Goal: Task Accomplishment & Management: Complete application form

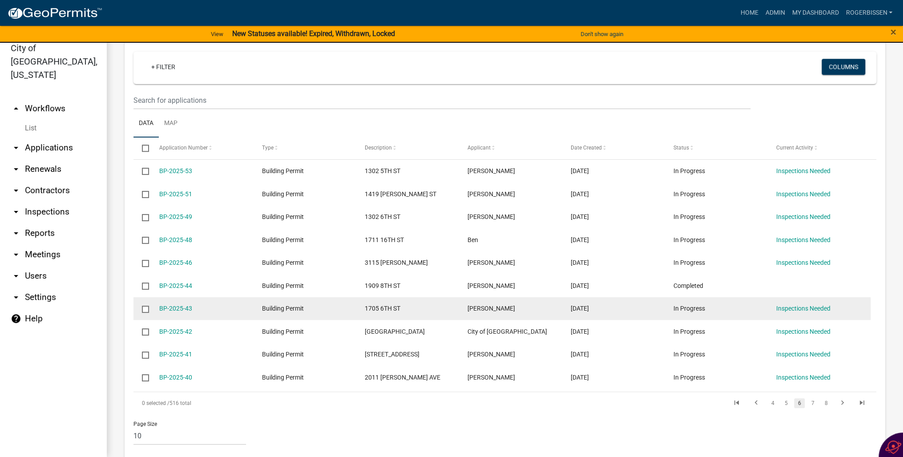
scroll to position [639, 0]
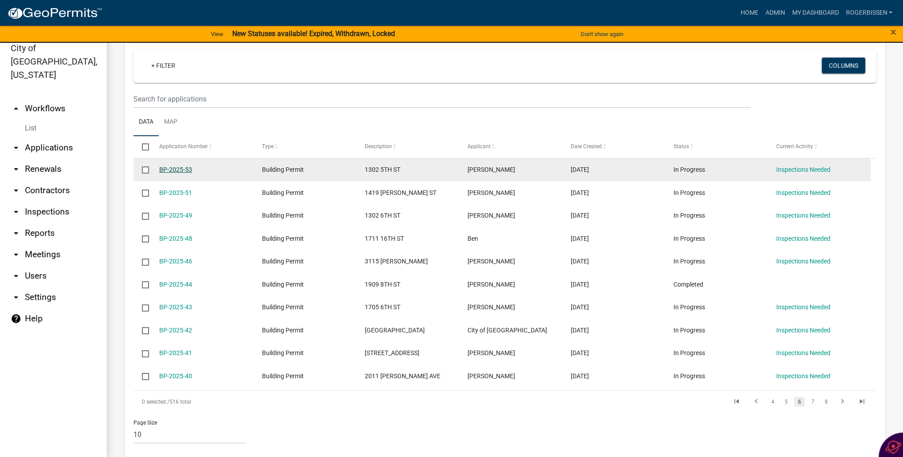
click at [166, 166] on link "BP-2025-53" at bounding box center [175, 169] width 33 height 7
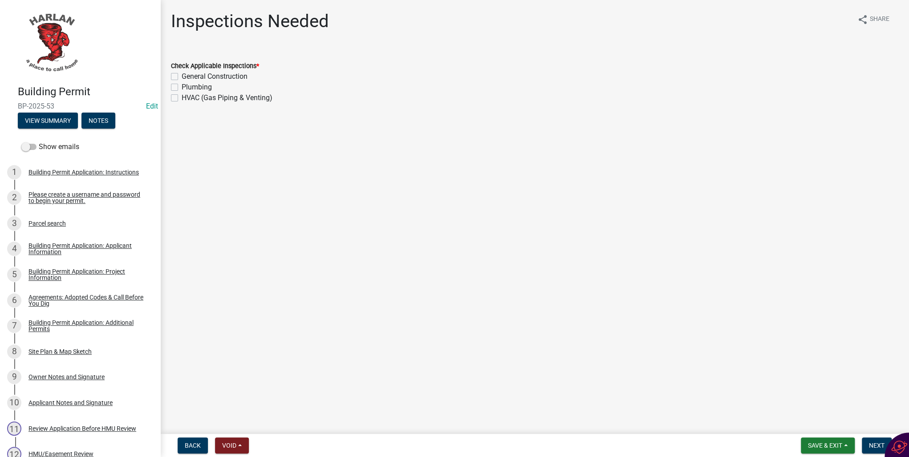
click at [182, 76] on label "General Construction" at bounding box center [215, 76] width 66 height 11
click at [182, 76] on input "General Construction" at bounding box center [185, 74] width 6 height 6
checkbox input "true"
checkbox input "false"
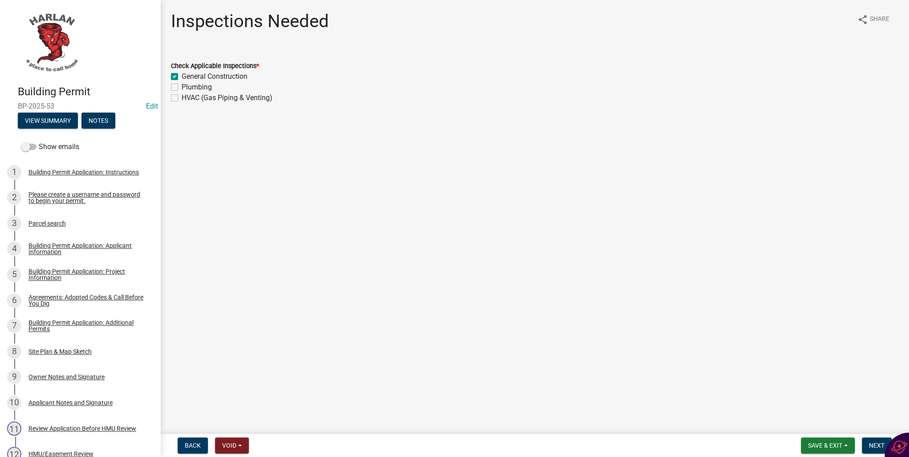
click at [182, 86] on label "Plumbing" at bounding box center [197, 87] width 30 height 11
click at [182, 86] on input "Plumbing" at bounding box center [185, 85] width 6 height 6
checkbox input "true"
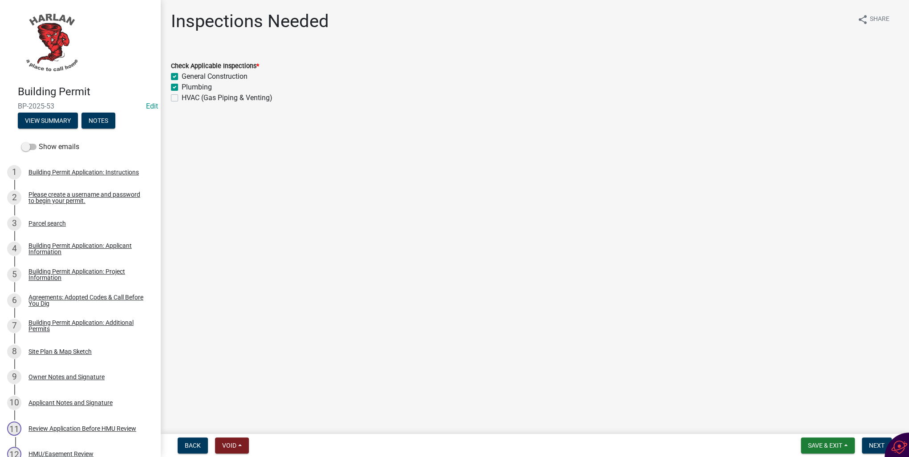
click at [182, 100] on label "HVAC (Gas Piping & Venting)" at bounding box center [227, 98] width 91 height 11
click at [182, 98] on input "HVAC (Gas Piping & Venting)" at bounding box center [185, 96] width 6 height 6
checkbox input "true"
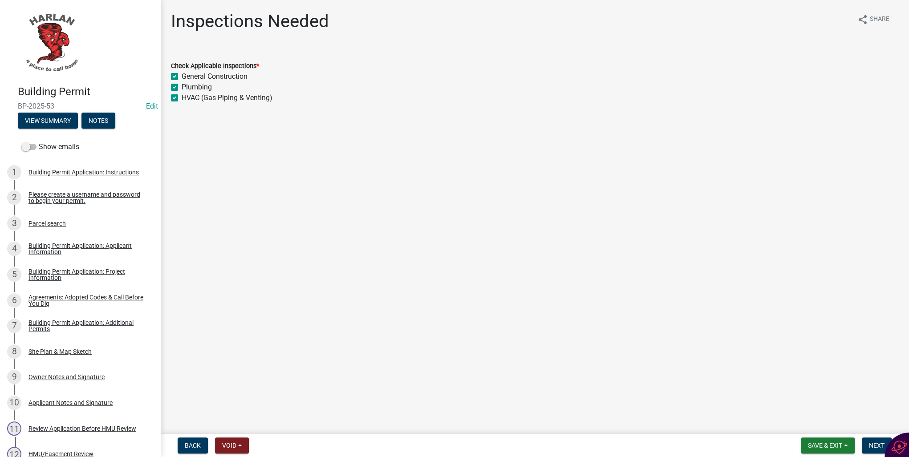
checkbox input "true"
click at [870, 445] on span "Next" at bounding box center [877, 445] width 16 height 7
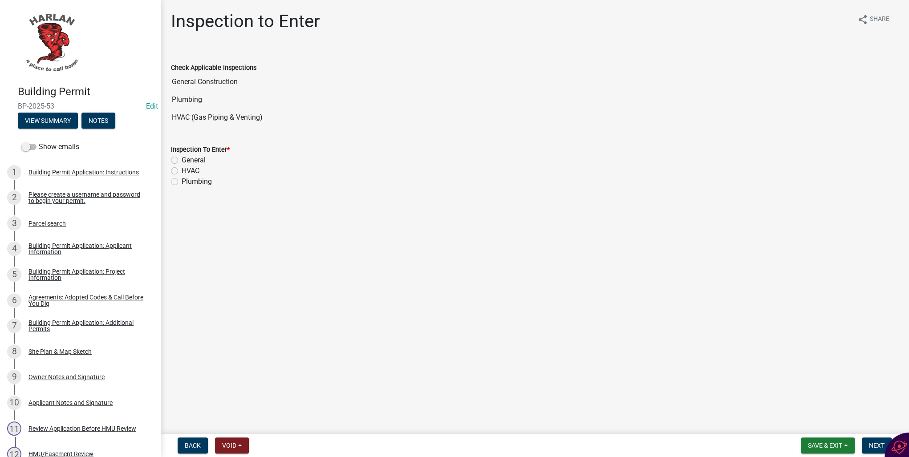
click at [182, 159] on label "General" at bounding box center [194, 160] width 24 height 11
click at [182, 159] on input "General" at bounding box center [185, 158] width 6 height 6
radio input "true"
click at [872, 446] on span "Next" at bounding box center [877, 445] width 16 height 7
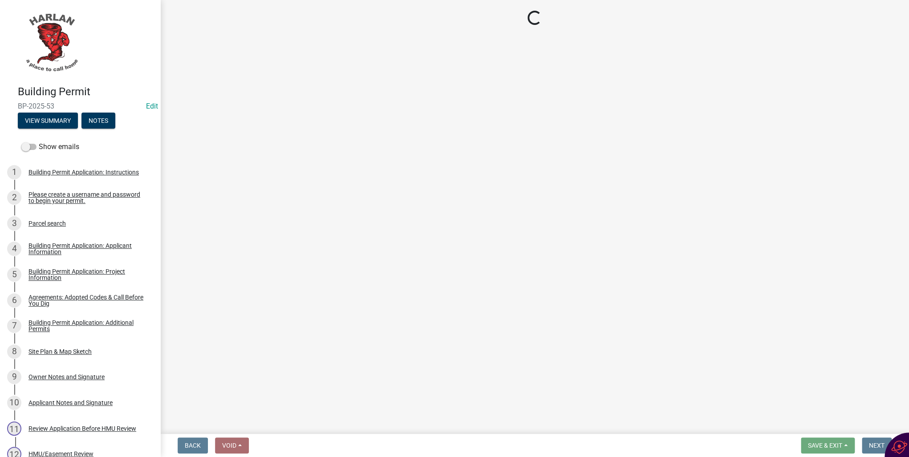
select select "351efae3-56ab-4ce2-9fde-654c356a5819"
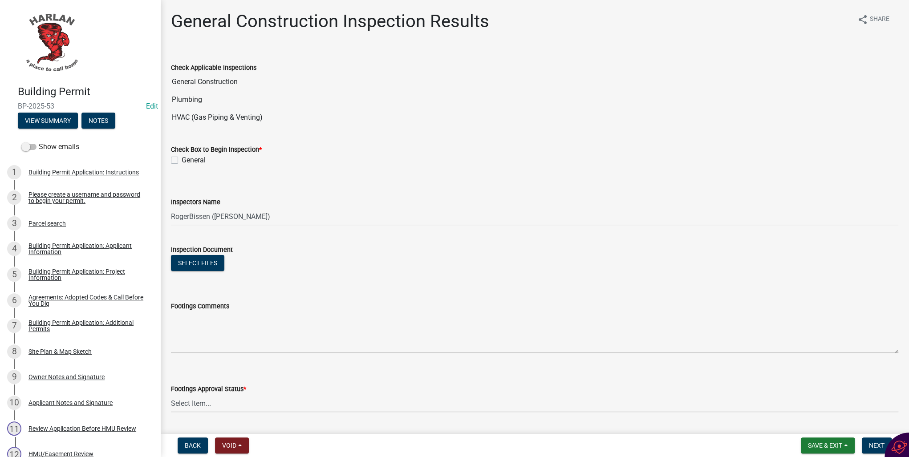
click at [182, 159] on label "General" at bounding box center [194, 160] width 24 height 11
click at [182, 159] on input "General" at bounding box center [185, 158] width 6 height 6
checkbox input "true"
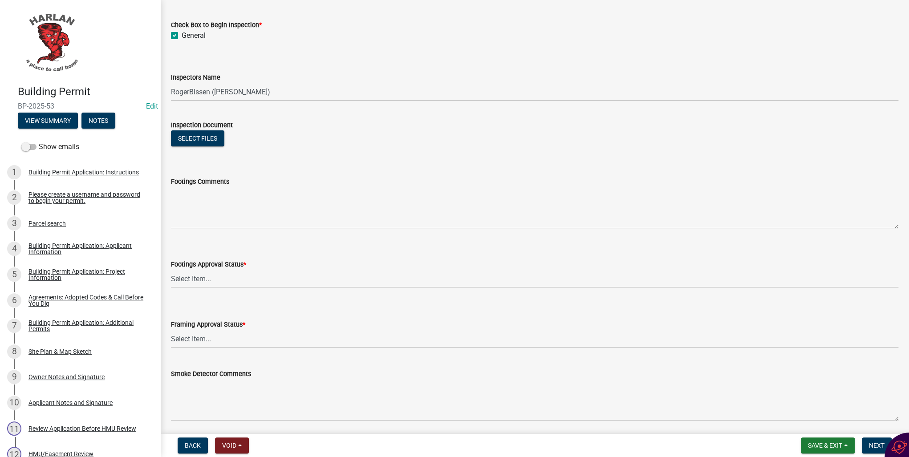
scroll to position [142, 0]
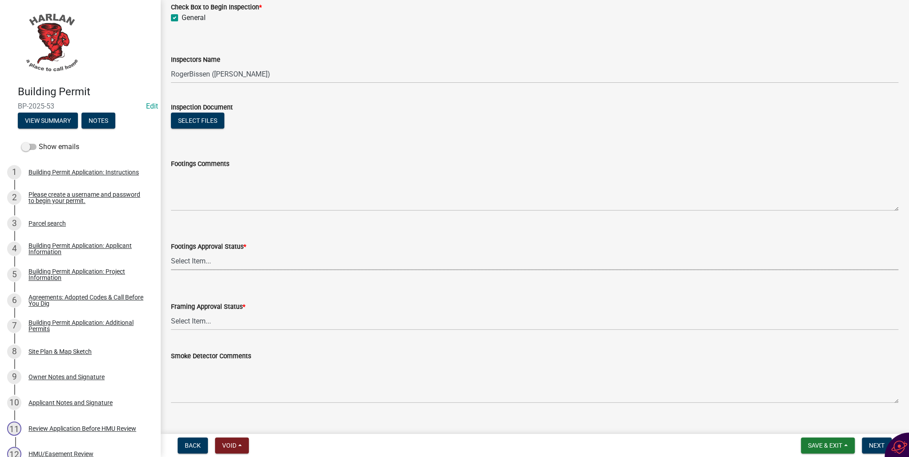
click at [179, 262] on select "Select Item... Approved Denied Not Applicable" at bounding box center [534, 261] width 727 height 18
click at [171, 252] on select "Select Item... Approved Denied Not Applicable" at bounding box center [534, 261] width 727 height 18
select select "ee10d73f-57c4-4caa-b6fe-0b9044d3b51a"
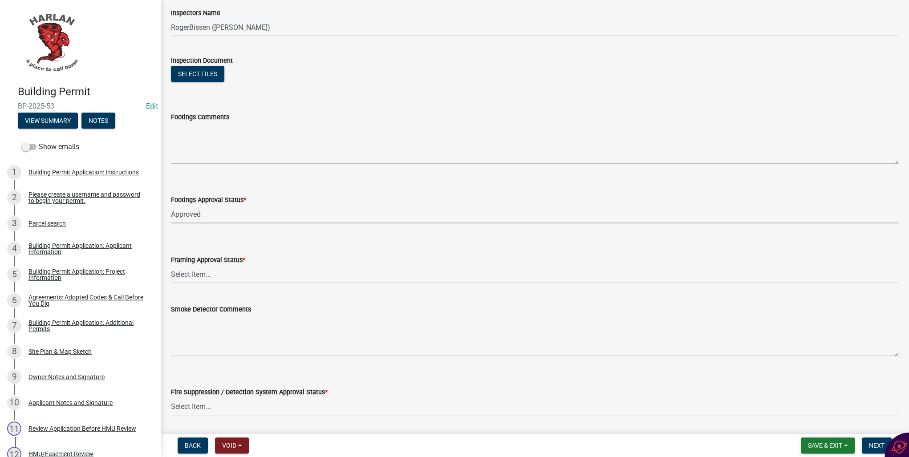
scroll to position [214, 0]
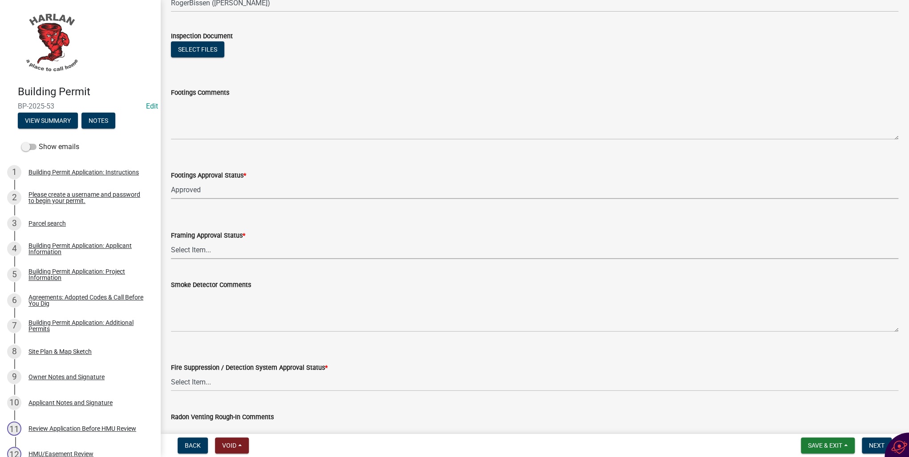
click at [198, 250] on select "Select Item... Approved Denied Not Applicable" at bounding box center [534, 250] width 727 height 18
click at [171, 241] on select "Select Item... Approved Denied Not Applicable" at bounding box center [534, 250] width 727 height 18
select select "00701c82-ed04-48d3-8217-d04ab7a5e18d"
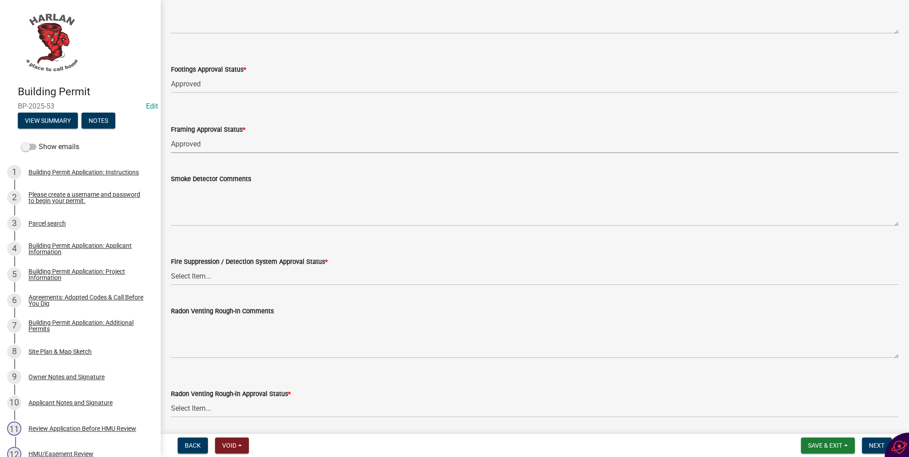
scroll to position [320, 0]
click at [198, 276] on select "Select Item... Approved Denied Not Applicable" at bounding box center [534, 275] width 727 height 18
click at [171, 266] on select "Select Item... Approved Denied Not Applicable" at bounding box center [534, 275] width 727 height 18
select select "c4fd115e-fe29-4201-9302-9488a733ec53"
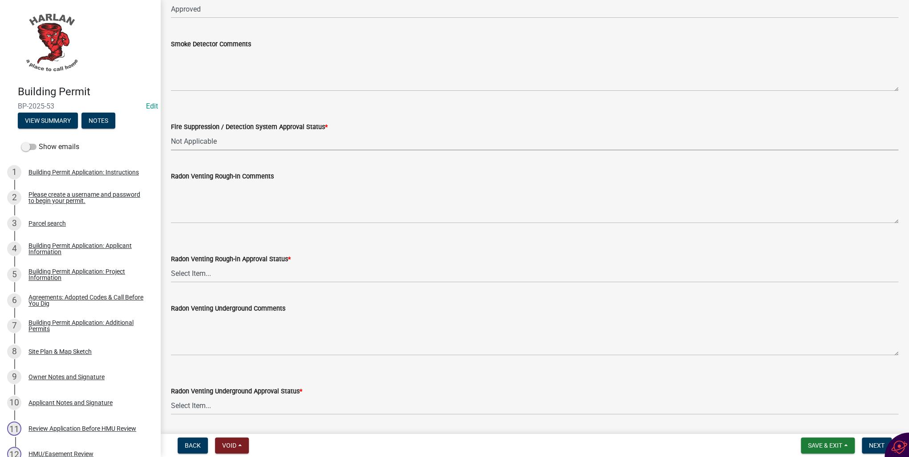
scroll to position [463, 0]
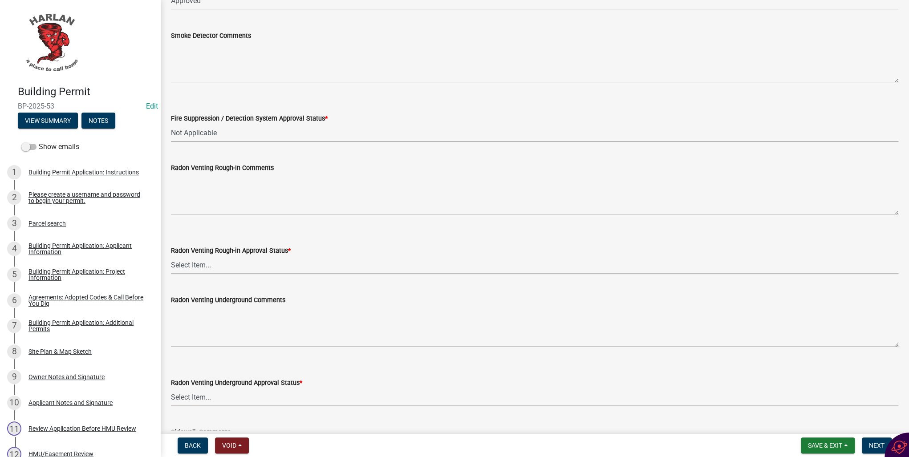
click at [205, 267] on select "Select Item... Approved Denied Not Applicable" at bounding box center [534, 265] width 727 height 18
click at [171, 256] on select "Select Item... Approved Denied Not Applicable" at bounding box center [534, 265] width 727 height 18
select select "689001c6-c71e-4bc4-b52a-3bb95f61a85b"
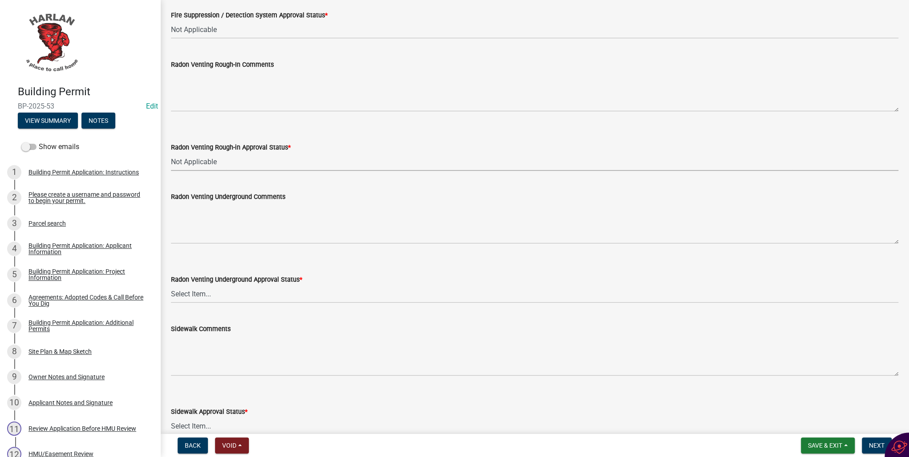
scroll to position [570, 0]
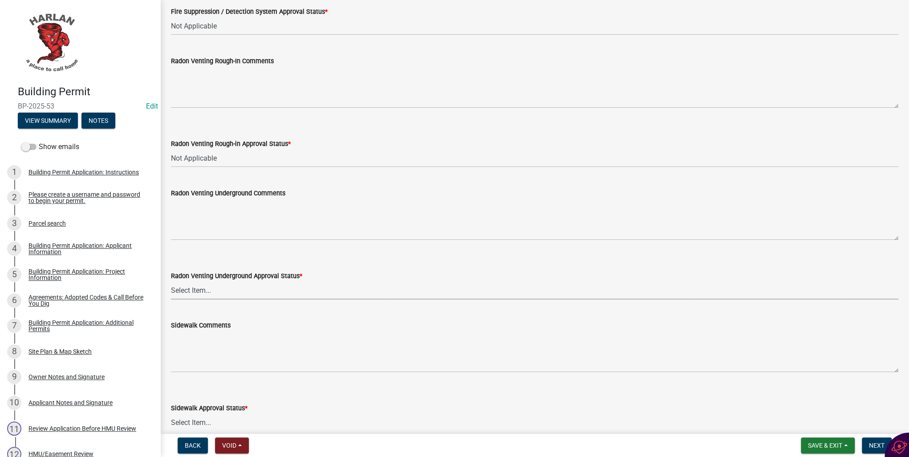
click at [204, 291] on select "Select Item... Approved Denied Not Applicable" at bounding box center [534, 290] width 727 height 18
click at [171, 281] on select "Select Item... Approved Denied Not Applicable" at bounding box center [534, 290] width 727 height 18
select select "fea10cb8-026a-4a90-aa12-355c400979fe"
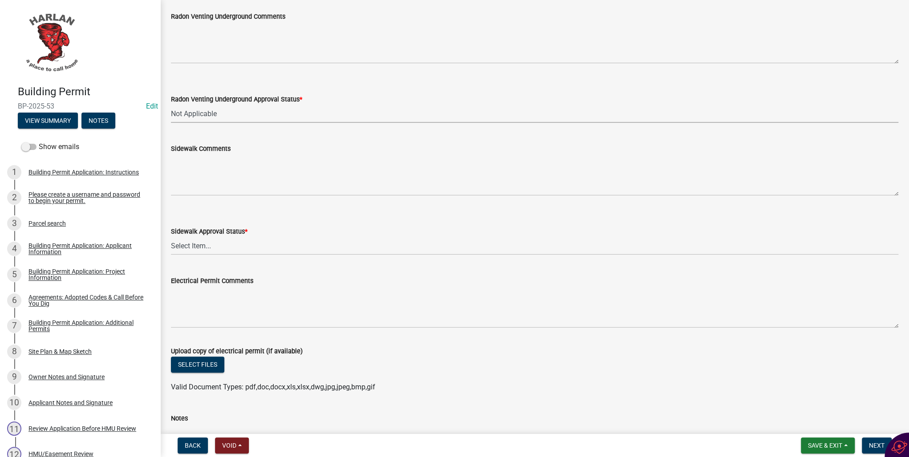
scroll to position [748, 0]
click at [198, 243] on select "Select Item... Approved Denied Not Applicable" at bounding box center [534, 244] width 727 height 18
click at [171, 235] on select "Select Item... Approved Denied Not Applicable" at bounding box center [534, 244] width 727 height 18
select select "93764f1c-770d-4d7b-968b-ab80245815b2"
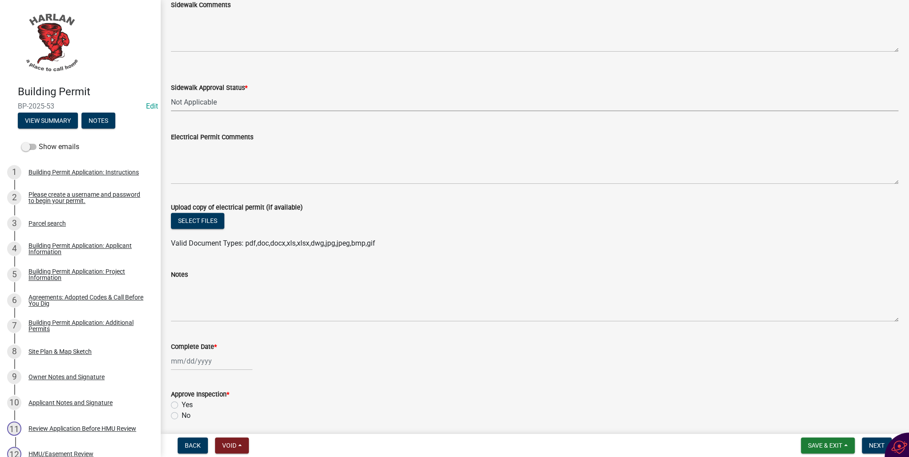
scroll to position [923, 0]
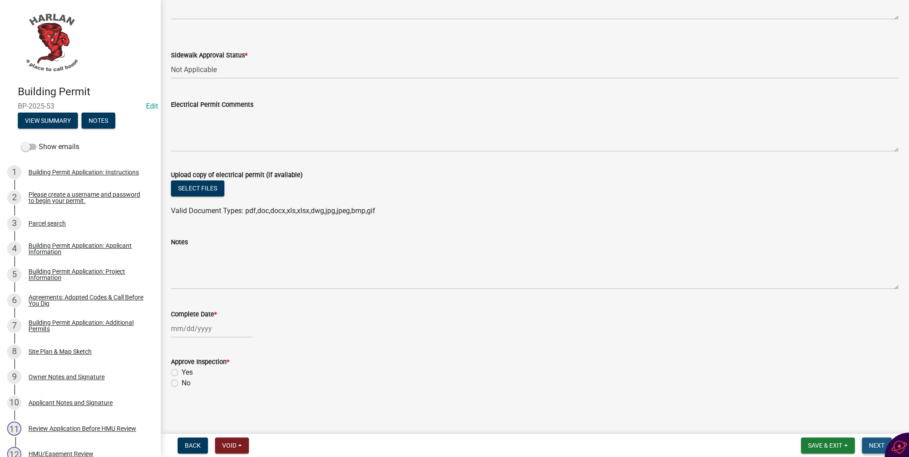
click at [871, 443] on span "Next" at bounding box center [877, 445] width 16 height 7
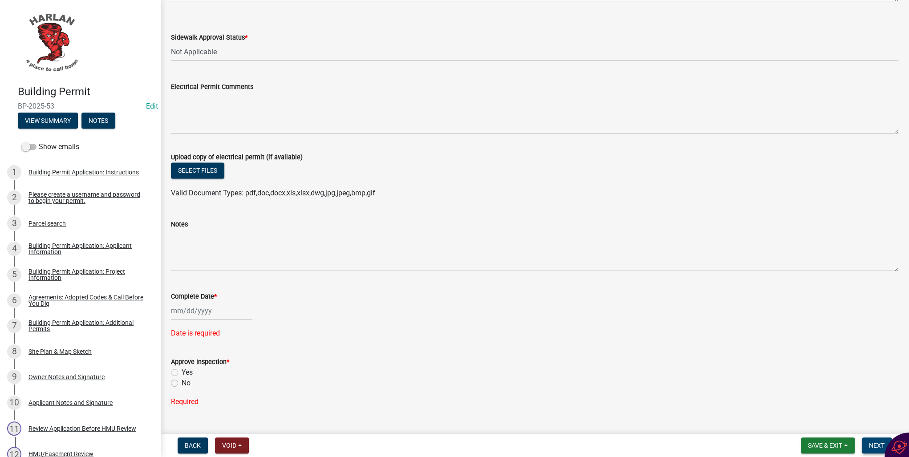
scroll to position [958, 0]
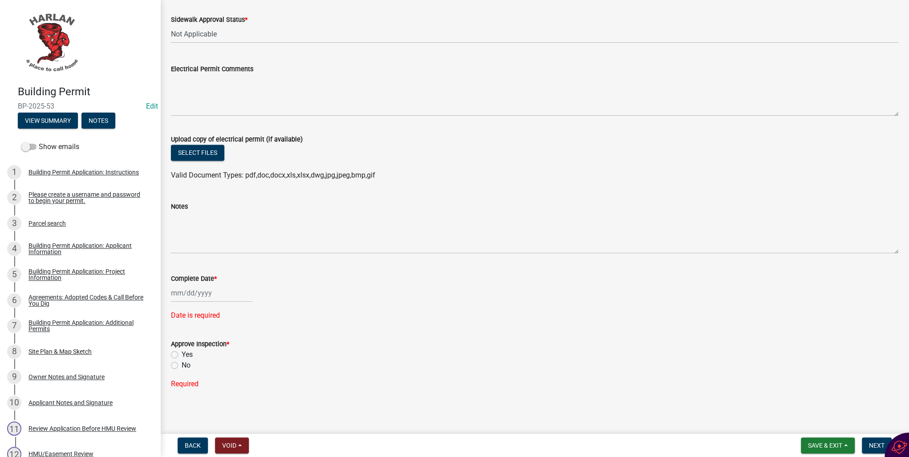
select select "8"
select select "2025"
click at [185, 294] on div "[PERSON_NAME] Feb Mar Apr [PERSON_NAME][DATE] Oct Nov [DATE] 1526 1527 1528 152…" at bounding box center [211, 293] width 81 height 18
click at [208, 380] on div "20" at bounding box center [208, 383] width 14 height 14
type input "[DATE]"
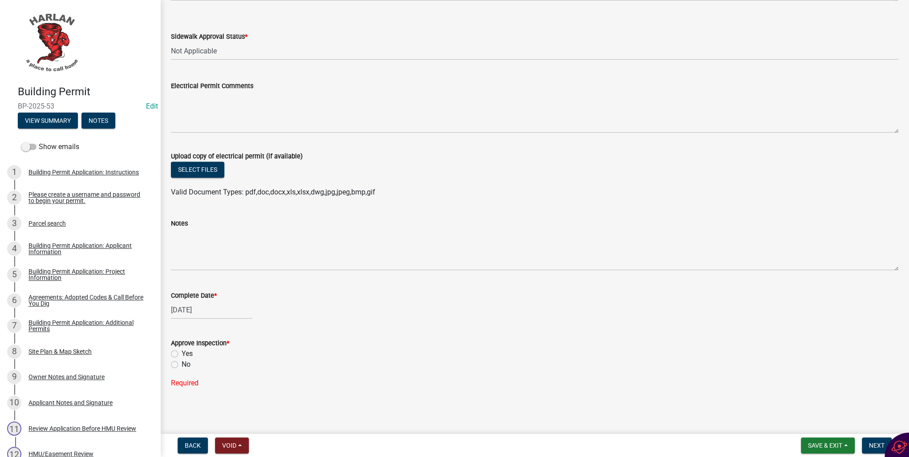
scroll to position [940, 0]
click at [182, 354] on label "Yes" at bounding box center [187, 354] width 11 height 11
click at [182, 354] on input "Yes" at bounding box center [185, 352] width 6 height 6
radio input "true"
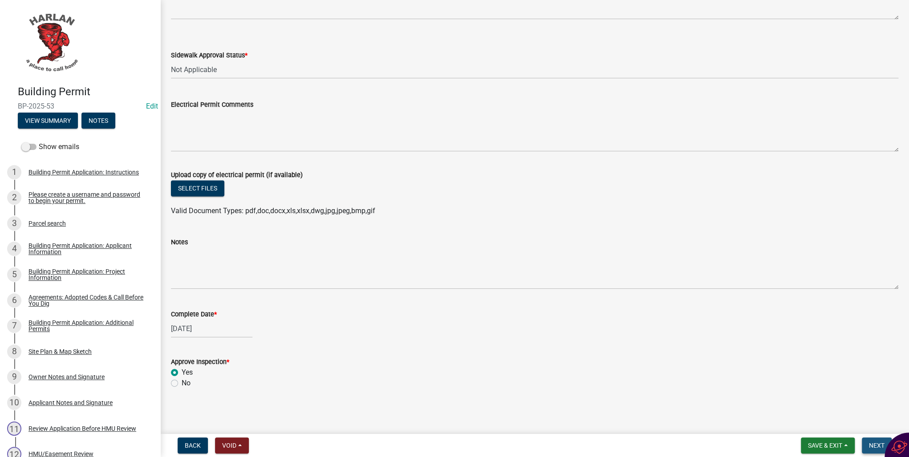
click at [870, 443] on span "Next" at bounding box center [877, 445] width 16 height 7
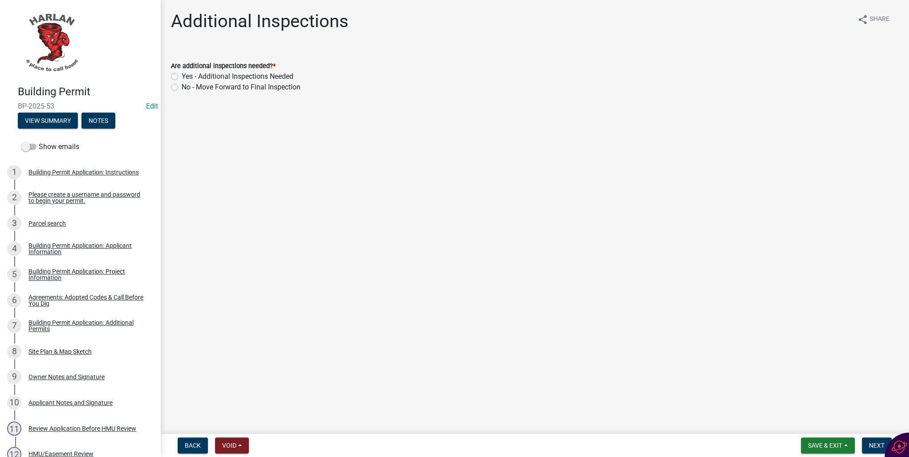
click at [182, 77] on label "Yes - Additional Inspections Needed" at bounding box center [238, 76] width 112 height 11
click at [182, 77] on input "Yes - Additional Inspections Needed" at bounding box center [185, 74] width 6 height 6
radio input "true"
click at [878, 446] on span "Next" at bounding box center [877, 445] width 16 height 7
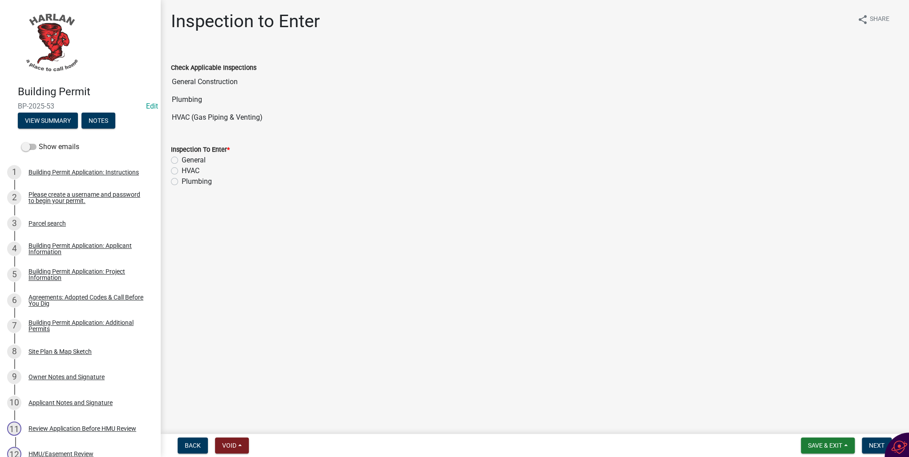
click at [182, 180] on label "Plumbing" at bounding box center [197, 181] width 30 height 11
click at [182, 180] on input "Plumbing" at bounding box center [185, 179] width 6 height 6
radio input "true"
click at [873, 447] on span "Next" at bounding box center [877, 445] width 16 height 7
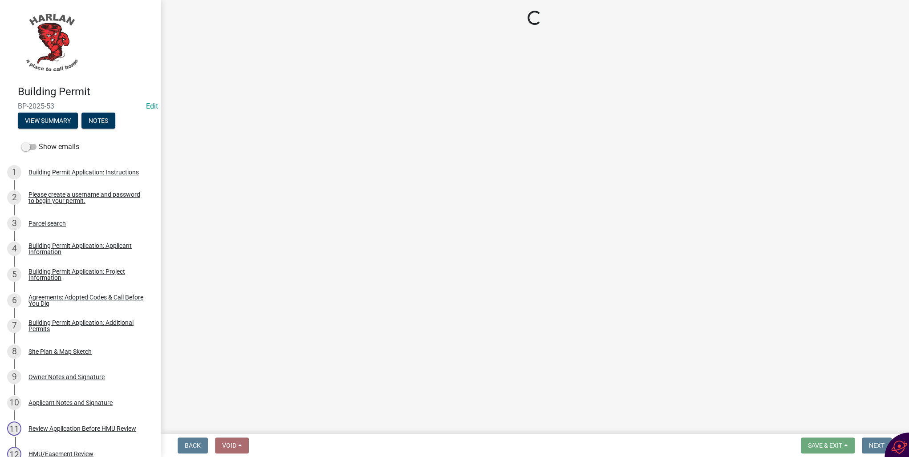
select select "351efae3-56ab-4ce2-9fde-654c356a5819"
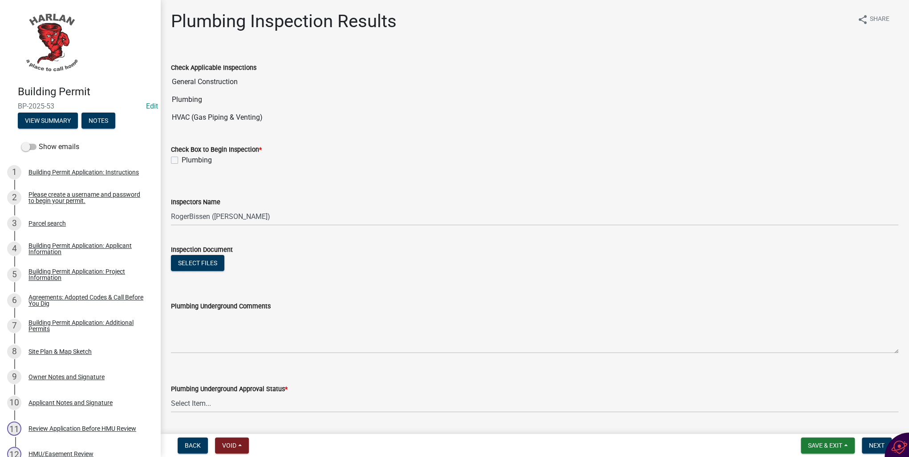
click at [182, 158] on label "Plumbing" at bounding box center [197, 160] width 30 height 11
click at [182, 158] on input "Plumbing" at bounding box center [185, 158] width 6 height 6
checkbox input "true"
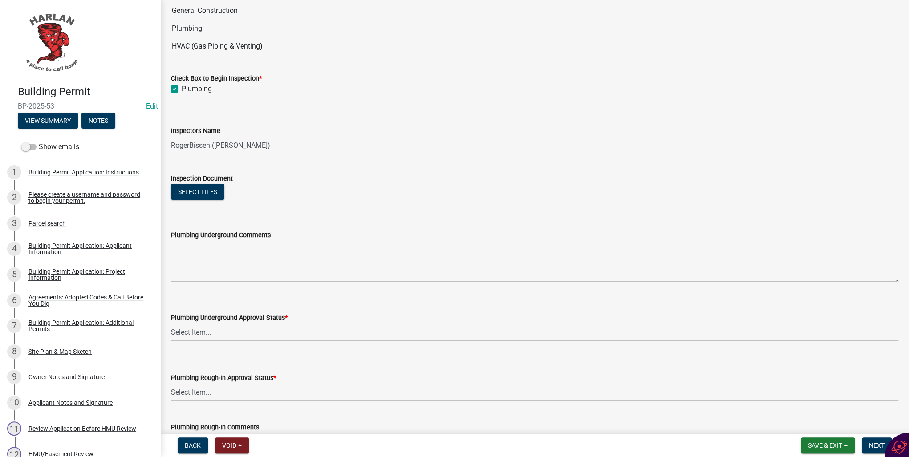
scroll to position [107, 0]
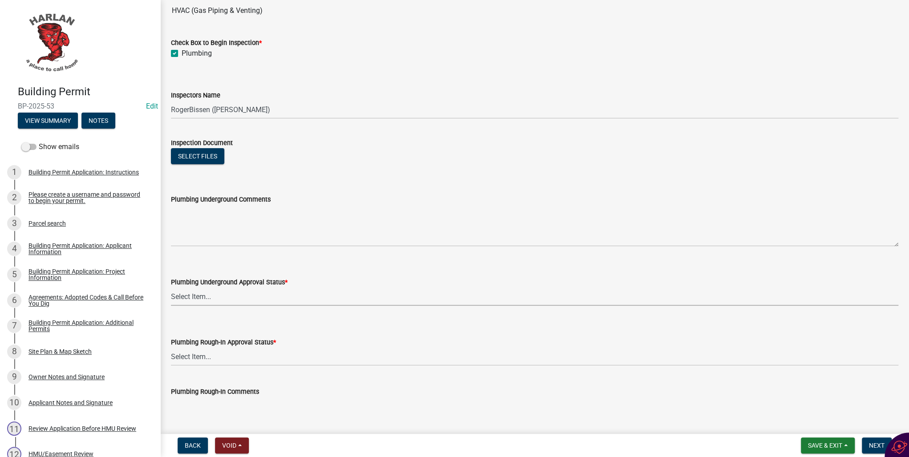
click at [184, 294] on select "Select Item... Approved Denied Not Applicable" at bounding box center [534, 296] width 727 height 18
click at [171, 287] on select "Select Item... Approved Denied Not Applicable" at bounding box center [534, 296] width 727 height 18
select select "3d2440db-ae89-491d-b6e3-a0f014a0023b"
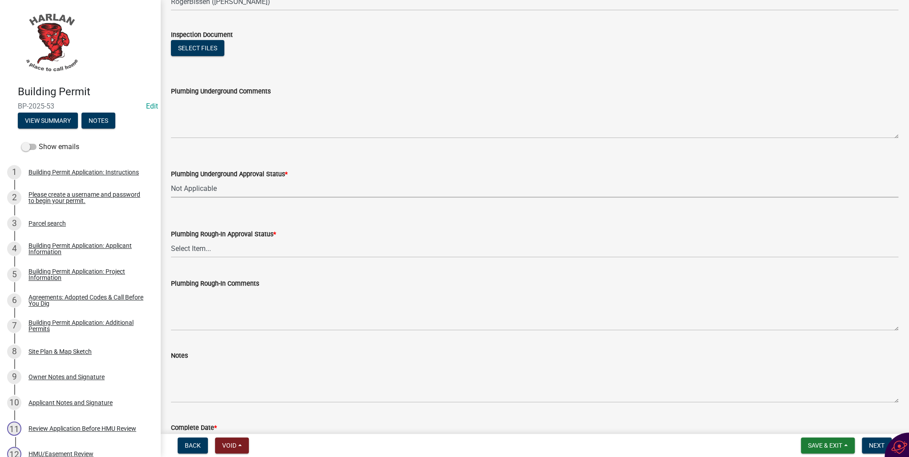
scroll to position [249, 0]
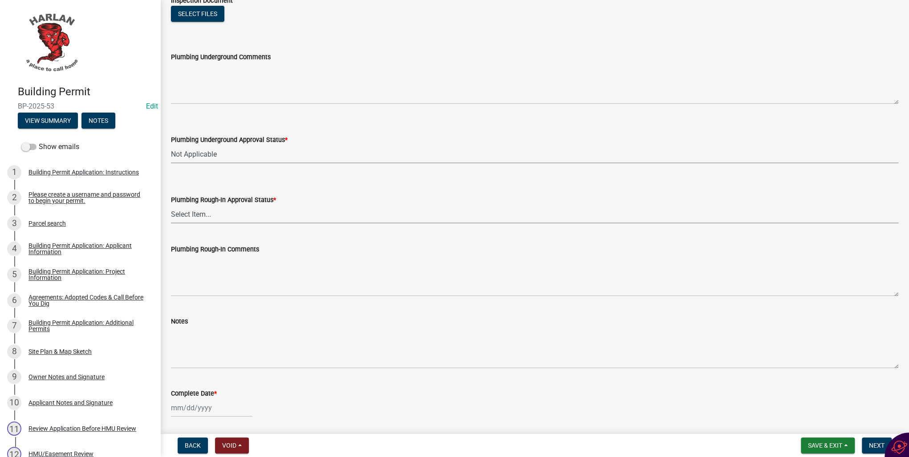
click at [198, 217] on select "Select Item... Approved Denied Not Applicable" at bounding box center [534, 214] width 727 height 18
click at [171, 205] on select "Select Item... Approved Denied Not Applicable" at bounding box center [534, 214] width 727 height 18
select select "d6582772-e31b-4090-a1bb-910752521ed0"
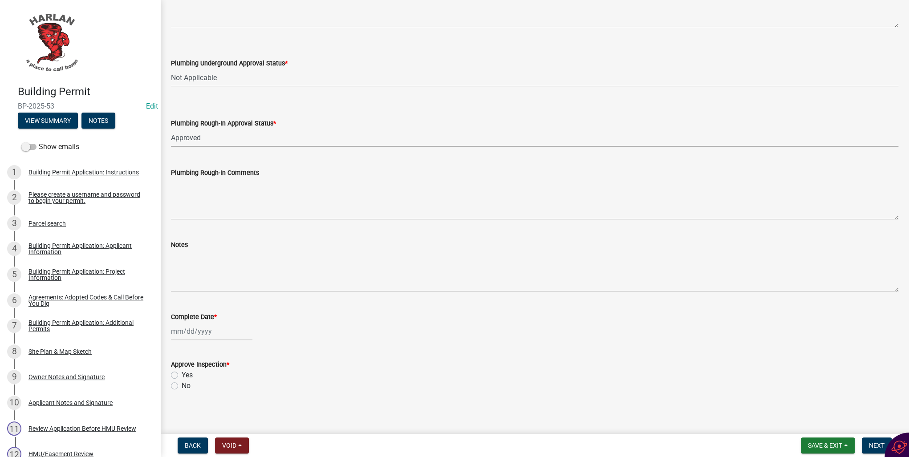
scroll to position [328, 0]
select select "8"
select select "2025"
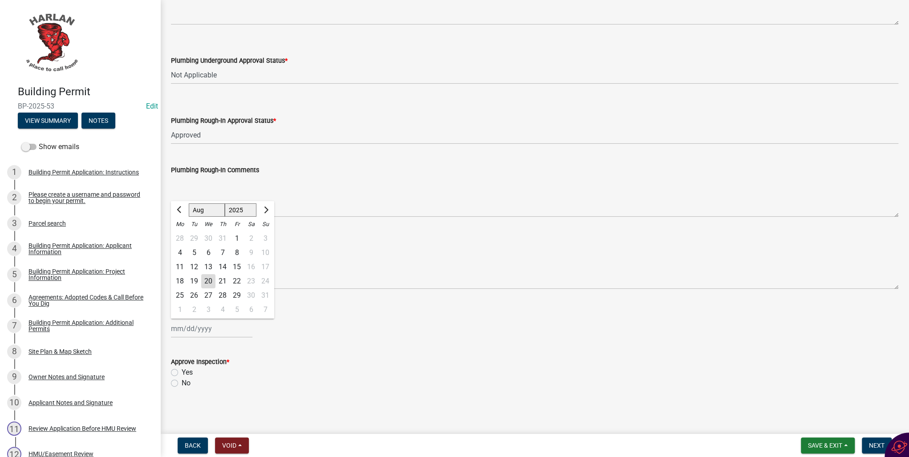
click at [191, 329] on div "[PERSON_NAME] Feb Mar Apr [PERSON_NAME][DATE] Oct Nov [DATE] 1526 1527 1528 152…" at bounding box center [211, 329] width 81 height 18
click at [208, 279] on div "20" at bounding box center [208, 281] width 14 height 14
type input "[DATE]"
click at [182, 372] on label "Yes" at bounding box center [187, 372] width 11 height 11
click at [182, 372] on input "Yes" at bounding box center [185, 370] width 6 height 6
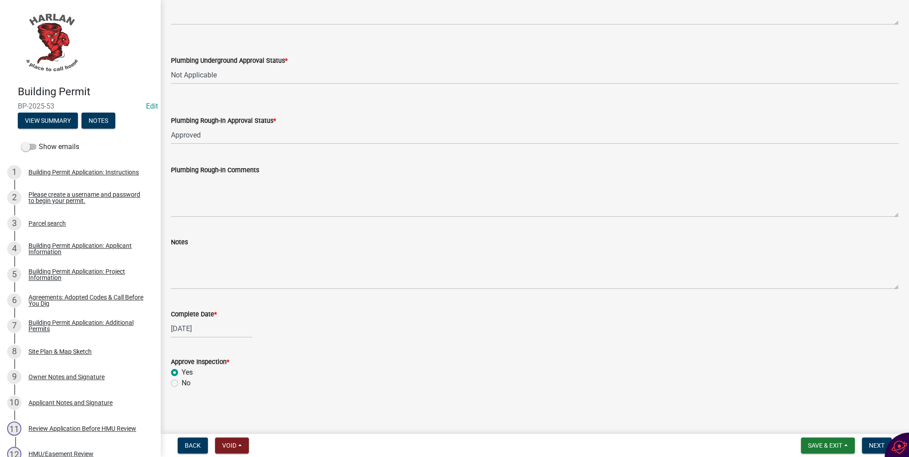
radio input "true"
click at [873, 447] on span "Next" at bounding box center [877, 445] width 16 height 7
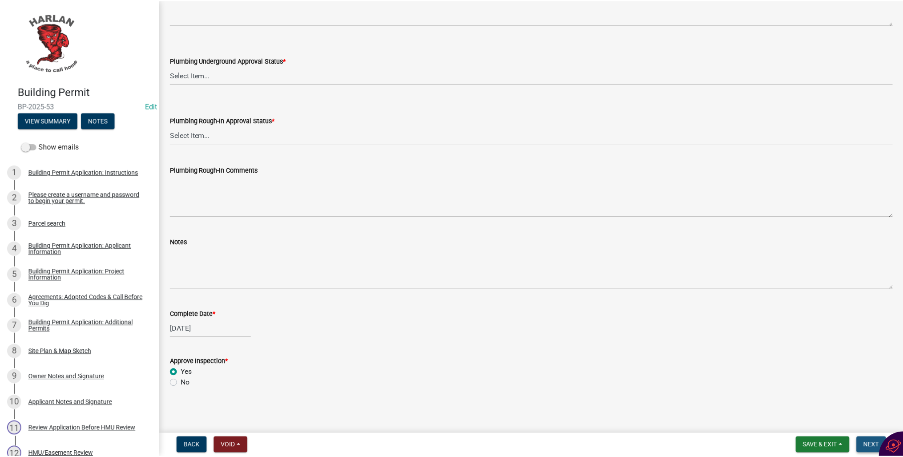
scroll to position [0, 0]
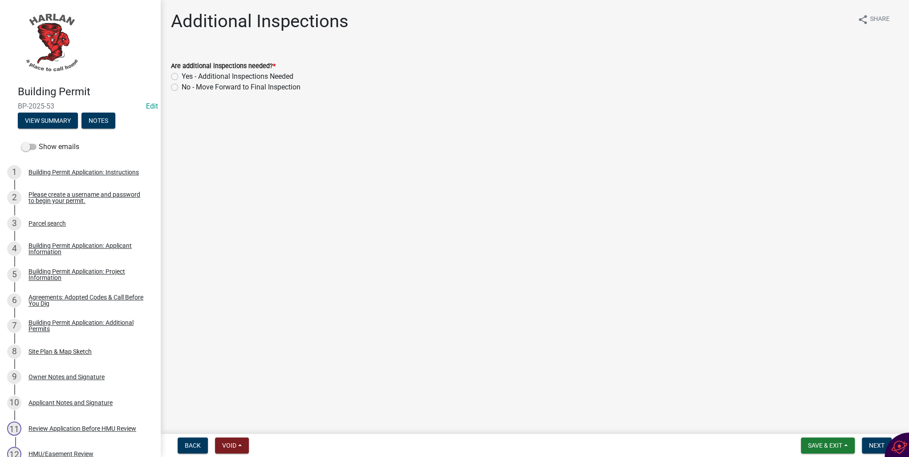
click at [182, 78] on label "Yes - Additional Inspections Needed" at bounding box center [238, 76] width 112 height 11
click at [182, 77] on input "Yes - Additional Inspections Needed" at bounding box center [185, 74] width 6 height 6
radio input "true"
click at [826, 447] on span "Save & Exit" at bounding box center [825, 445] width 34 height 7
click at [814, 424] on button "Save & Exit" at bounding box center [818, 422] width 71 height 21
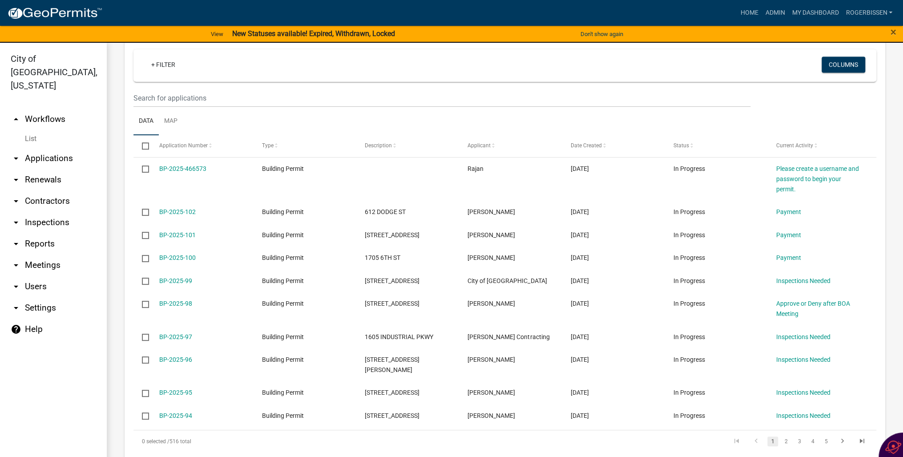
scroll to position [659, 0]
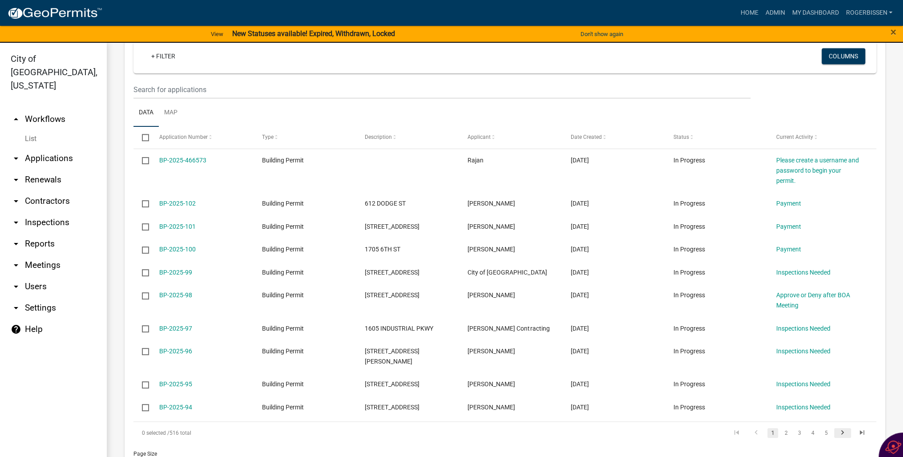
click at [837, 429] on icon "go to next page" at bounding box center [843, 434] width 12 height 11
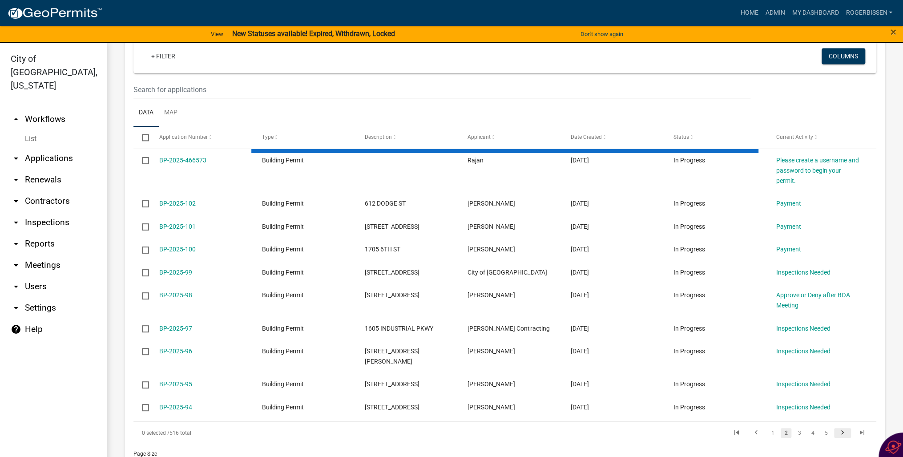
scroll to position [649, 0]
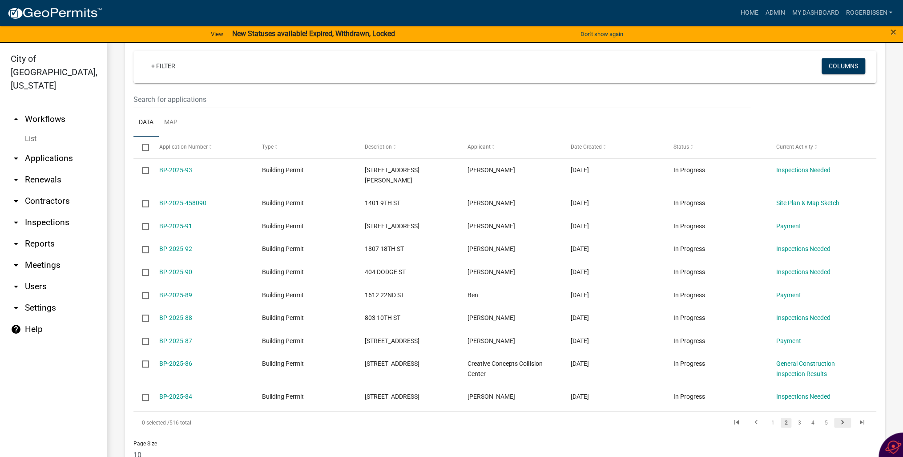
click at [837, 418] on icon "go to next page" at bounding box center [843, 423] width 12 height 11
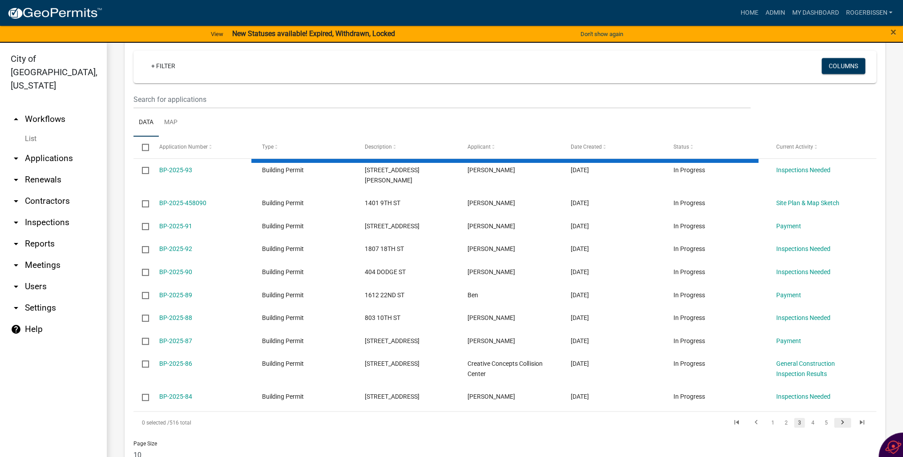
scroll to position [639, 0]
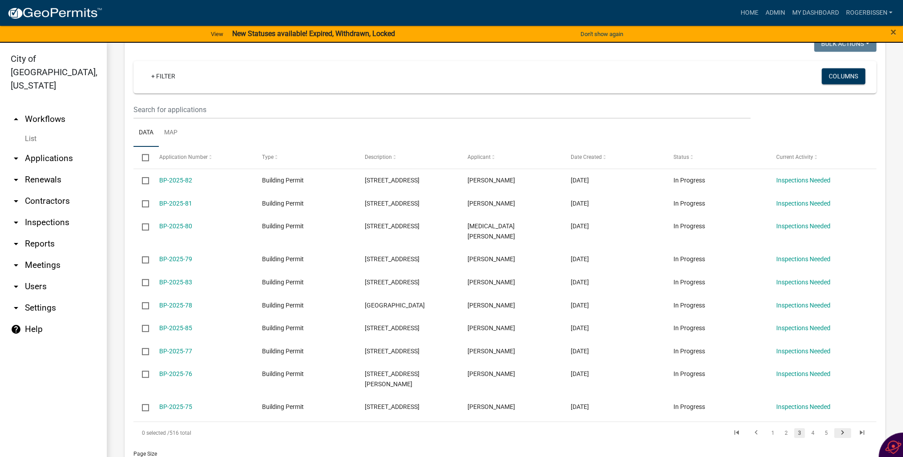
click at [837, 429] on icon "go to next page" at bounding box center [843, 434] width 12 height 11
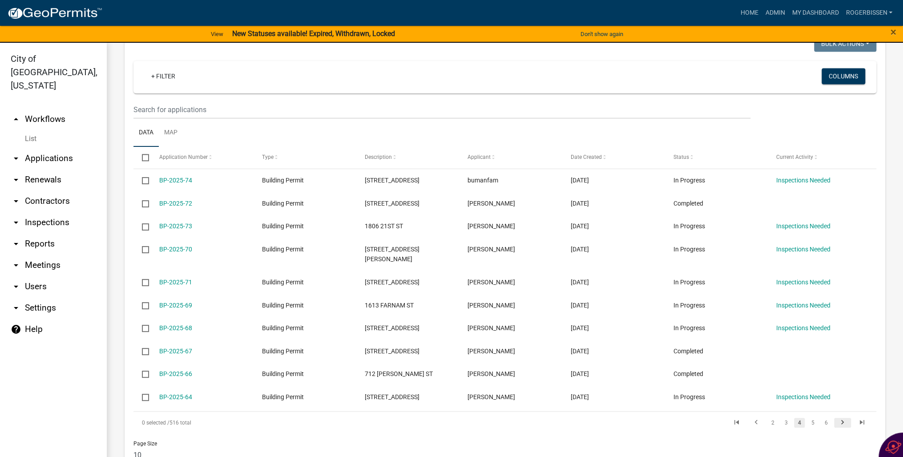
click at [838, 418] on icon "go to next page" at bounding box center [843, 423] width 12 height 11
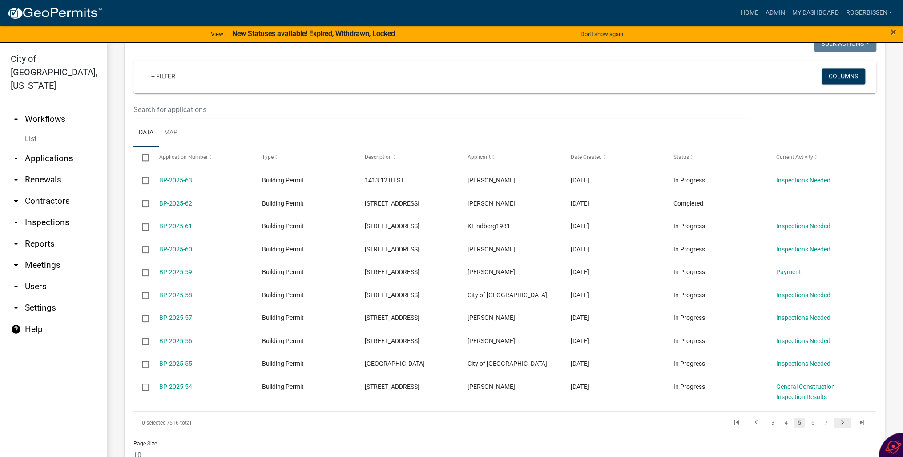
scroll to position [649, 0]
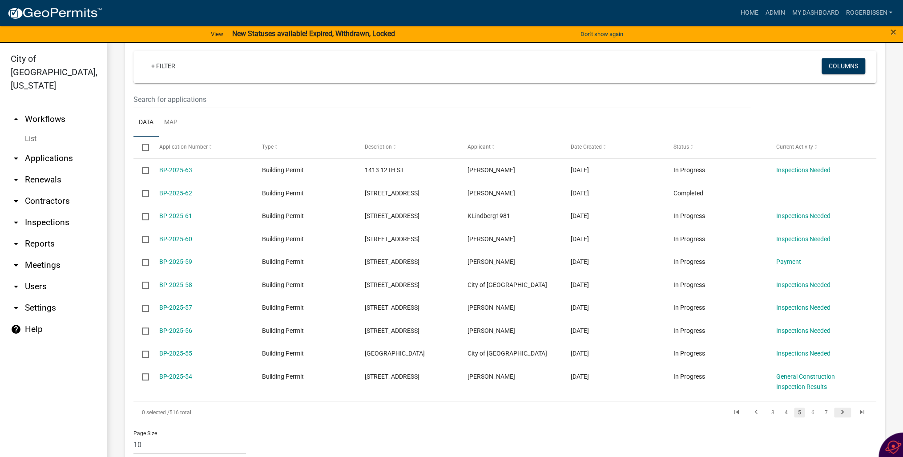
click at [838, 408] on icon "go to next page" at bounding box center [843, 413] width 12 height 11
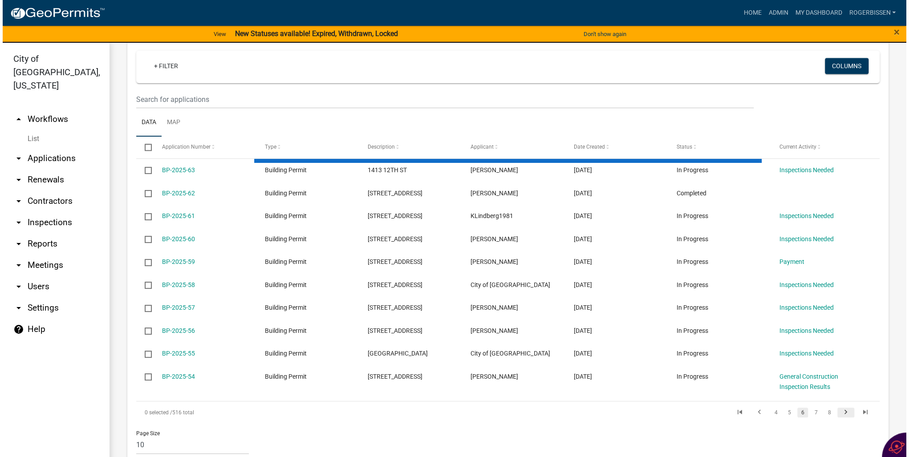
scroll to position [639, 0]
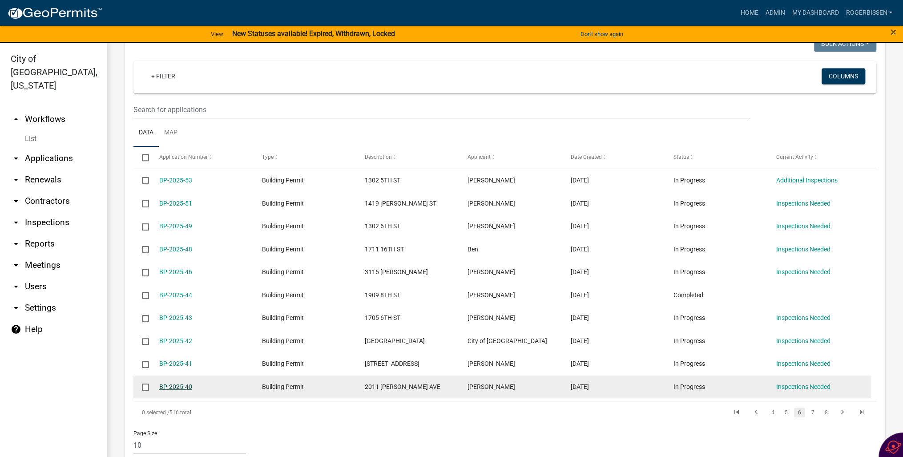
click at [164, 383] on link "BP-2025-40" at bounding box center [175, 386] width 33 height 7
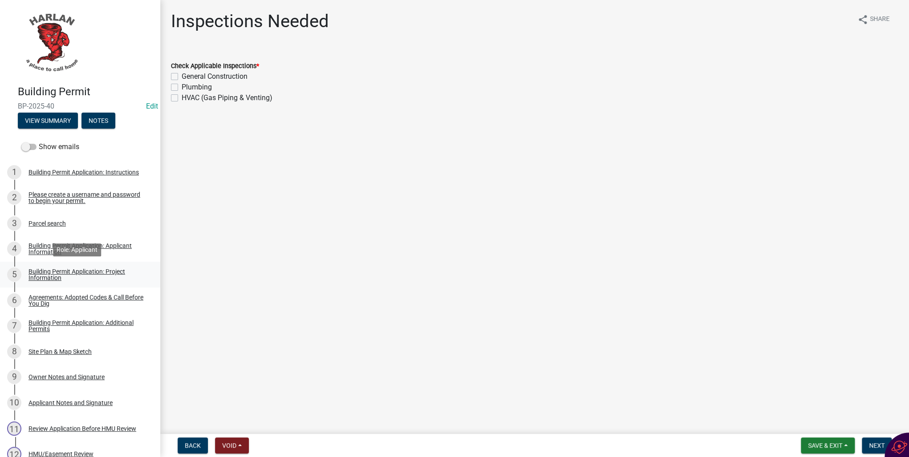
click at [52, 275] on div "Building Permit Application: Project Information" at bounding box center [86, 274] width 117 height 12
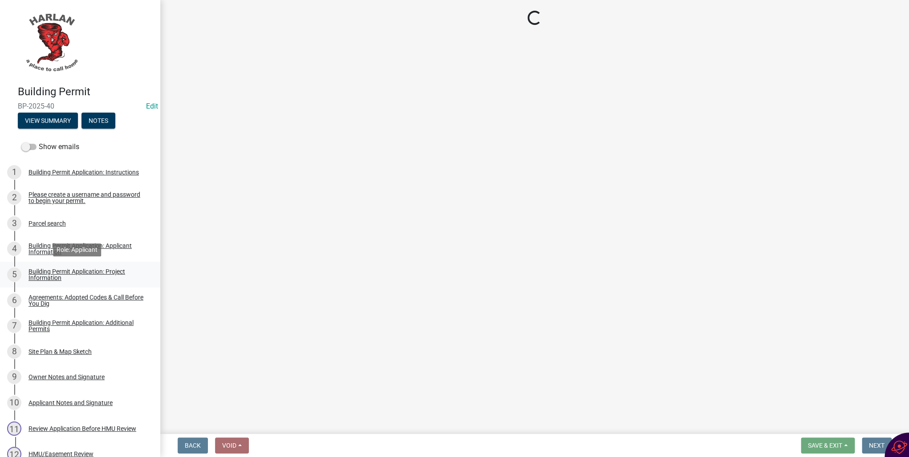
select select "44c2b514-5af7-47f9-a52a-46f06f30c7c0"
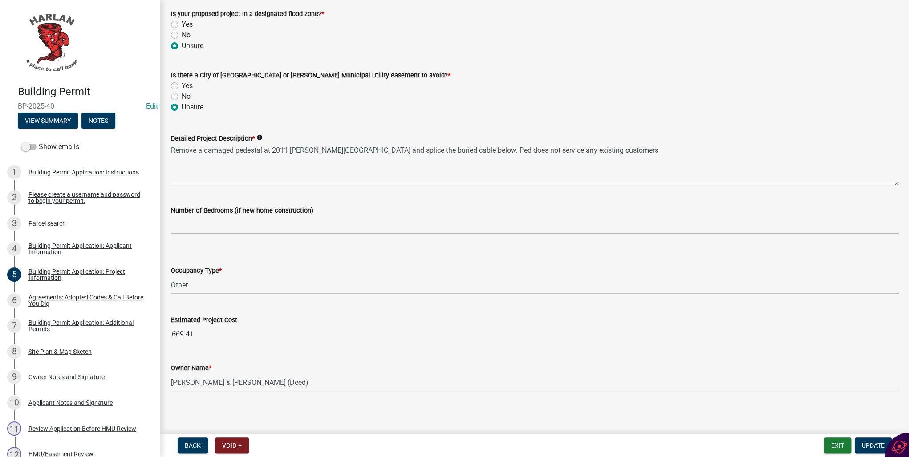
scroll to position [247, 0]
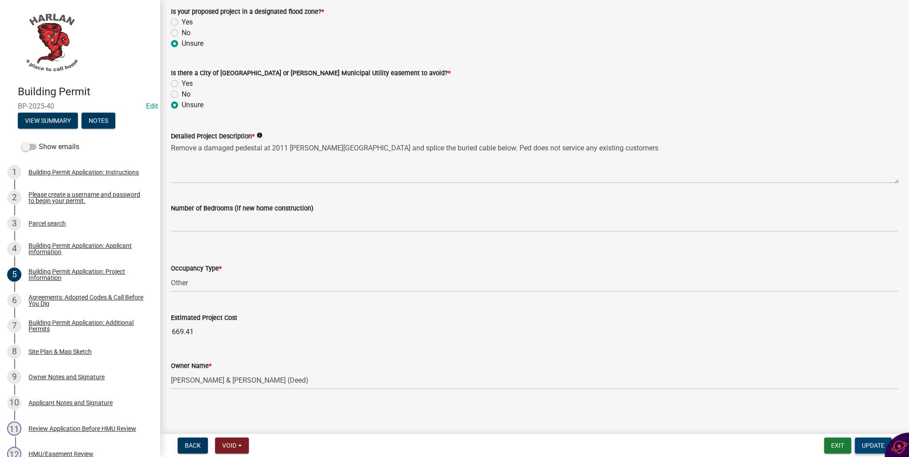
click at [861, 441] on button "Update" at bounding box center [872, 445] width 37 height 16
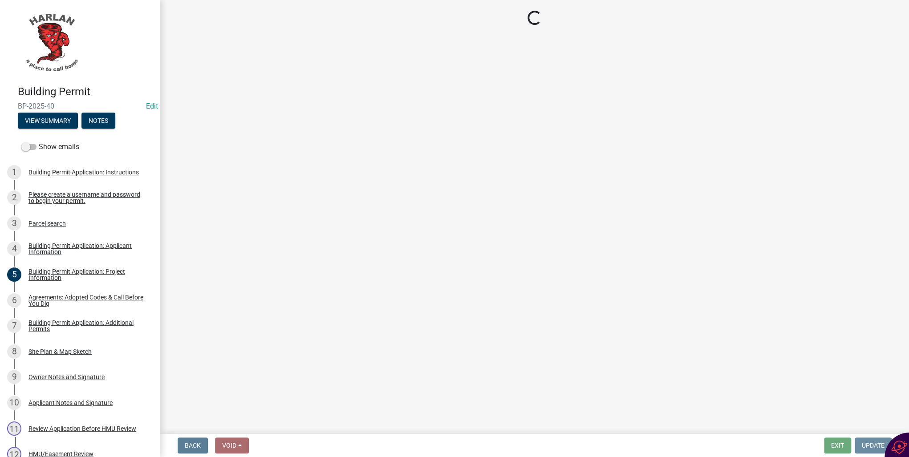
scroll to position [0, 0]
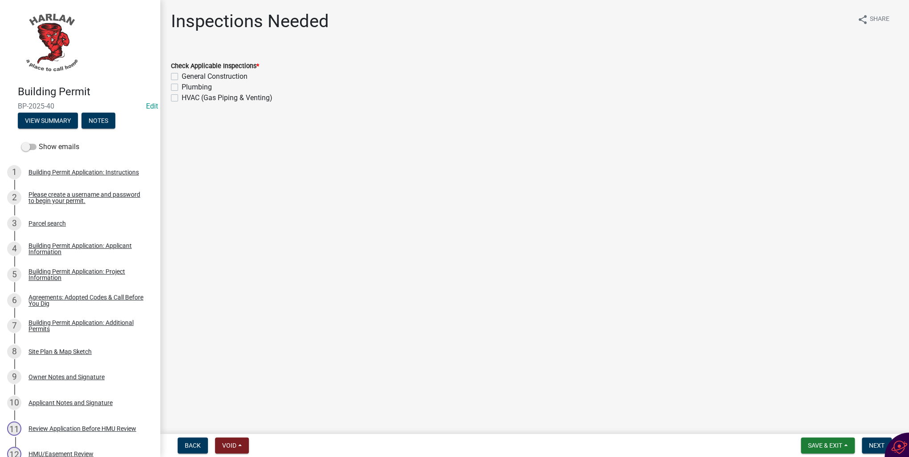
click at [182, 76] on label "General Construction" at bounding box center [215, 76] width 66 height 11
click at [182, 76] on input "General Construction" at bounding box center [185, 74] width 6 height 6
checkbox input "true"
checkbox input "false"
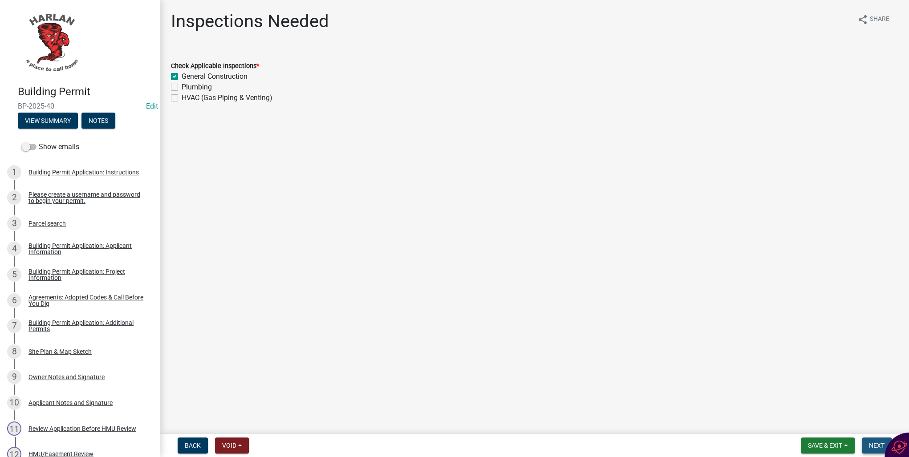
click at [871, 445] on span "Next" at bounding box center [877, 445] width 16 height 7
click at [182, 125] on label "General" at bounding box center [194, 124] width 24 height 11
click at [182, 125] on input "General" at bounding box center [185, 122] width 6 height 6
radio input "true"
click at [872, 442] on span "Next" at bounding box center [877, 445] width 16 height 7
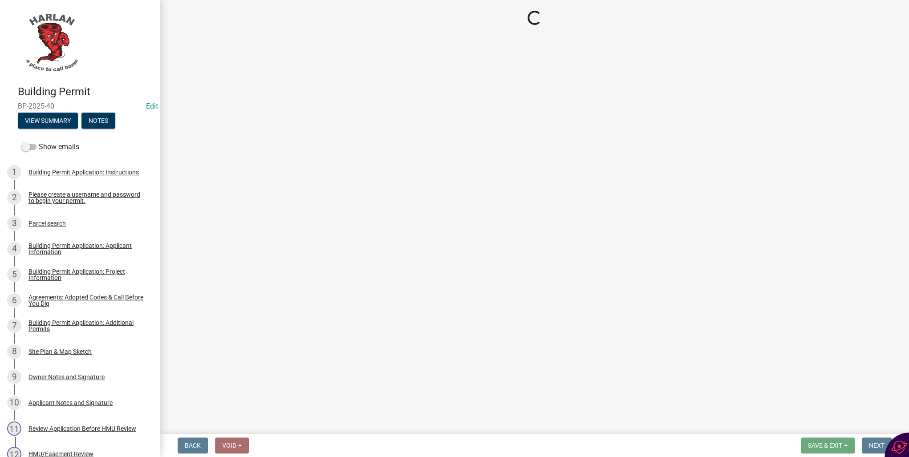
select select "351efae3-56ab-4ce2-9fde-654c356a5819"
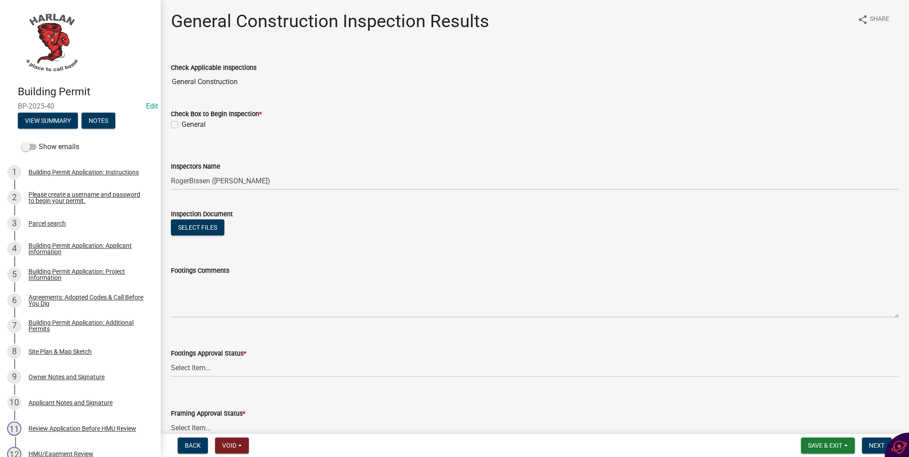
click at [182, 124] on label "General" at bounding box center [194, 124] width 24 height 11
click at [182, 124] on input "General" at bounding box center [185, 122] width 6 height 6
checkbox input "true"
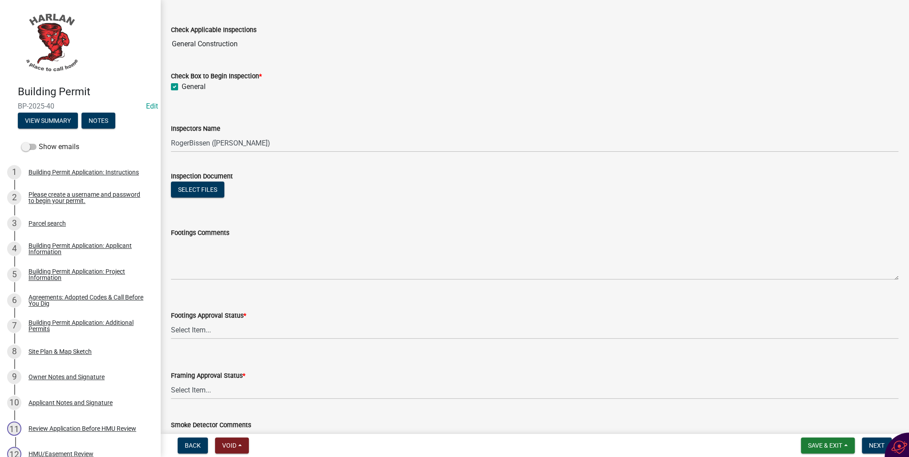
scroll to position [71, 0]
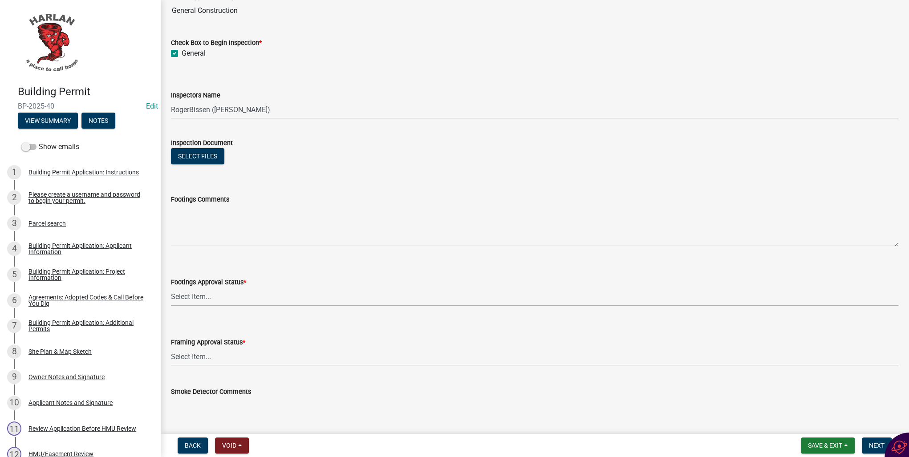
click at [195, 294] on select "Select Item... Approved Denied Not Applicable" at bounding box center [534, 296] width 727 height 18
click at [171, 287] on select "Select Item... Approved Denied Not Applicable" at bounding box center [534, 296] width 727 height 18
select select "248e1bd8-5f36-42fb-8438-c730656159ed"
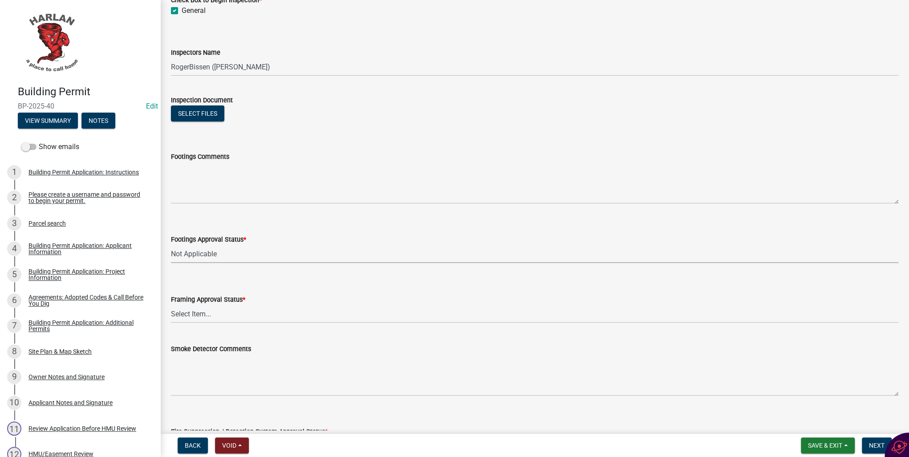
scroll to position [142, 0]
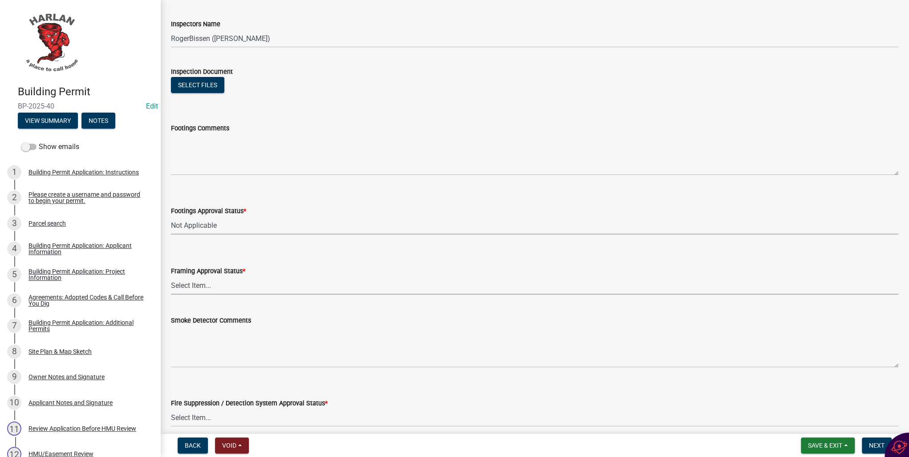
click at [177, 287] on select "Select Item... Approved Denied Not Applicable" at bounding box center [534, 285] width 727 height 18
click at [171, 276] on select "Select Item... Approved Denied Not Applicable" at bounding box center [534, 285] width 727 height 18
select select "bc20a6f4-29c5-49e4-893a-83ee69d8670c"
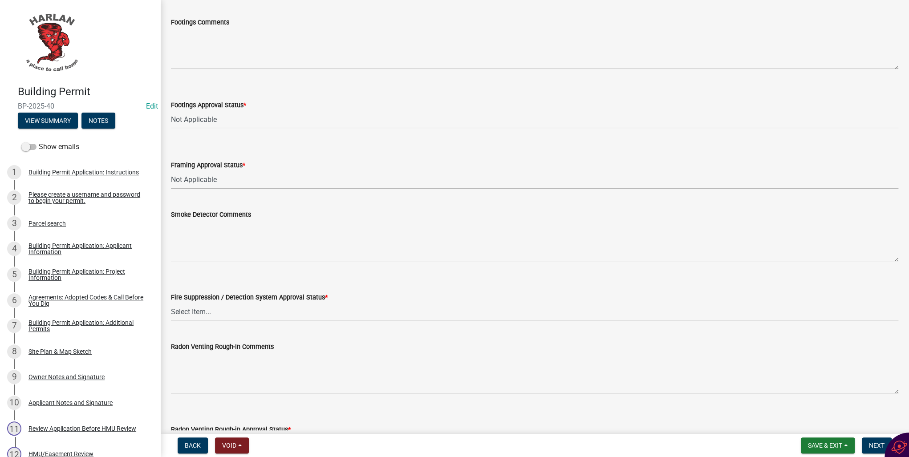
scroll to position [249, 0]
click at [193, 314] on select "Select Item... Approved Denied Not Applicable" at bounding box center [534, 311] width 727 height 18
click at [171, 302] on select "Select Item... Approved Denied Not Applicable" at bounding box center [534, 311] width 727 height 18
select select "c4fd115e-fe29-4201-9302-9488a733ec53"
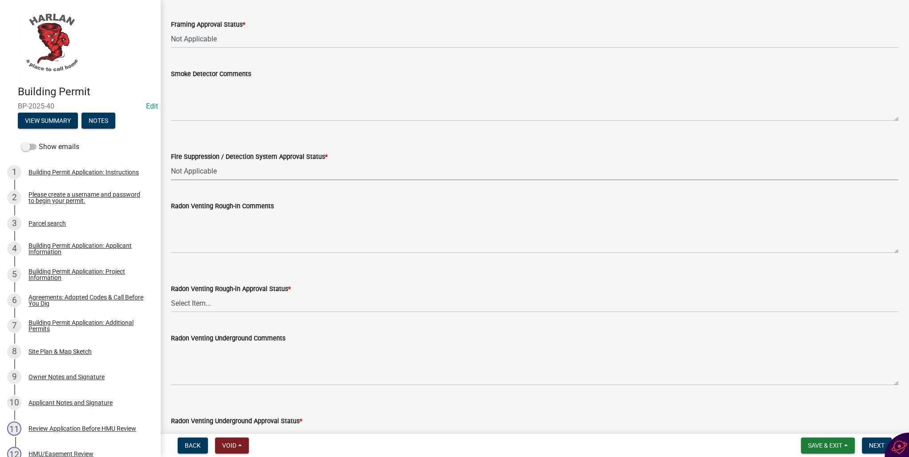
scroll to position [392, 0]
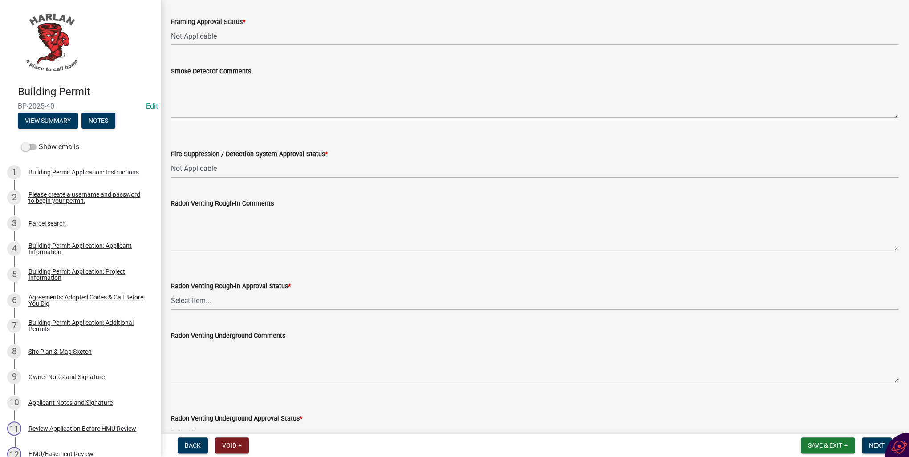
click at [200, 301] on select "Select Item... Approved Denied Not Applicable" at bounding box center [534, 300] width 727 height 18
click at [171, 291] on select "Select Item... Approved Denied Not Applicable" at bounding box center [534, 300] width 727 height 18
select select "689001c6-c71e-4bc4-b52a-3bb95f61a85b"
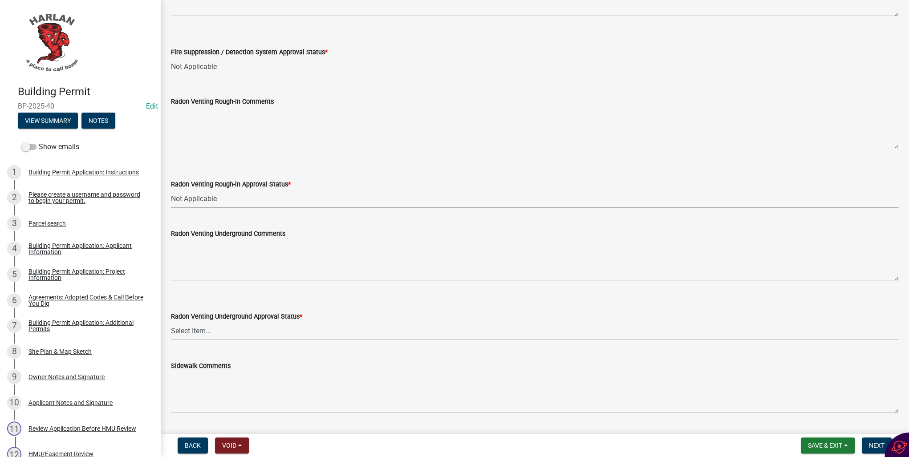
scroll to position [498, 0]
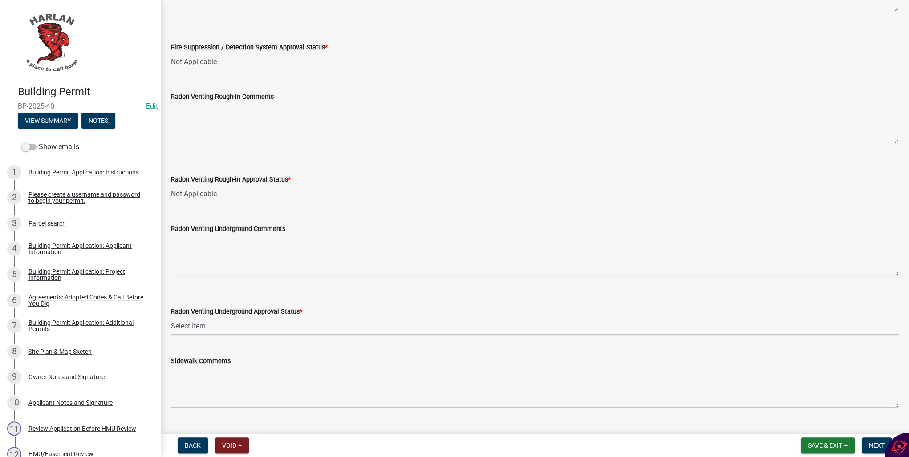
click at [201, 327] on select "Select Item... Approved Denied Not Applicable" at bounding box center [534, 326] width 727 height 18
click at [171, 317] on select "Select Item... Approved Denied Not Applicable" at bounding box center [534, 326] width 727 height 18
select select "fea10cb8-026a-4a90-aa12-355c400979fe"
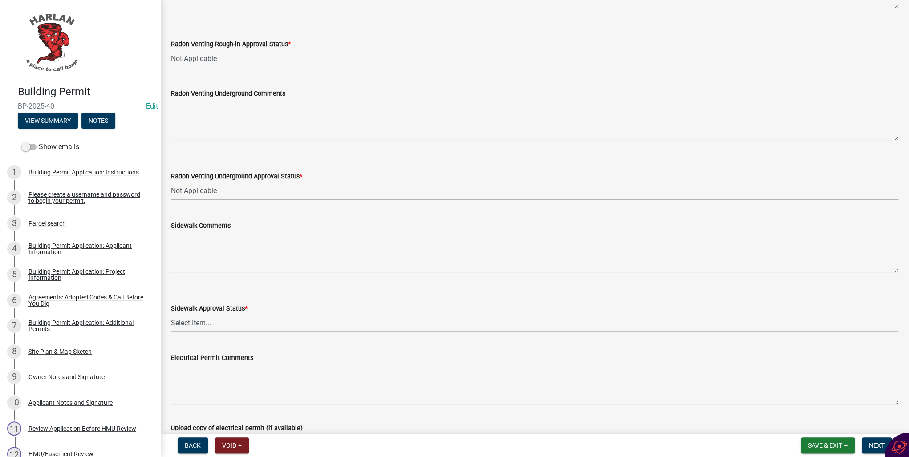
scroll to position [641, 0]
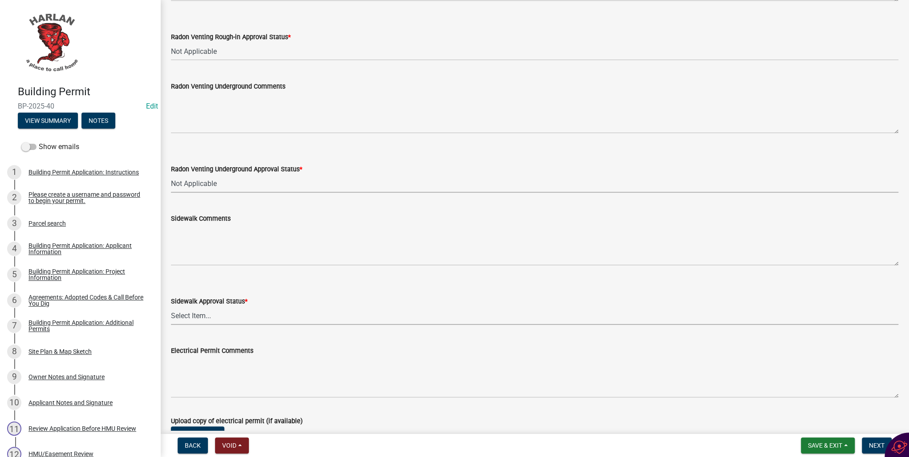
click at [198, 314] on select "Select Item... Approved Denied Not Applicable" at bounding box center [534, 316] width 727 height 18
click at [171, 307] on select "Select Item... Approved Denied Not Applicable" at bounding box center [534, 316] width 727 height 18
select select "93764f1c-770d-4d7b-968b-ab80245815b2"
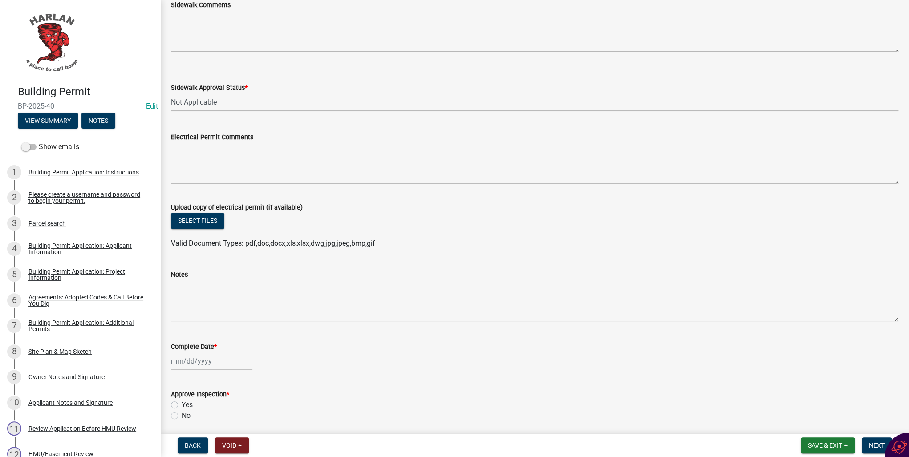
scroll to position [887, 0]
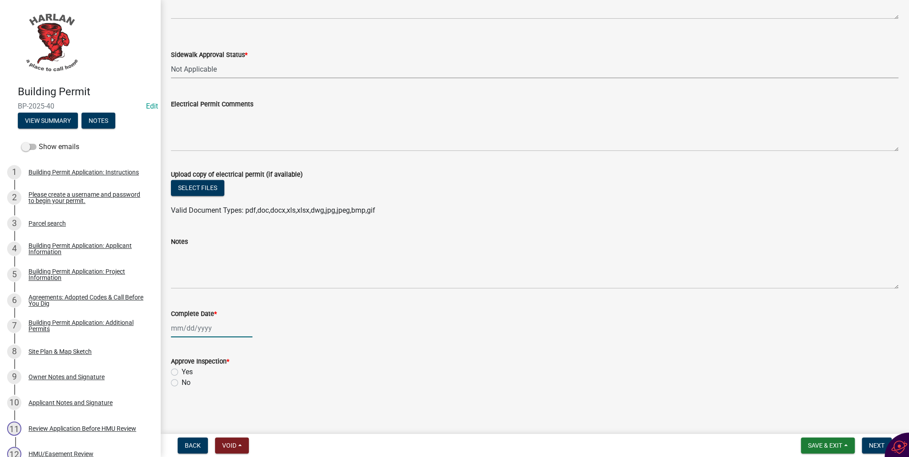
click at [191, 329] on div at bounding box center [211, 328] width 81 height 18
select select "8"
select select "2025"
click at [207, 284] on div "20" at bounding box center [208, 281] width 14 height 14
type input "[DATE]"
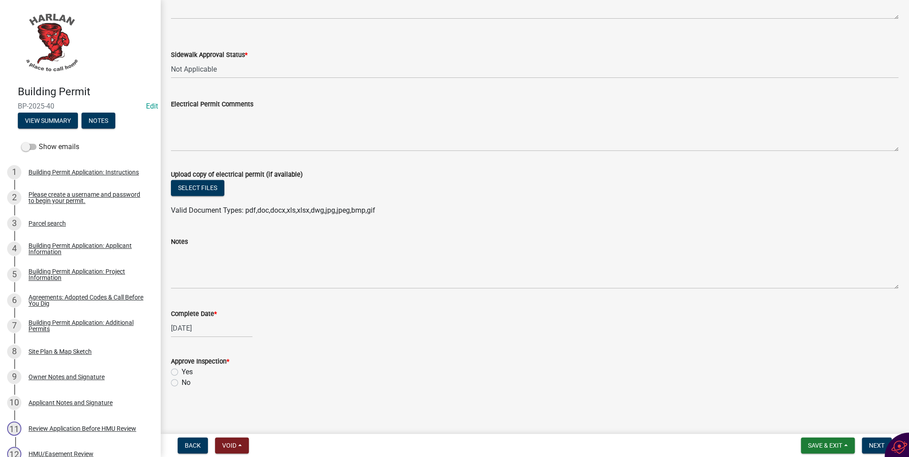
click at [182, 372] on label "Yes" at bounding box center [187, 372] width 11 height 11
click at [182, 372] on input "Yes" at bounding box center [185, 370] width 6 height 6
radio input "true"
click at [873, 447] on span "Next" at bounding box center [877, 445] width 16 height 7
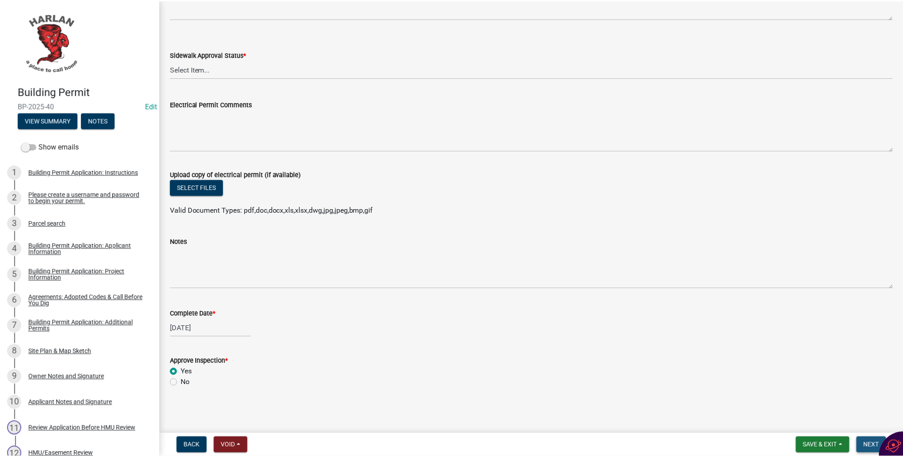
scroll to position [0, 0]
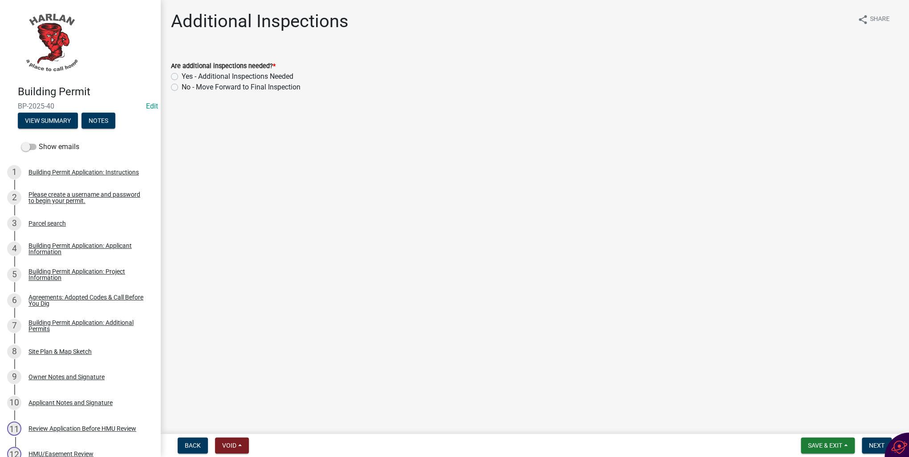
click at [182, 88] on label "No - Move Forward to Final Inspection" at bounding box center [241, 87] width 119 height 11
click at [182, 88] on input "No - Move Forward to Final Inspection" at bounding box center [185, 85] width 6 height 6
radio input "true"
click at [866, 449] on button "Next" at bounding box center [877, 445] width 30 height 16
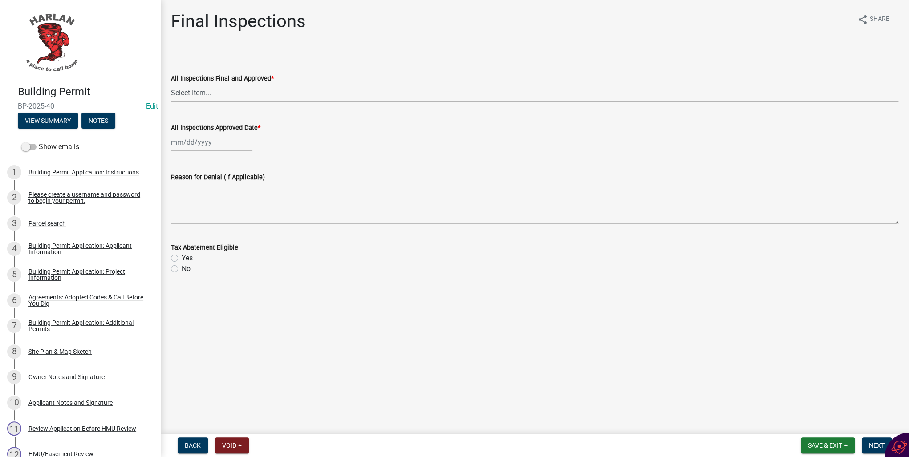
click at [201, 95] on select "Select Item... Yes No" at bounding box center [534, 93] width 727 height 18
click at [171, 84] on select "Select Item... Yes No" at bounding box center [534, 93] width 727 height 18
select select "2171e52b-1869-4608-9343-30b1fd13871b"
click at [184, 143] on div at bounding box center [211, 142] width 81 height 18
select select "8"
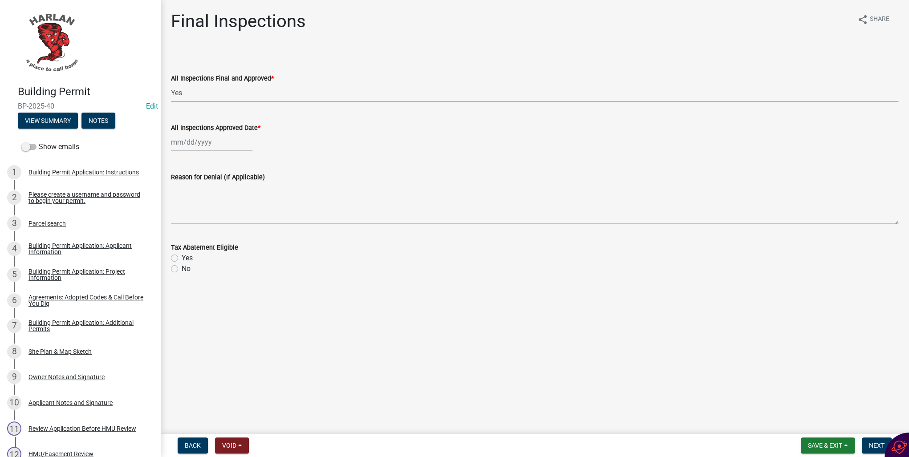
select select "2025"
click at [206, 231] on div "20" at bounding box center [208, 232] width 14 height 14
type input "[DATE]"
click at [182, 270] on label "No" at bounding box center [186, 268] width 9 height 11
click at [182, 269] on input "No" at bounding box center [185, 266] width 6 height 6
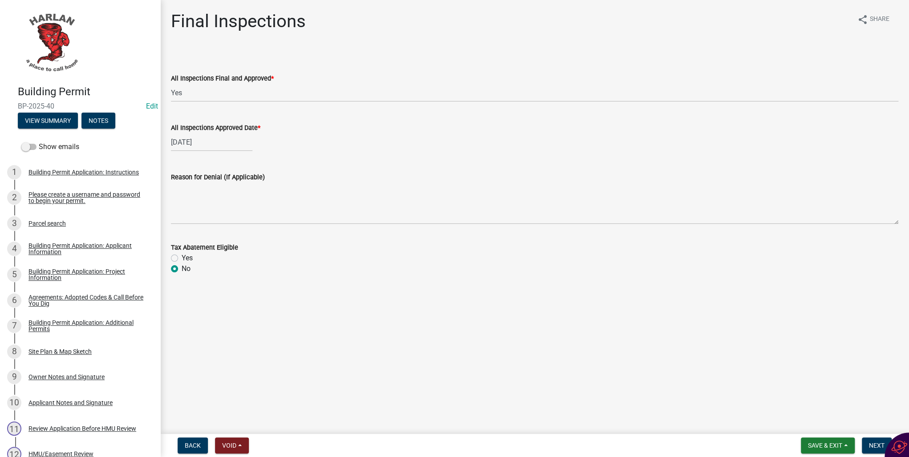
radio input "true"
click at [873, 449] on span "Next" at bounding box center [877, 445] width 16 height 7
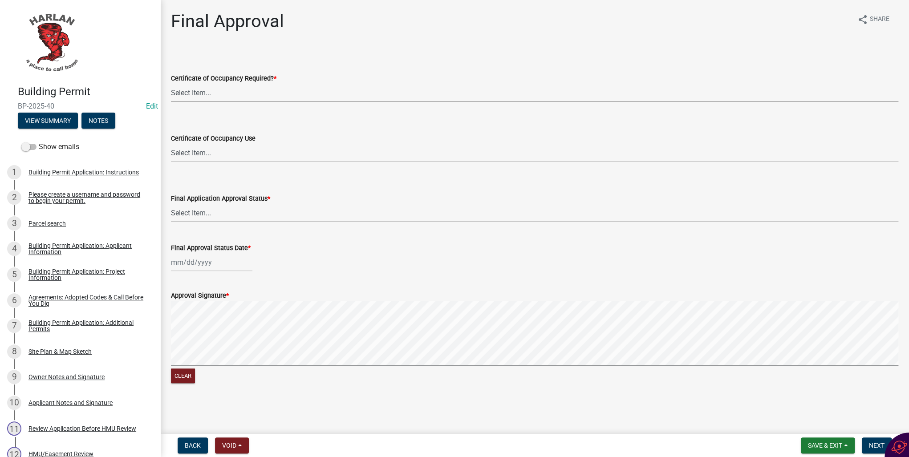
click at [190, 92] on select "Select Item... Yes No" at bounding box center [534, 93] width 727 height 18
click at [171, 84] on select "Select Item... Yes No" at bounding box center [534, 93] width 727 height 18
select select "1001b2a5-f056-4968-bbec-596879739dd7"
click at [194, 215] on select "Select Item... Approved Denied" at bounding box center [534, 213] width 727 height 18
click at [171, 204] on select "Select Item... Approved Denied" at bounding box center [534, 213] width 727 height 18
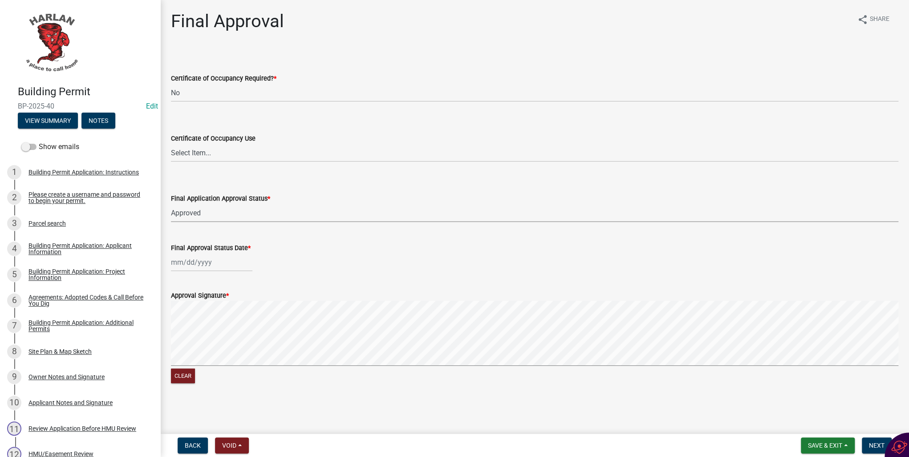
select select "af4bc4e7-b9b6-402d-a406-63c5f32644d1"
select select "8"
select select "2025"
click at [191, 261] on div "[PERSON_NAME] Feb Mar Apr [PERSON_NAME][DATE] Oct Nov [DATE] 1526 1527 1528 152…" at bounding box center [211, 262] width 81 height 18
click at [204, 352] on div "20" at bounding box center [208, 352] width 14 height 14
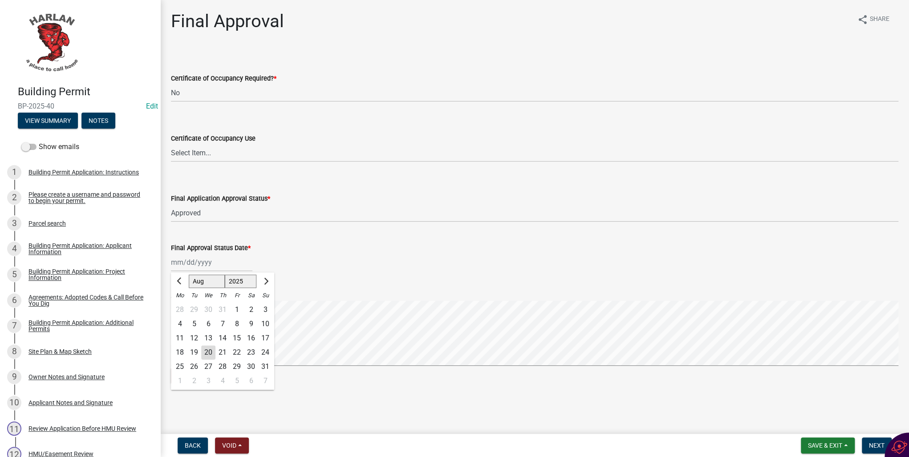
type input "[DATE]"
click at [874, 446] on span "Next" at bounding box center [877, 445] width 16 height 7
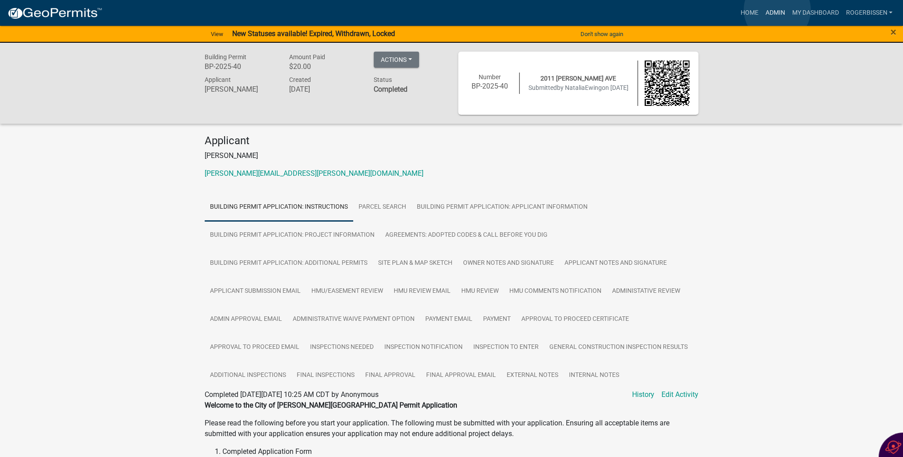
click at [777, 10] on link "Admin" at bounding box center [775, 12] width 27 height 17
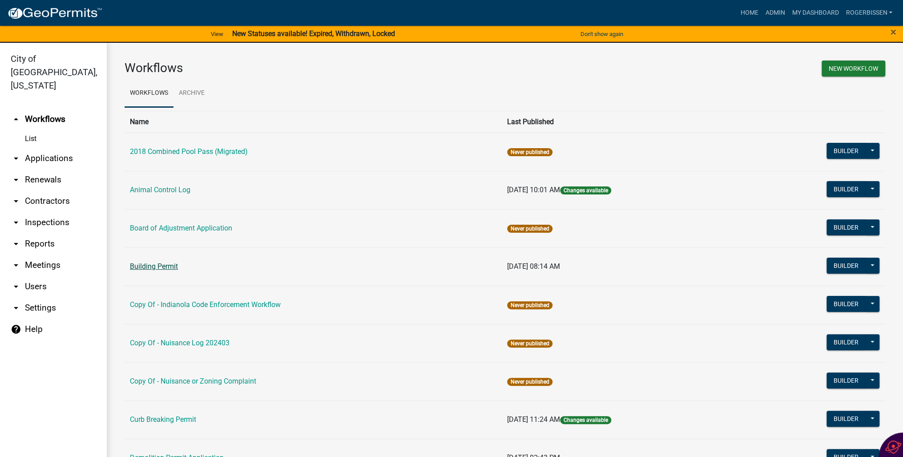
click at [140, 267] on link "Building Permit" at bounding box center [154, 266] width 48 height 8
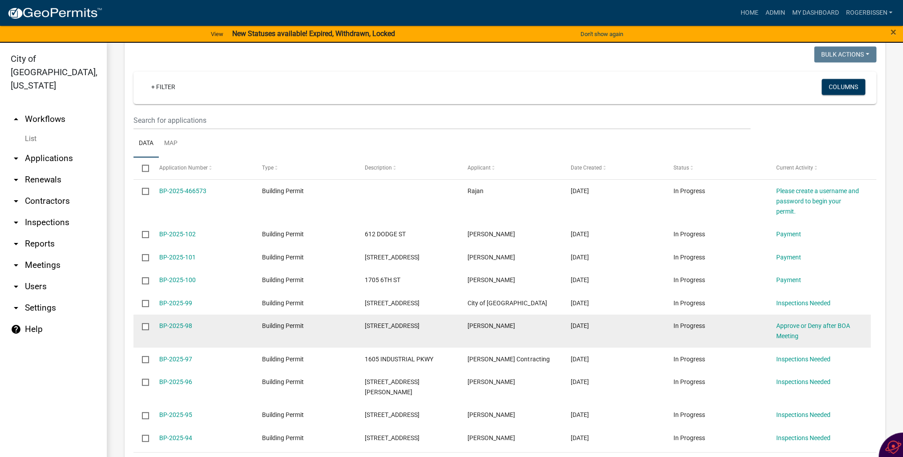
scroll to position [641, 0]
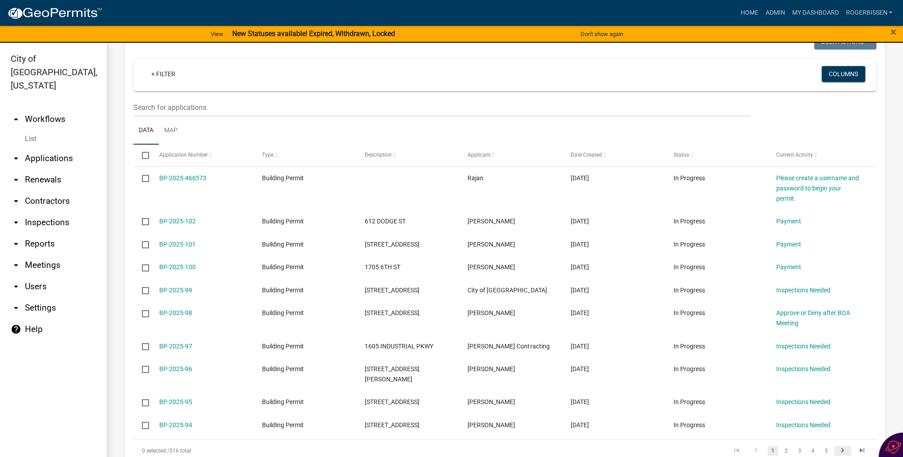
click at [838, 446] on icon "go to next page" at bounding box center [843, 451] width 12 height 11
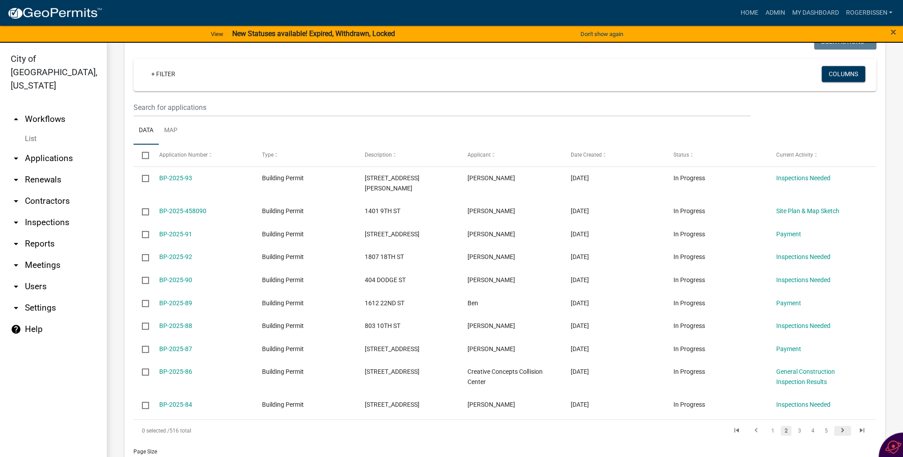
click at [837, 426] on icon "go to next page" at bounding box center [843, 431] width 12 height 11
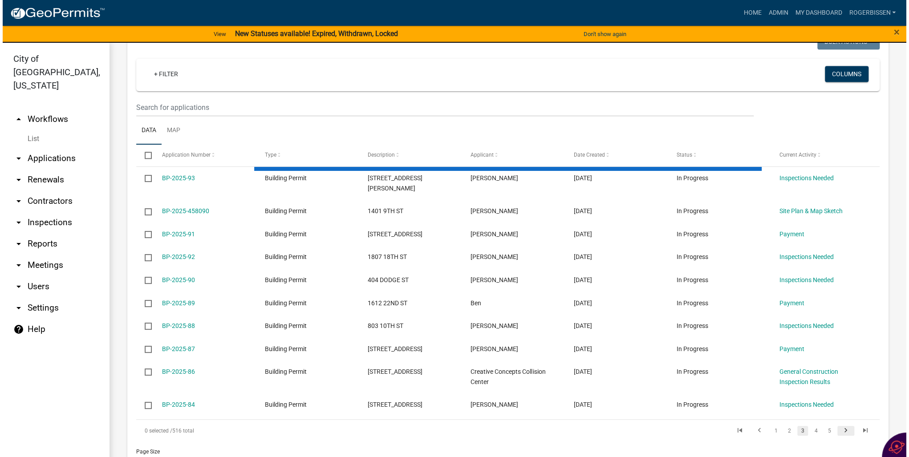
scroll to position [639, 0]
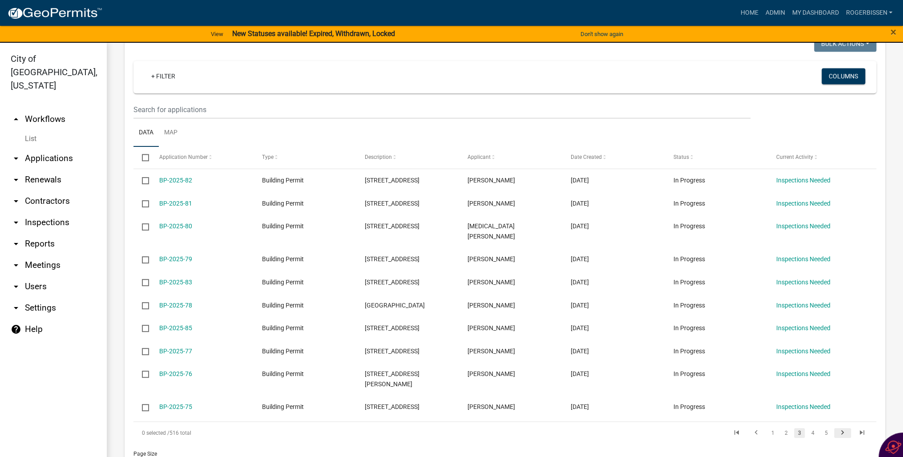
click at [837, 429] on icon "go to next page" at bounding box center [843, 434] width 12 height 11
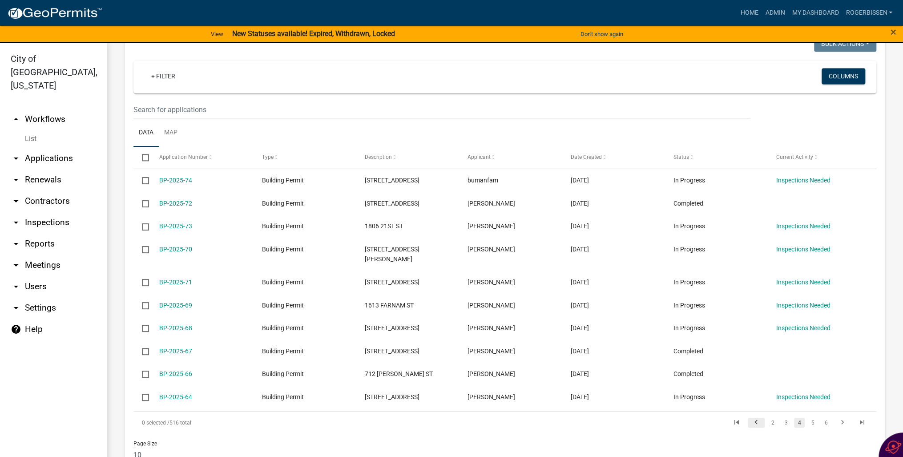
click at [751, 418] on icon "go to previous page" at bounding box center [757, 423] width 12 height 11
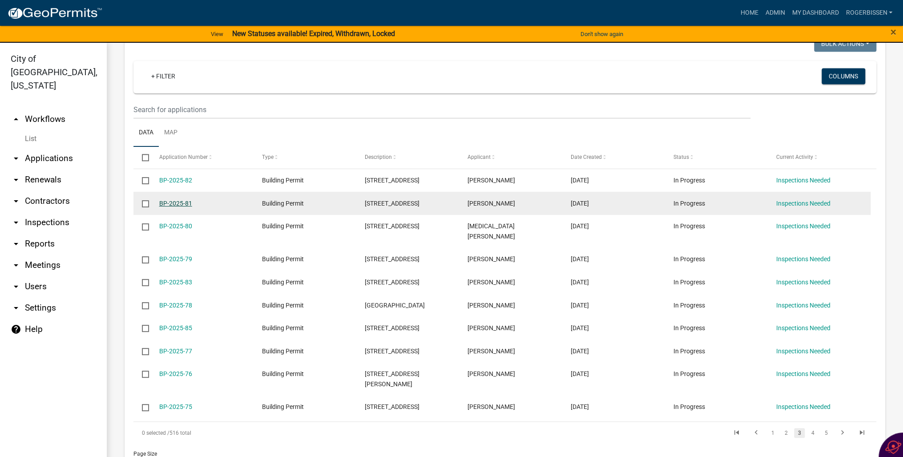
click at [164, 200] on link "BP-2025-81" at bounding box center [175, 203] width 33 height 7
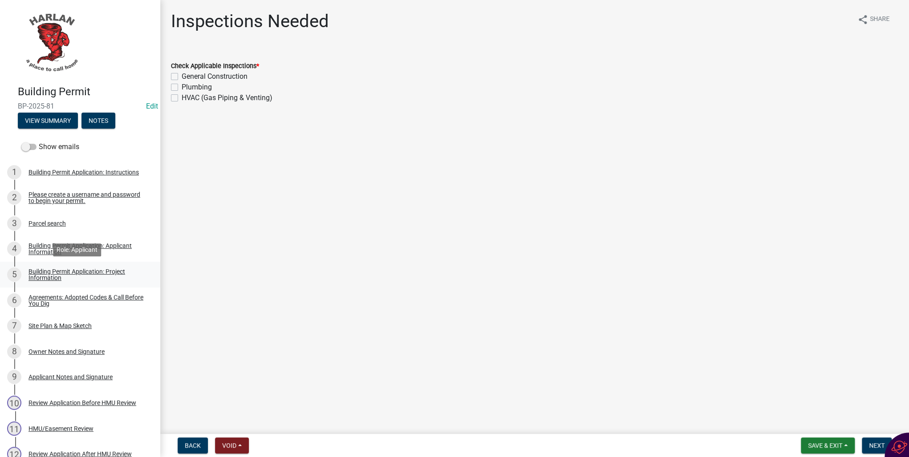
click at [73, 269] on div "Building Permit Application: Project Information" at bounding box center [86, 274] width 117 height 12
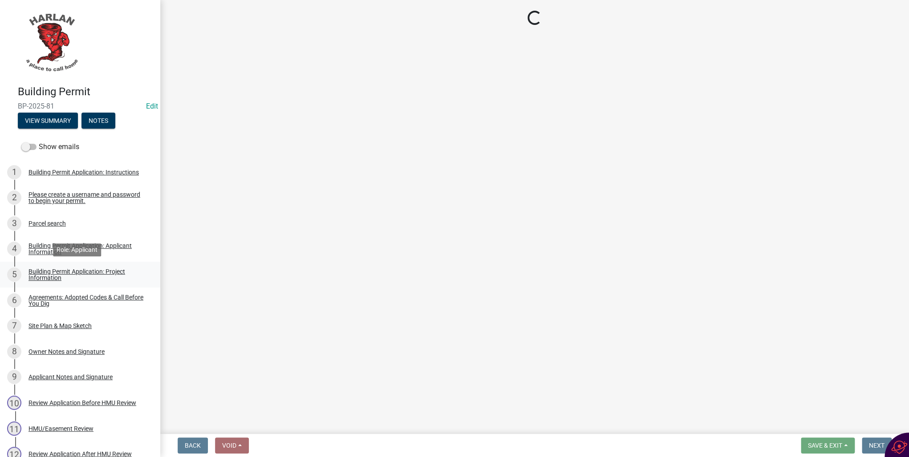
select select "57c12fbf-2104-401b-a871-4062d0a56bab"
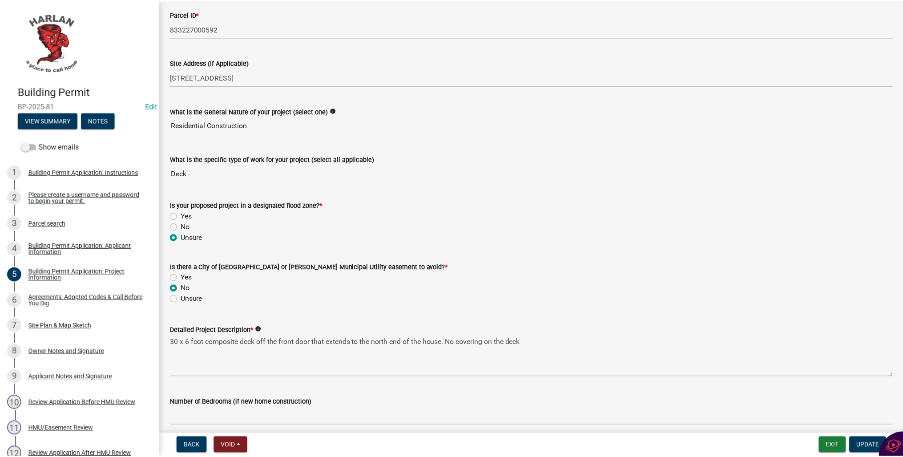
scroll to position [71, 0]
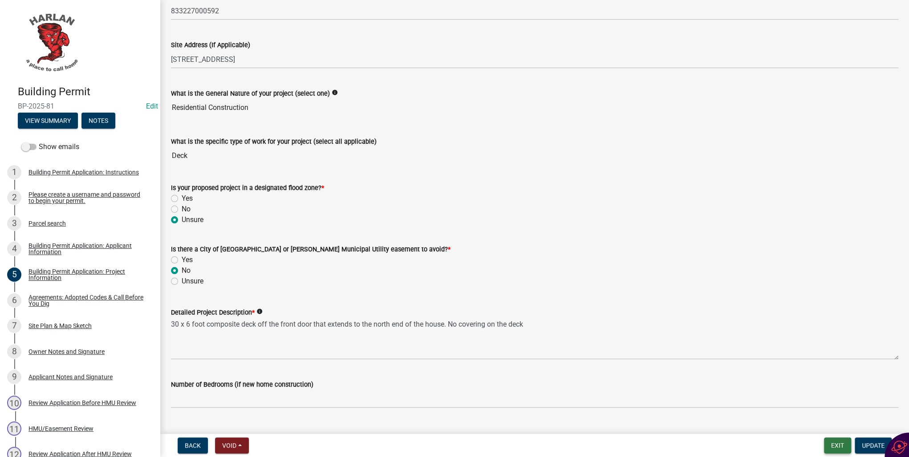
click at [837, 444] on button "Exit" at bounding box center [837, 445] width 27 height 16
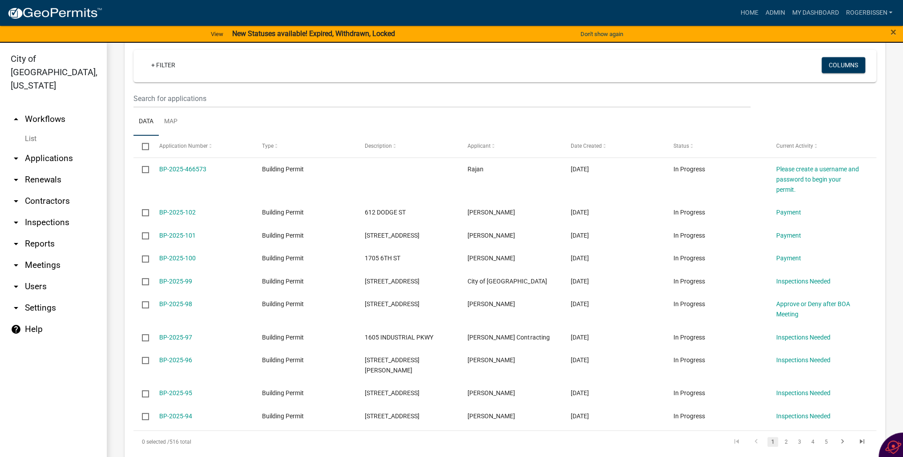
scroll to position [659, 0]
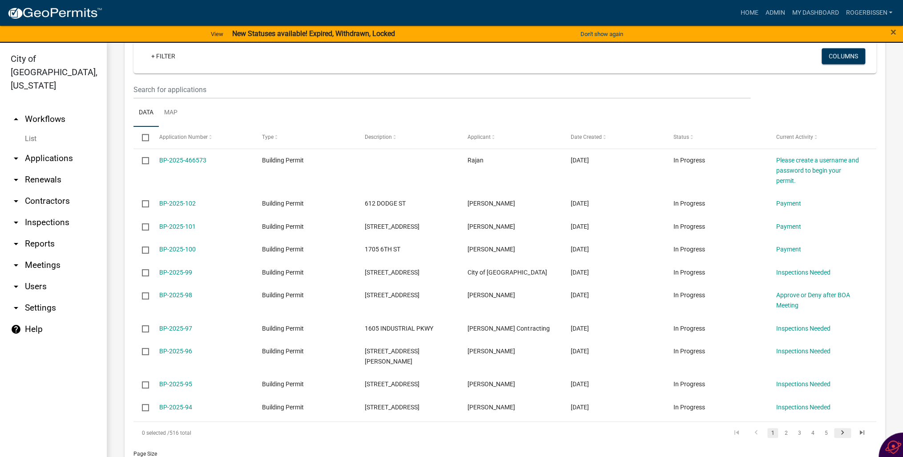
click at [837, 429] on icon "go to next page" at bounding box center [843, 434] width 12 height 11
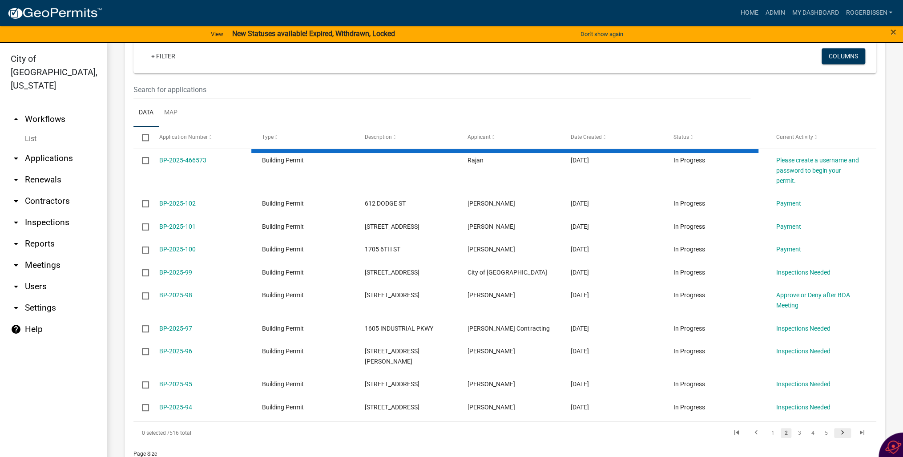
scroll to position [649, 0]
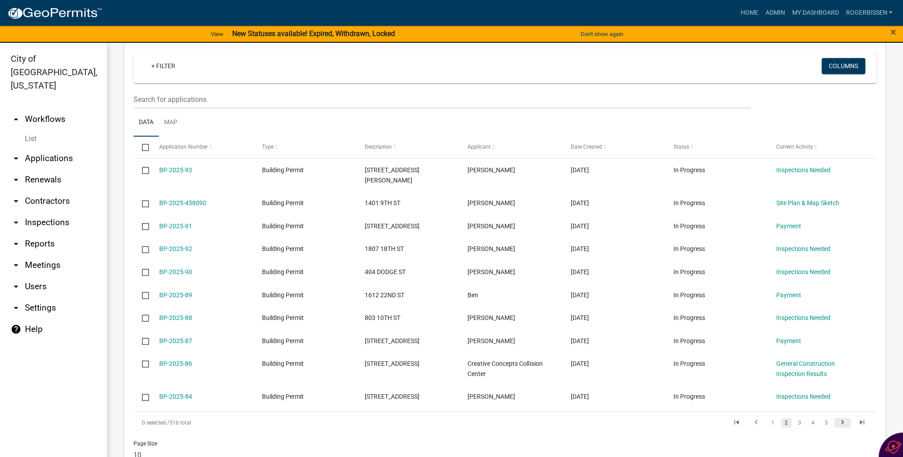
click at [837, 418] on icon "go to next page" at bounding box center [843, 423] width 12 height 11
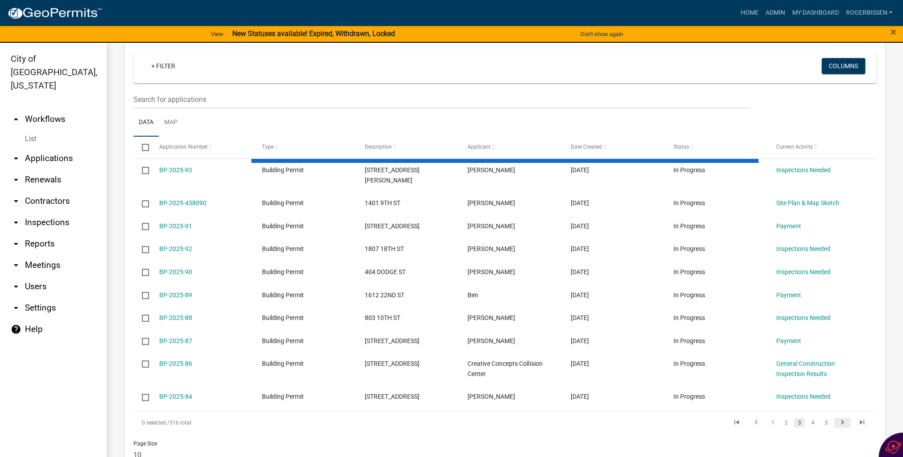
scroll to position [639, 0]
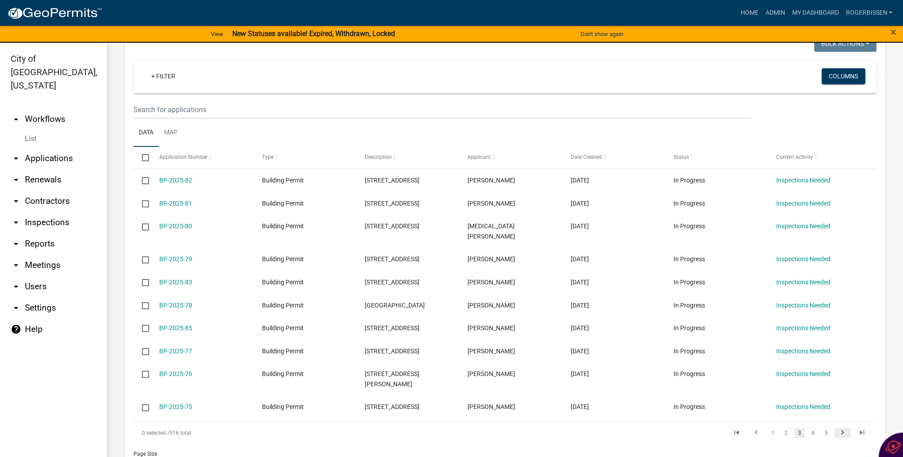
click at [837, 429] on icon "go to next page" at bounding box center [843, 434] width 12 height 11
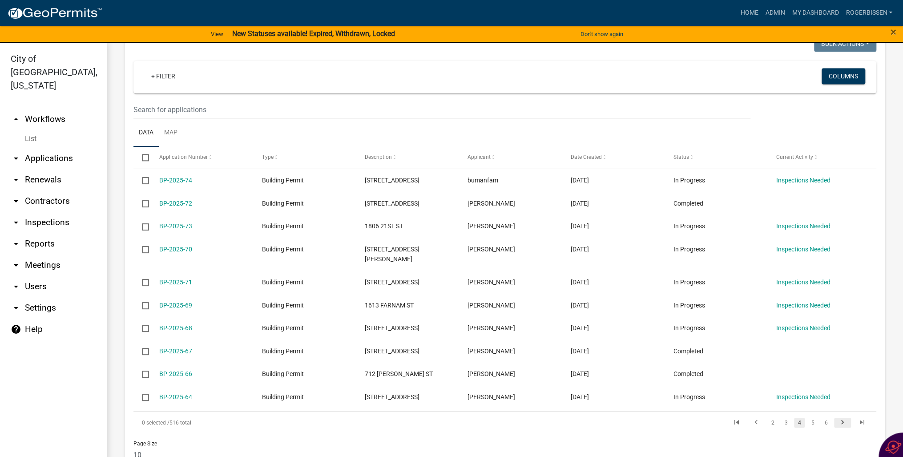
click at [837, 418] on icon "go to next page" at bounding box center [843, 423] width 12 height 11
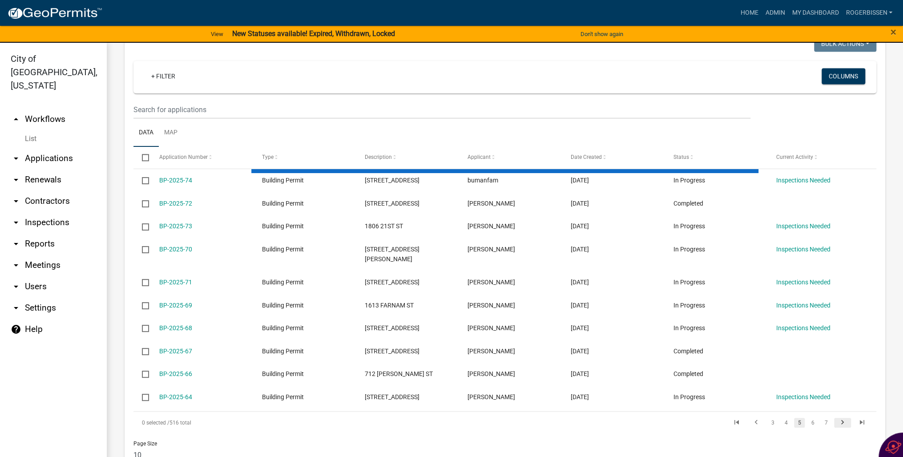
scroll to position [649, 0]
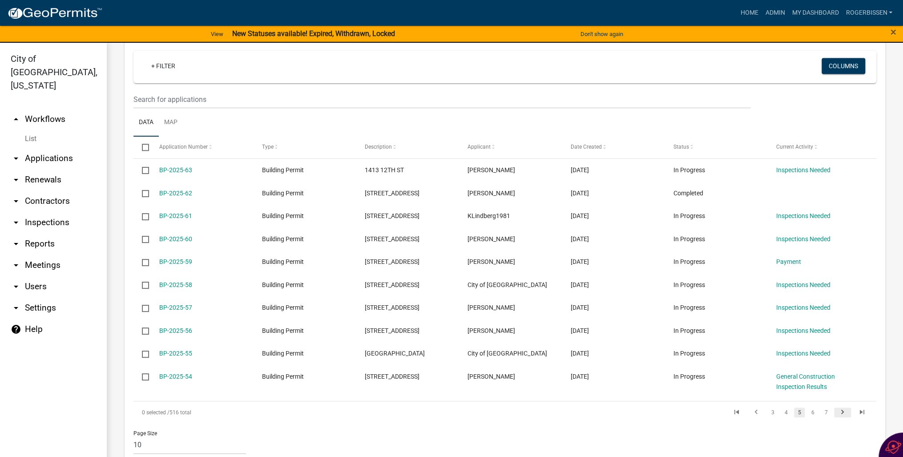
click at [838, 408] on icon "go to next page" at bounding box center [843, 413] width 12 height 11
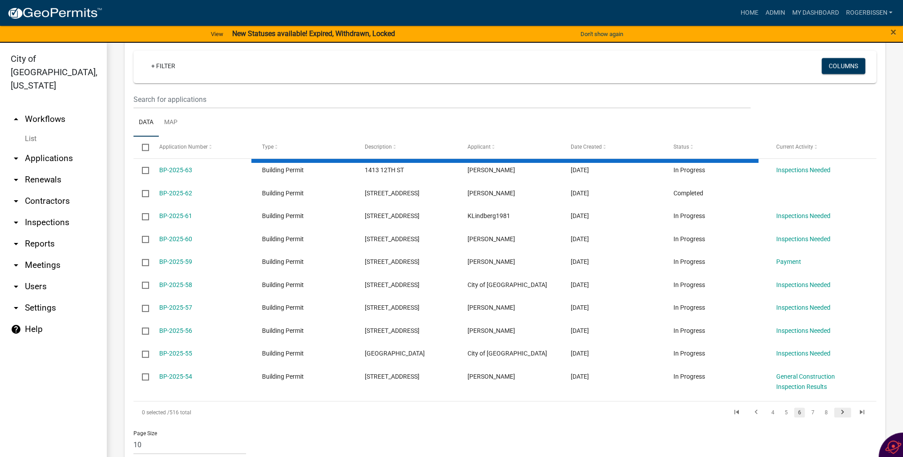
scroll to position [639, 0]
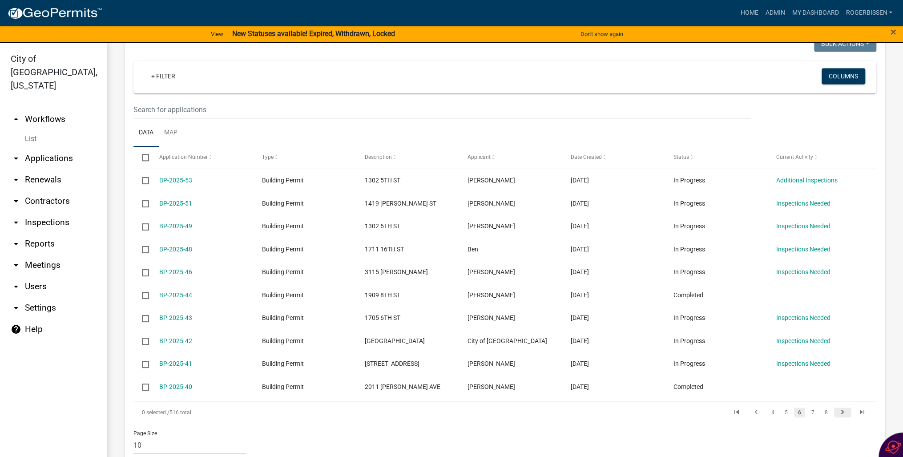
click at [838, 408] on icon "go to next page" at bounding box center [843, 413] width 12 height 11
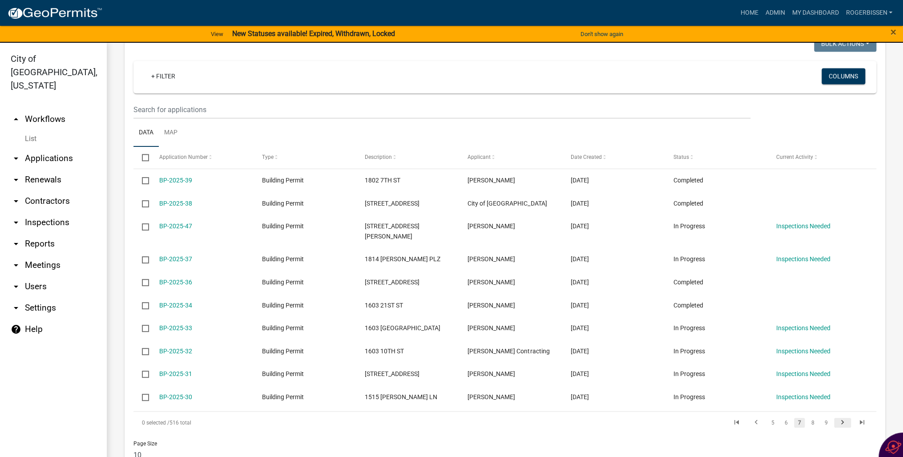
click at [837, 418] on icon "go to next page" at bounding box center [843, 423] width 12 height 11
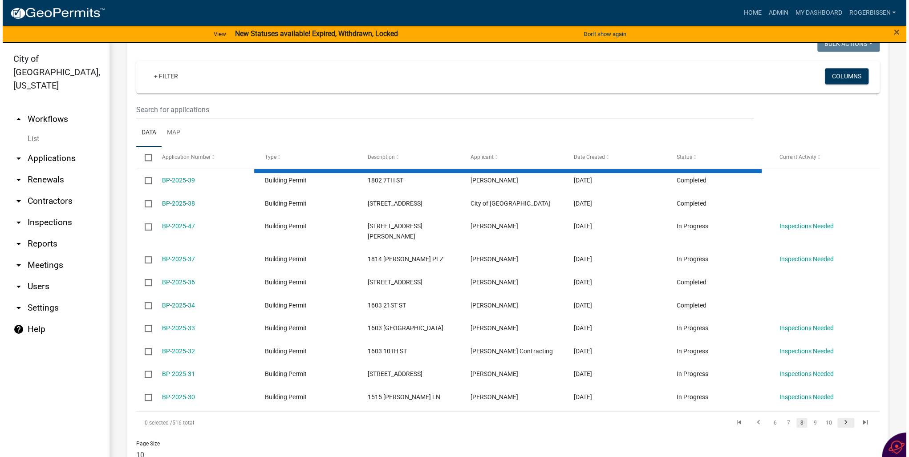
scroll to position [649, 0]
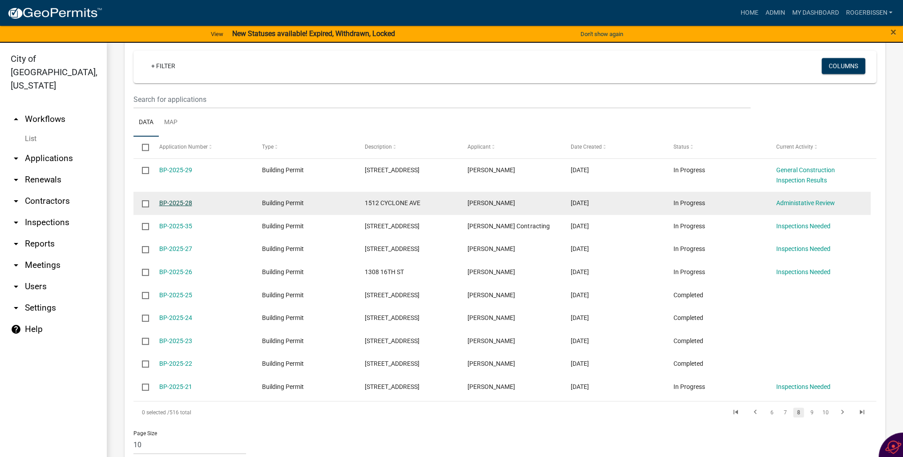
click at [170, 199] on link "BP-2025-28" at bounding box center [175, 202] width 33 height 7
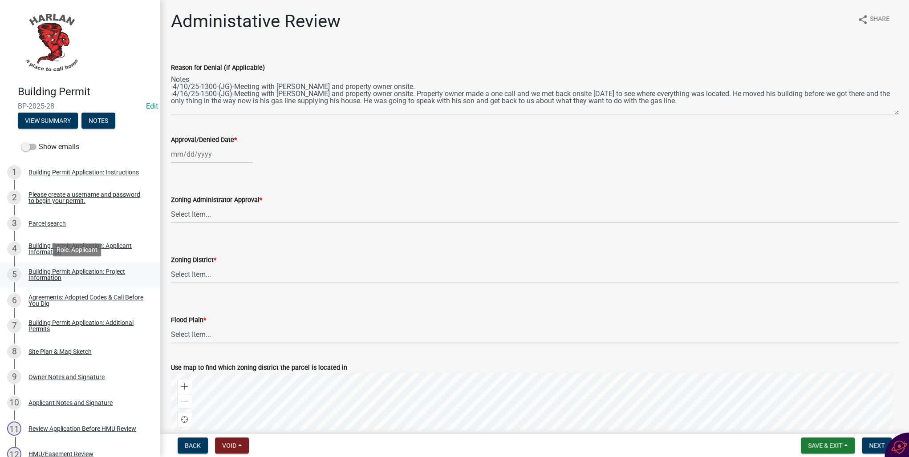
click at [42, 281] on div "Building Permit Application: Project Information" at bounding box center [86, 274] width 117 height 12
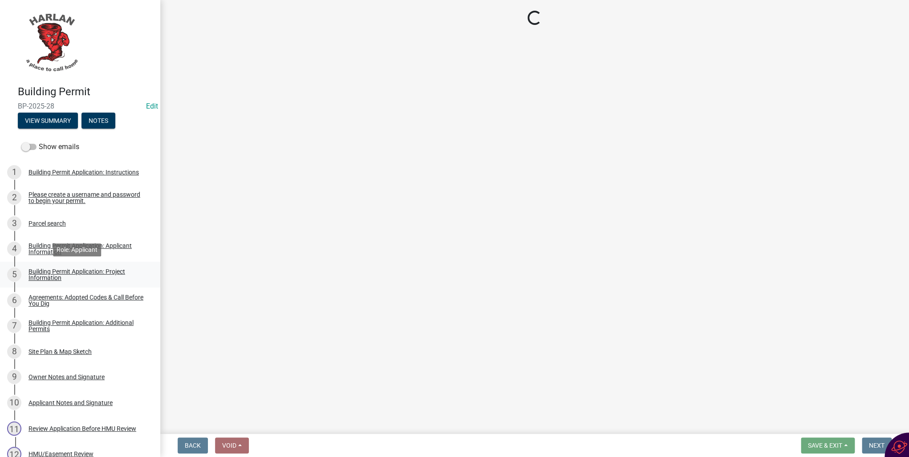
select select "57c12fbf-2104-401b-a871-4062d0a56bab"
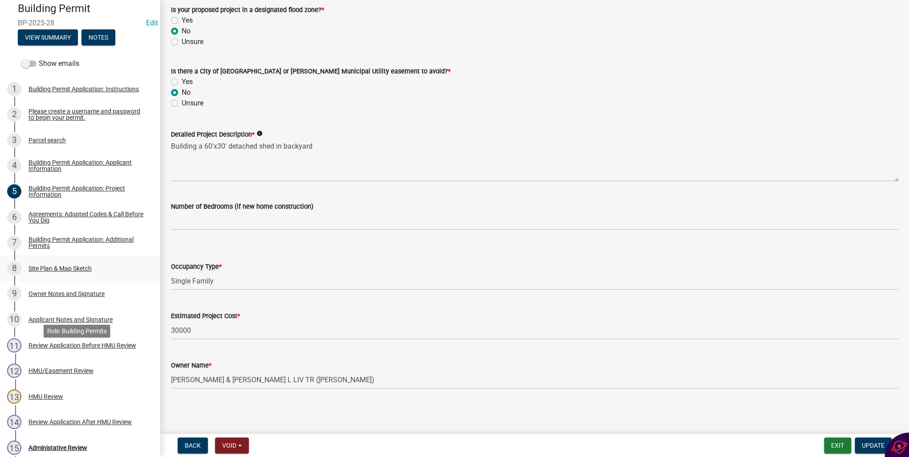
scroll to position [107, 0]
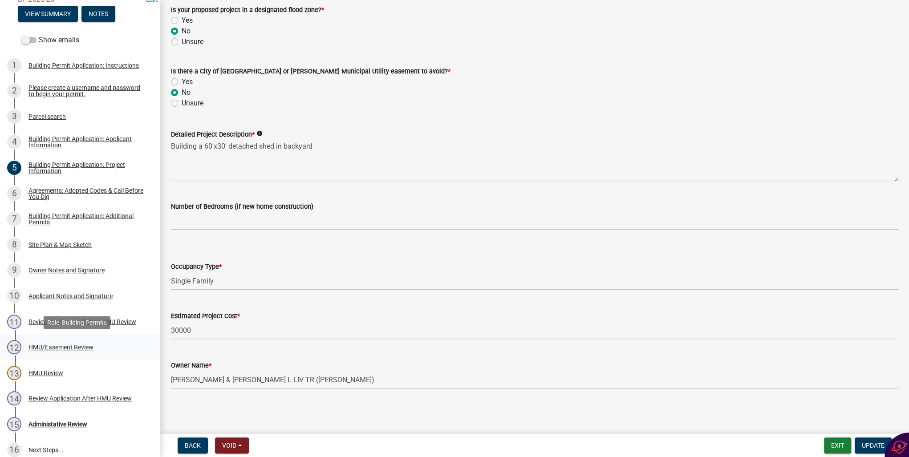
click at [52, 345] on div "HMU/Easement Review" at bounding box center [60, 347] width 65 height 6
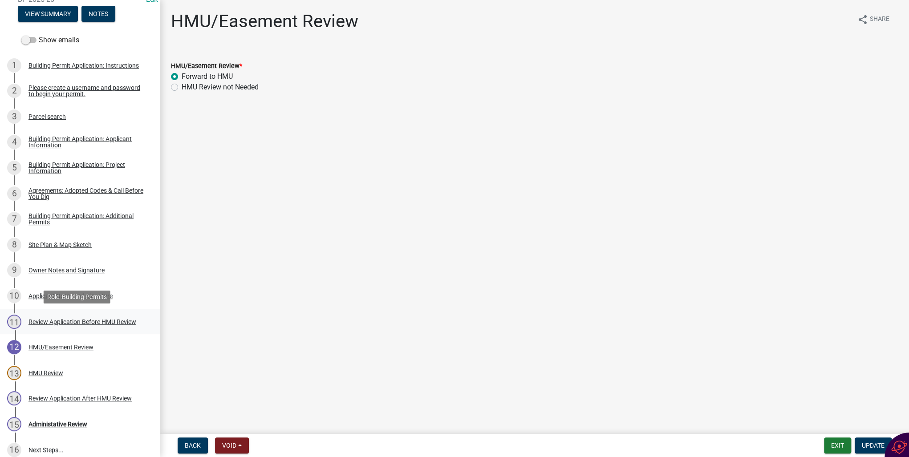
click at [55, 320] on div "Review Application Before HMU Review" at bounding box center [82, 322] width 108 height 6
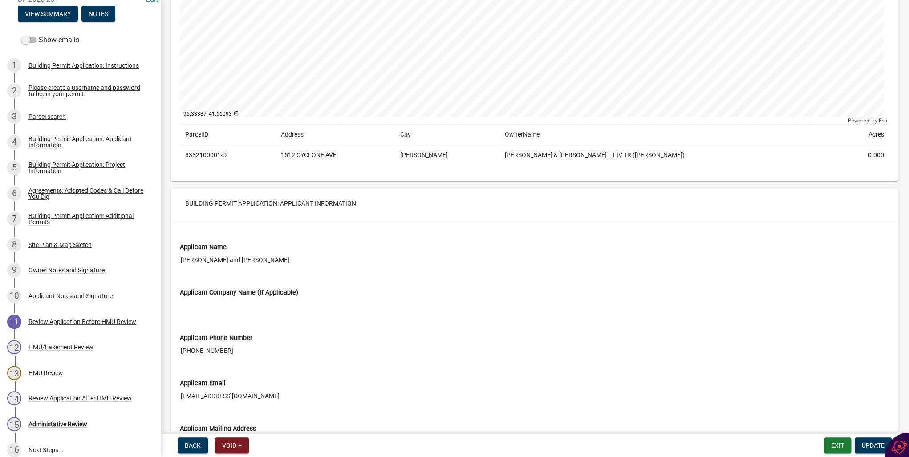
scroll to position [285, 0]
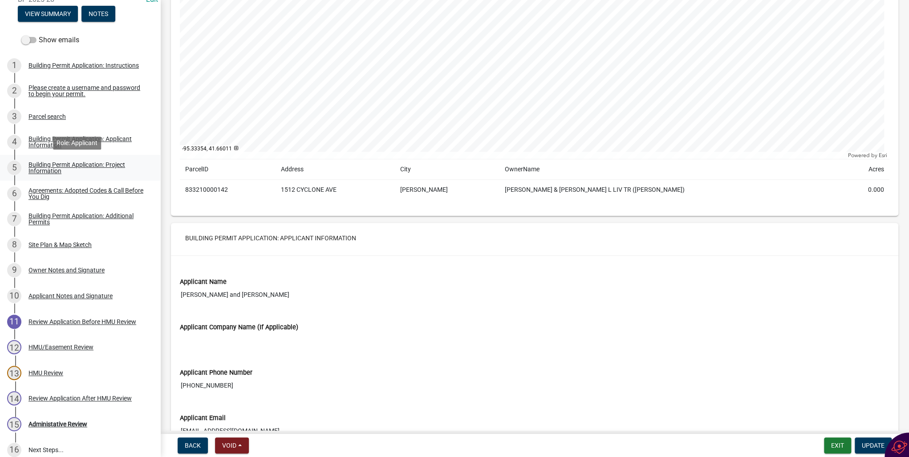
click at [49, 169] on div "Building Permit Application: Project Information" at bounding box center [86, 168] width 117 height 12
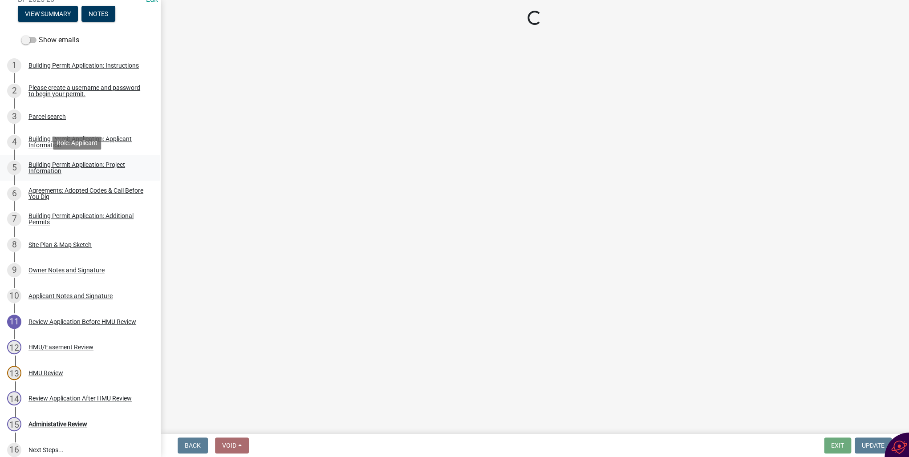
scroll to position [0, 0]
select select "57c12fbf-2104-401b-a871-4062d0a56bab"
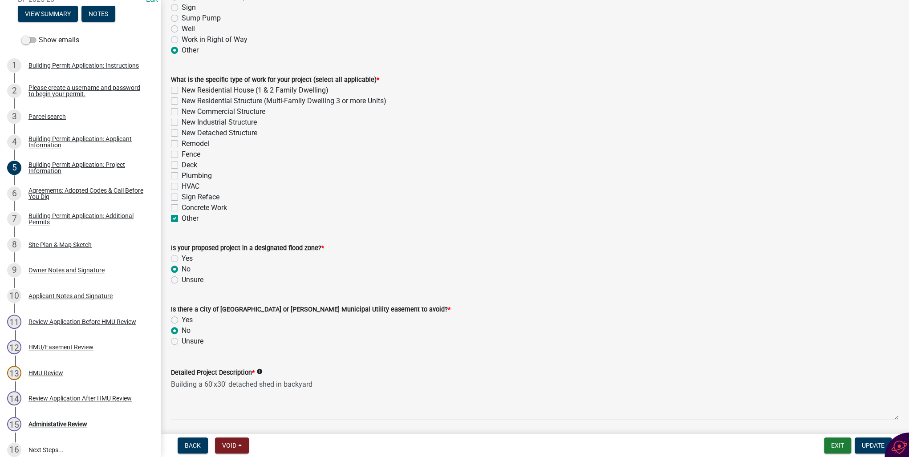
scroll to position [208, 0]
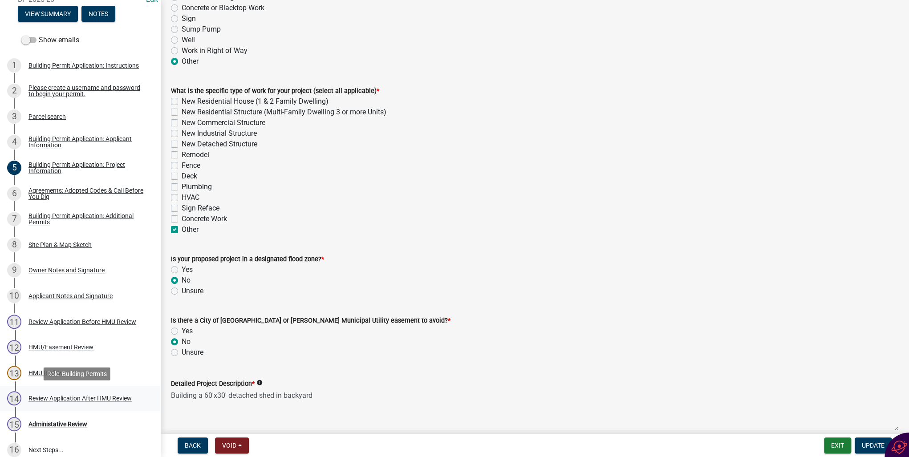
click at [52, 401] on div "Review Application After HMU Review" at bounding box center [79, 398] width 103 height 6
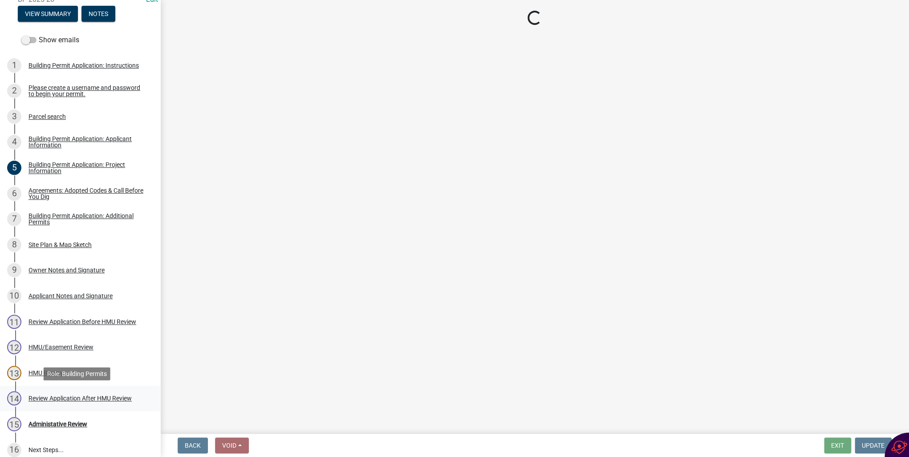
scroll to position [0, 0]
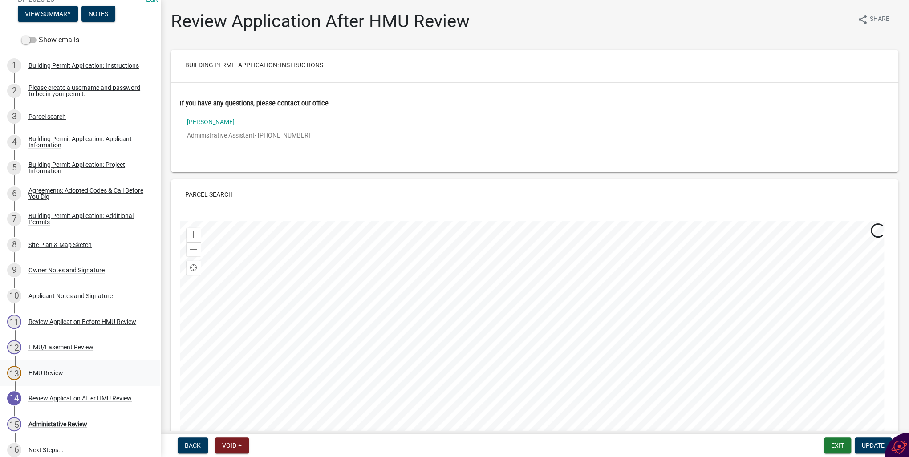
click at [41, 373] on div "HMU Review" at bounding box center [45, 373] width 35 height 6
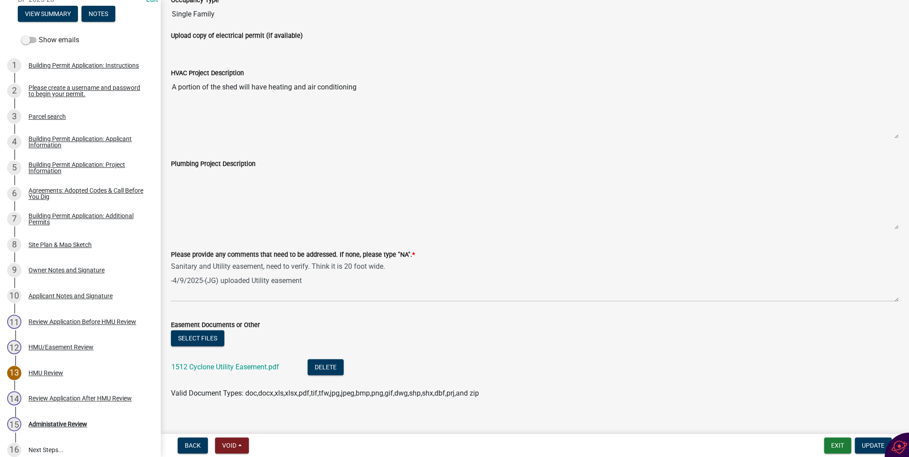
scroll to position [174, 0]
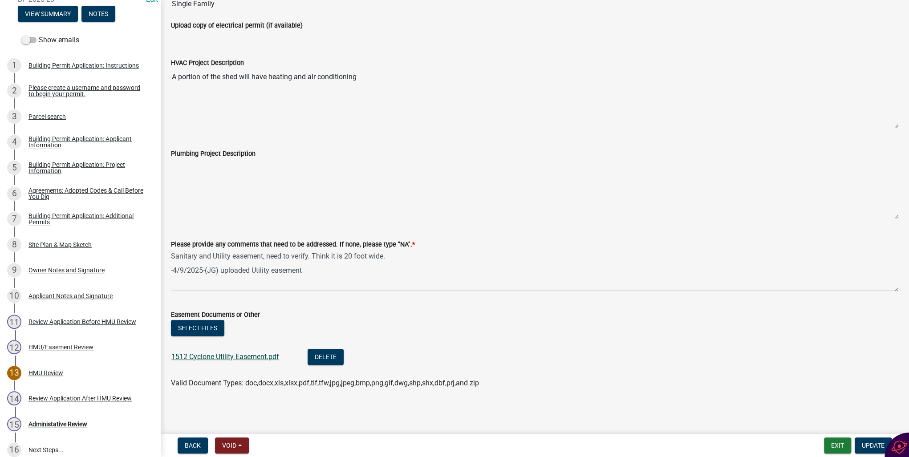
click at [226, 357] on link "1512 Cyclone Utility Easement.pdf" at bounding box center [225, 356] width 108 height 8
click at [871, 445] on span "Update" at bounding box center [873, 445] width 23 height 7
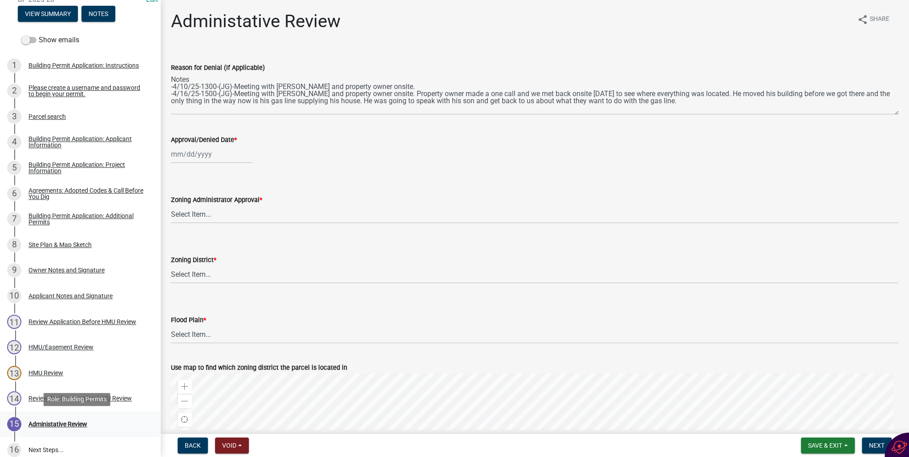
click at [64, 424] on div "Administative Review" at bounding box center [57, 424] width 59 height 6
click at [191, 154] on div at bounding box center [211, 154] width 81 height 18
select select "8"
select select "2025"
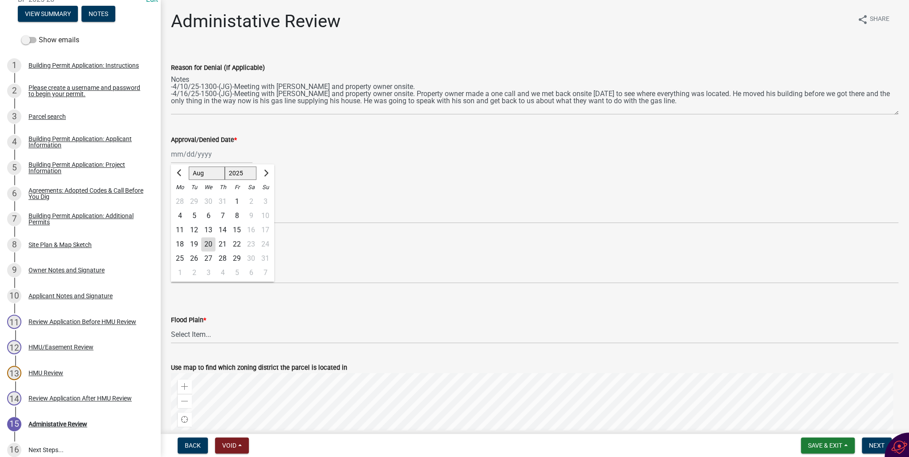
click at [204, 247] on div "20" at bounding box center [208, 244] width 14 height 14
type input "[DATE]"
click at [190, 212] on select "Select Item... Approved Denied Pending Board of Adjustment Approval" at bounding box center [534, 214] width 727 height 18
click at [171, 205] on select "Select Item... Approved Denied Pending Board of Adjustment Approval" at bounding box center [534, 214] width 727 height 18
select select "3a3761ad-bb9f-4947-9688-d1705314667d"
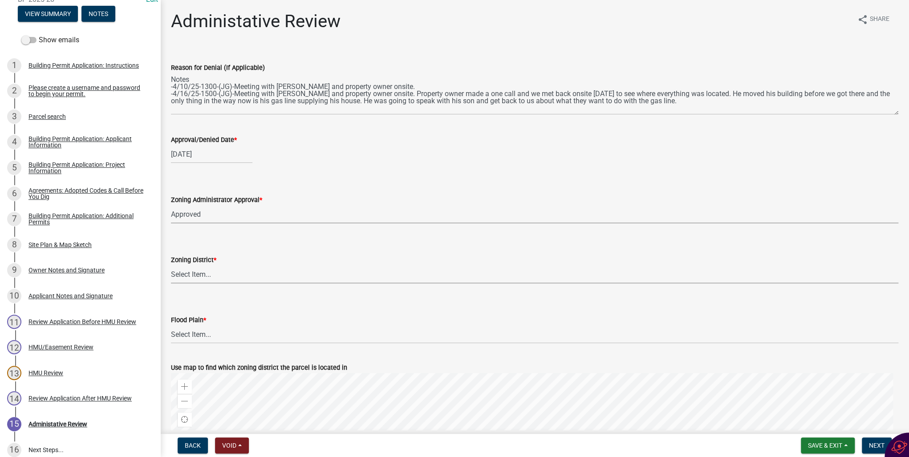
click at [180, 275] on select "Select Item... A-1 Agricultural B-1 Retail Business B-2 General Business B-3 Hi…" at bounding box center [534, 274] width 727 height 18
click at [171, 265] on select "Select Item... A-1 Agricultural B-1 Retail Business B-2 General Business B-3 Hi…" at bounding box center [534, 274] width 727 height 18
select select "399ff9c0-12bd-43f5-8a94-152ca6848387"
click at [198, 334] on select "Select Item... No Yes 100 Year Yes 500 Year" at bounding box center [534, 334] width 727 height 18
click at [171, 325] on select "Select Item... No Yes 100 Year Yes 500 Year" at bounding box center [534, 334] width 727 height 18
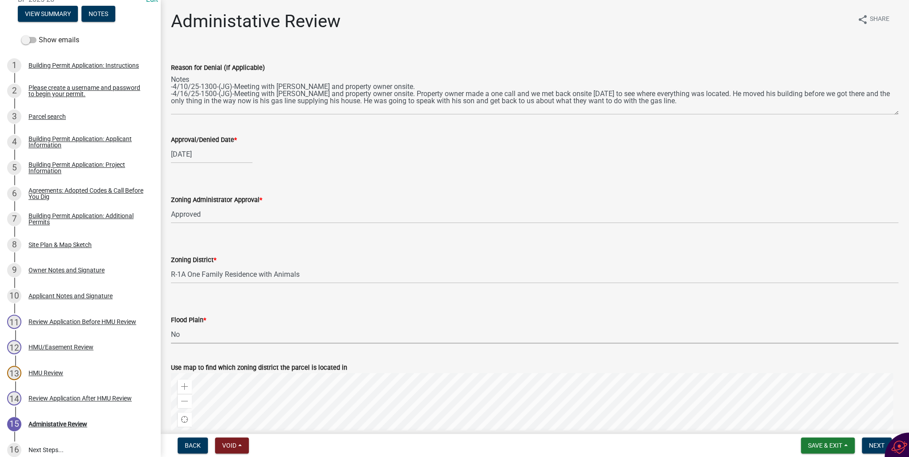
select select "50d3382b-18dd-4311-9a34-98b71270ef49"
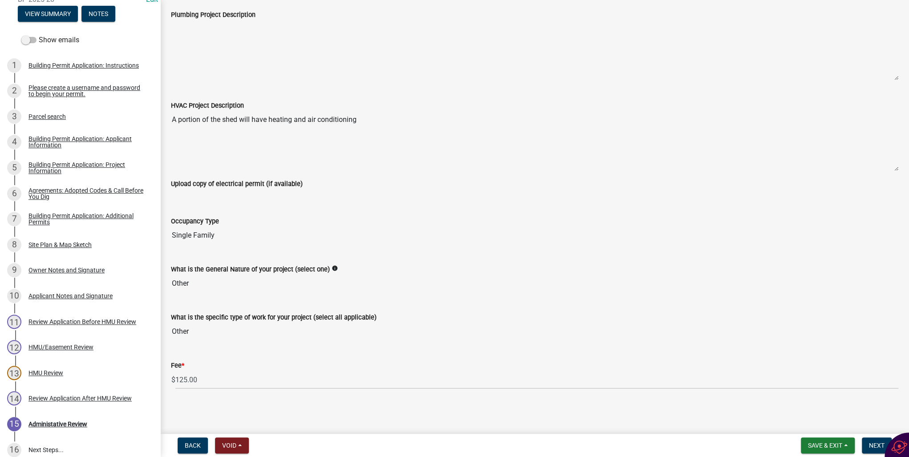
scroll to position [607, 0]
click at [877, 445] on span "Next" at bounding box center [877, 445] width 16 height 7
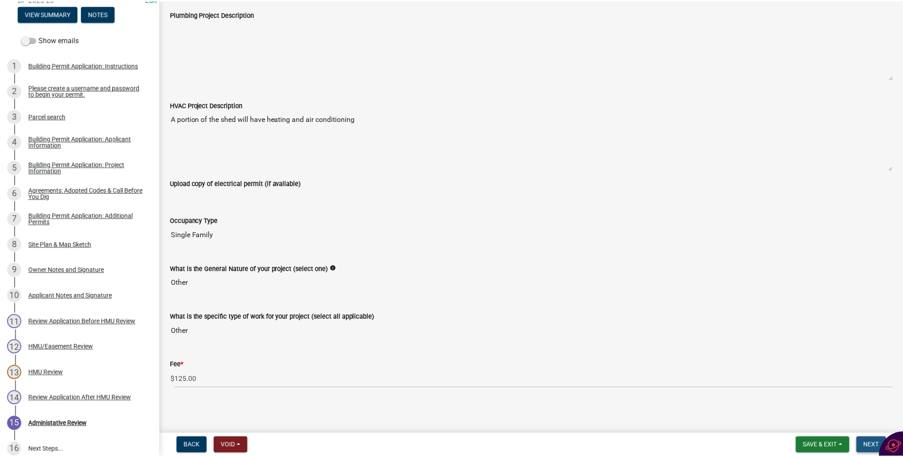
scroll to position [0, 0]
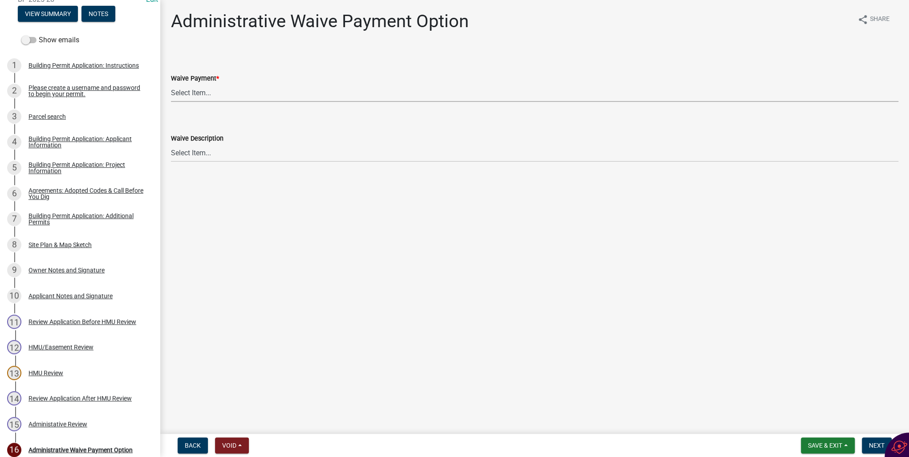
click at [180, 92] on select "Select Item... Yes No" at bounding box center [534, 93] width 727 height 18
click at [171, 84] on select "Select Item... Yes No" at bounding box center [534, 93] width 727 height 18
select select "7298562d-80e2-4015-9188-174ec1b44f73"
click at [874, 444] on span "Next" at bounding box center [877, 445] width 16 height 7
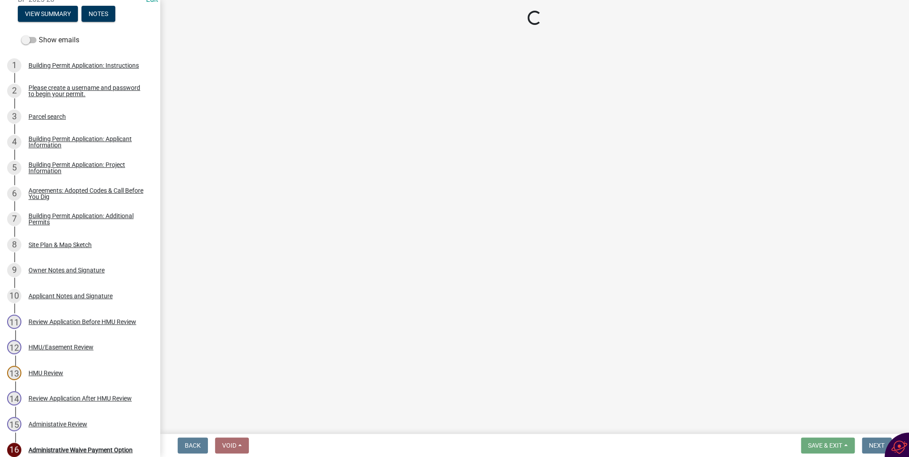
select select "3: 3"
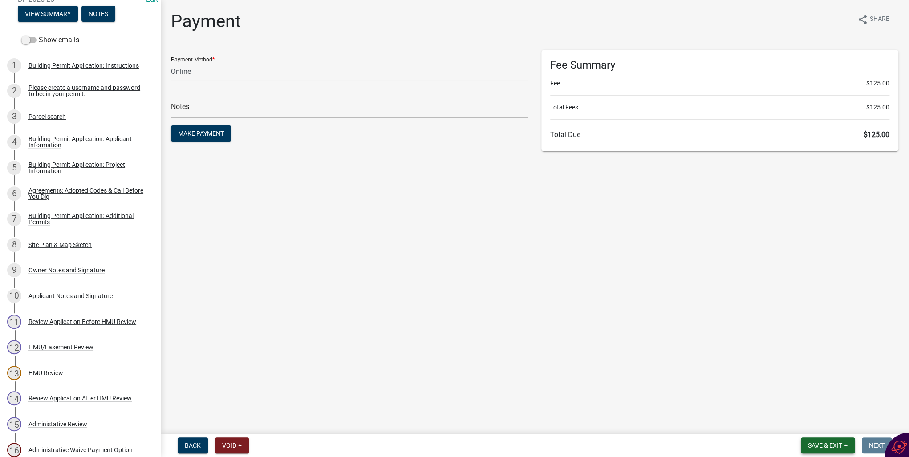
click at [831, 444] on span "Save & Exit" at bounding box center [825, 445] width 34 height 7
click at [818, 425] on button "Save & Exit" at bounding box center [818, 422] width 71 height 21
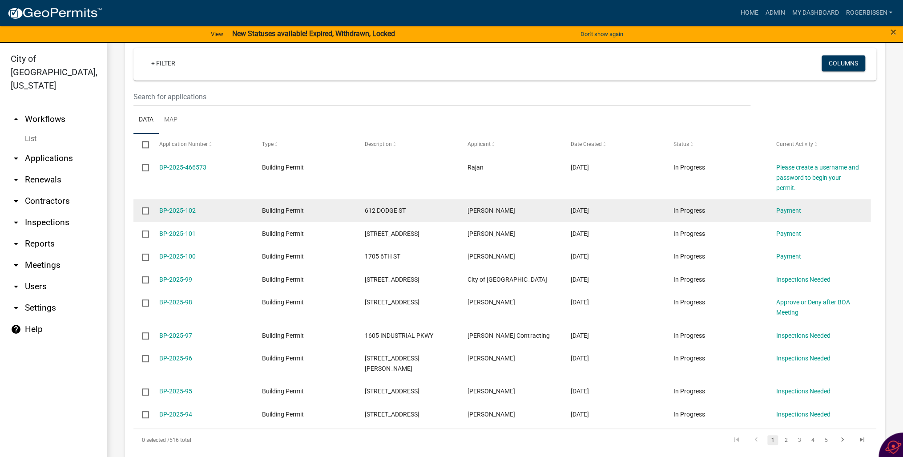
scroll to position [659, 0]
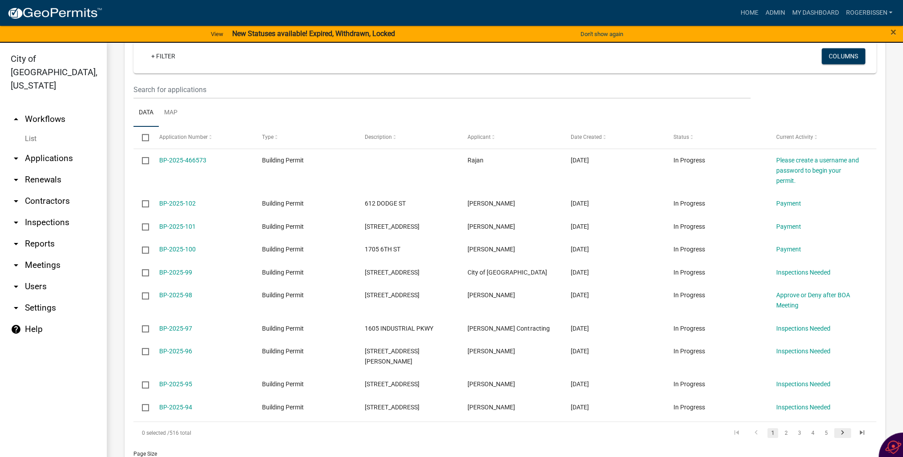
click at [838, 429] on icon "go to next page" at bounding box center [843, 434] width 12 height 11
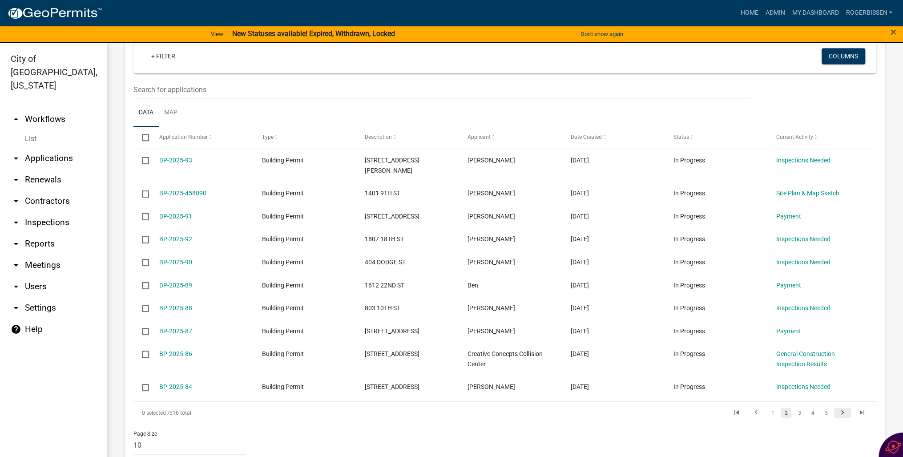
scroll to position [649, 0]
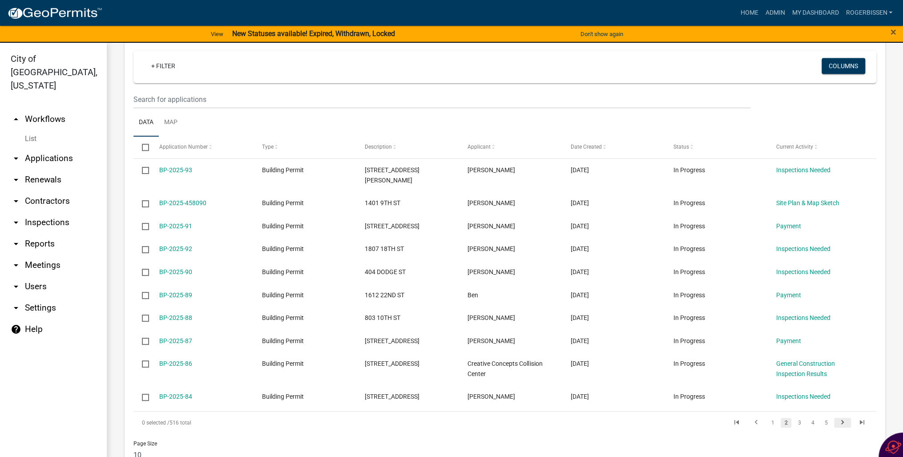
click at [837, 418] on icon "go to next page" at bounding box center [843, 423] width 12 height 11
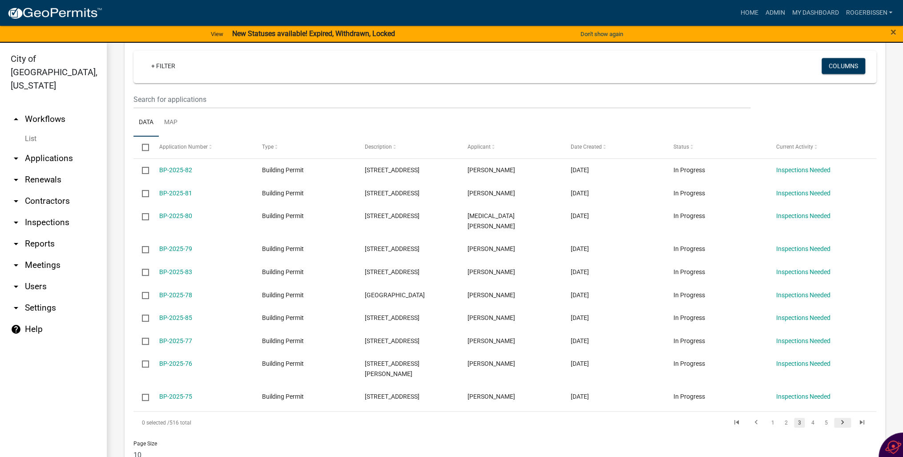
scroll to position [639, 0]
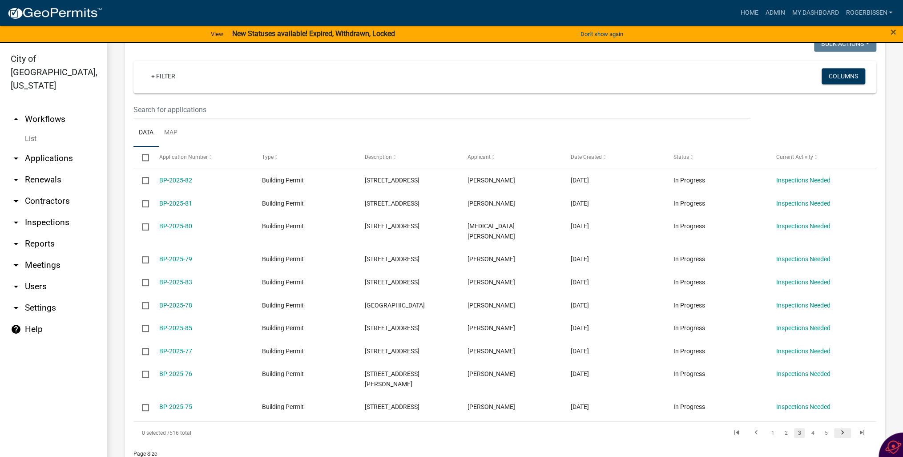
click at [837, 429] on icon "go to next page" at bounding box center [843, 434] width 12 height 11
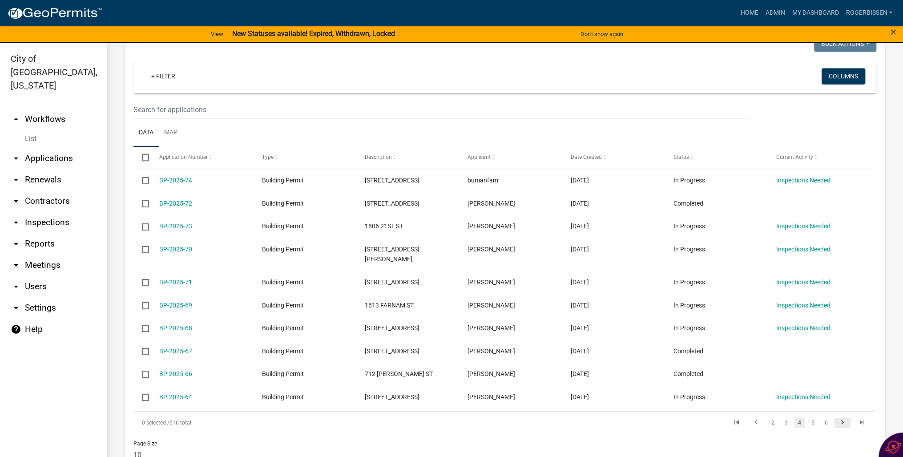
click at [837, 418] on icon "go to next page" at bounding box center [843, 423] width 12 height 11
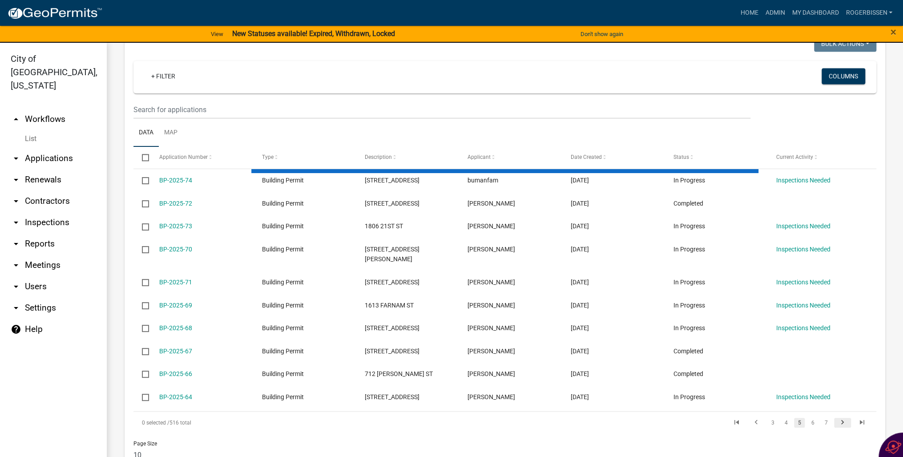
scroll to position [649, 0]
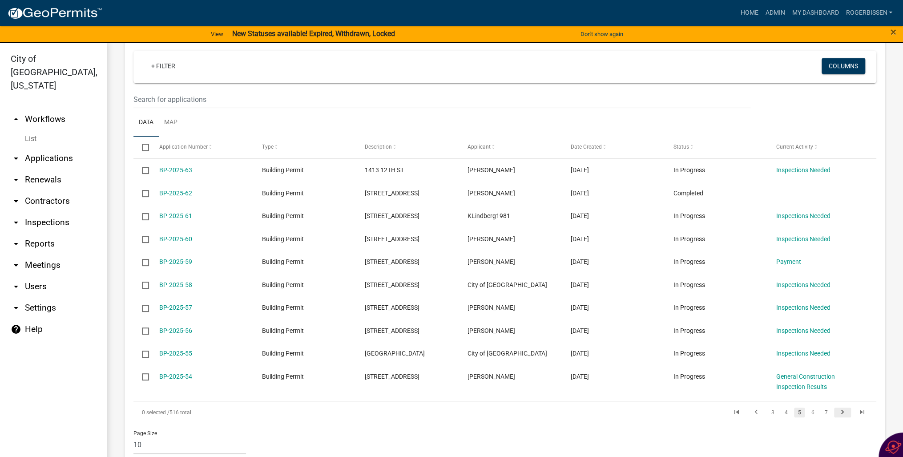
click at [837, 408] on icon "go to next page" at bounding box center [843, 413] width 12 height 11
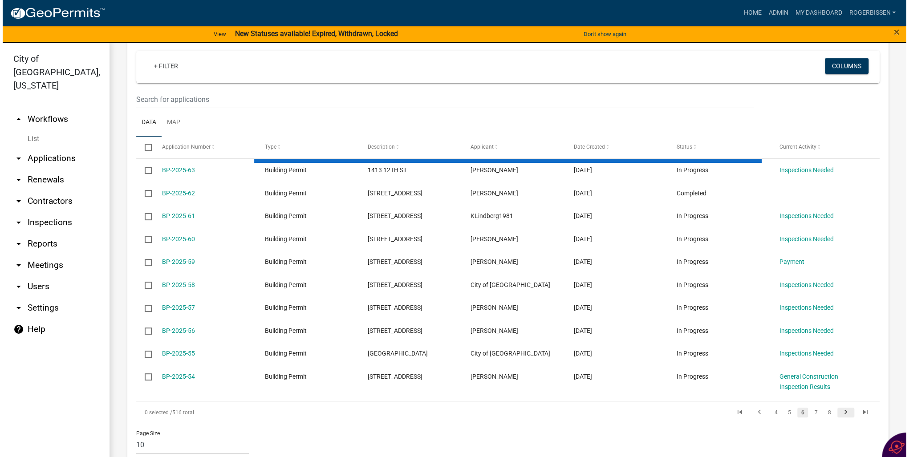
scroll to position [639, 0]
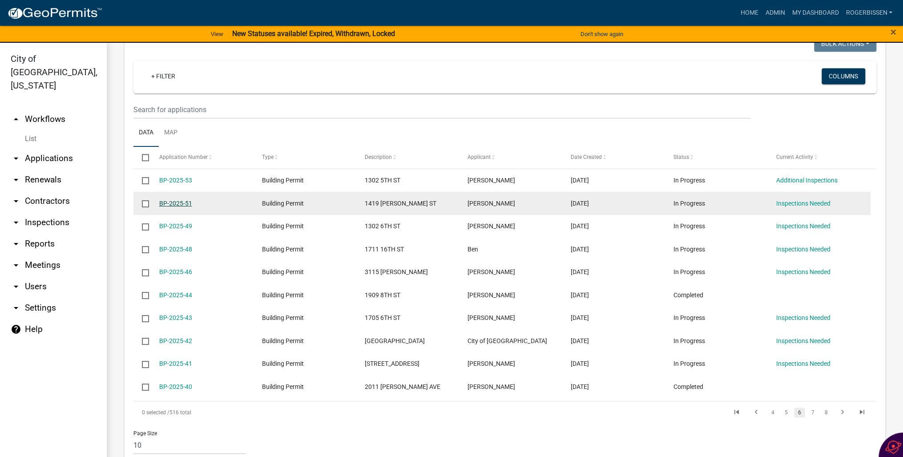
click at [167, 200] on link "BP-2025-51" at bounding box center [175, 203] width 33 height 7
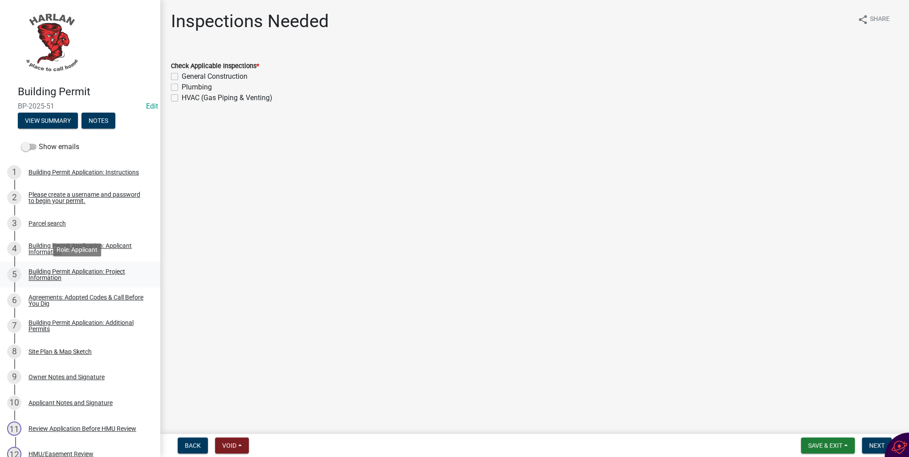
click at [49, 279] on div "Building Permit Application: Project Information" at bounding box center [86, 274] width 117 height 12
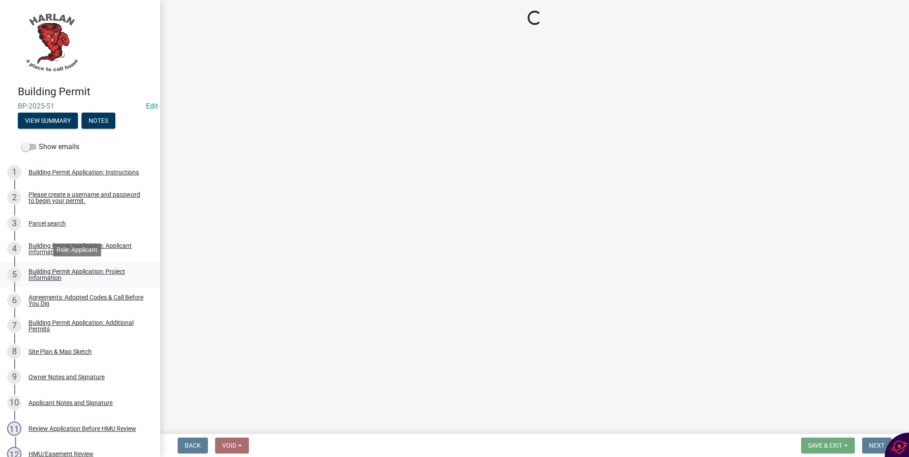
select select "57c12fbf-2104-401b-a871-4062d0a56bab"
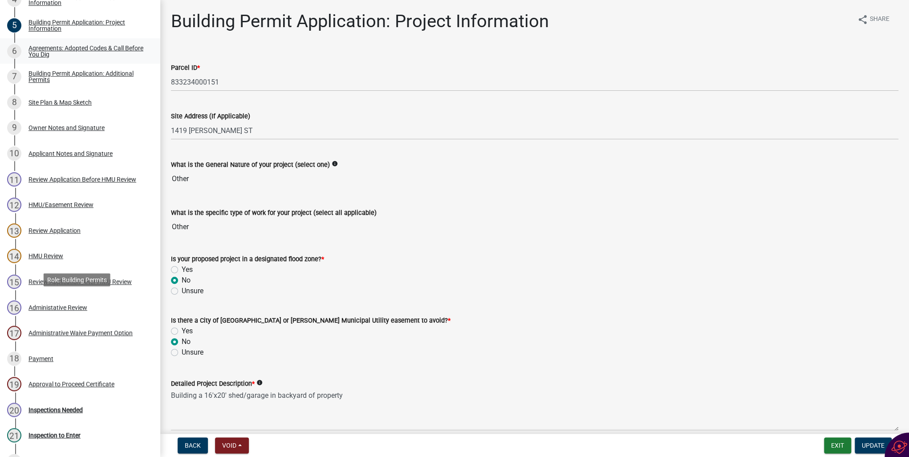
scroll to position [285, 0]
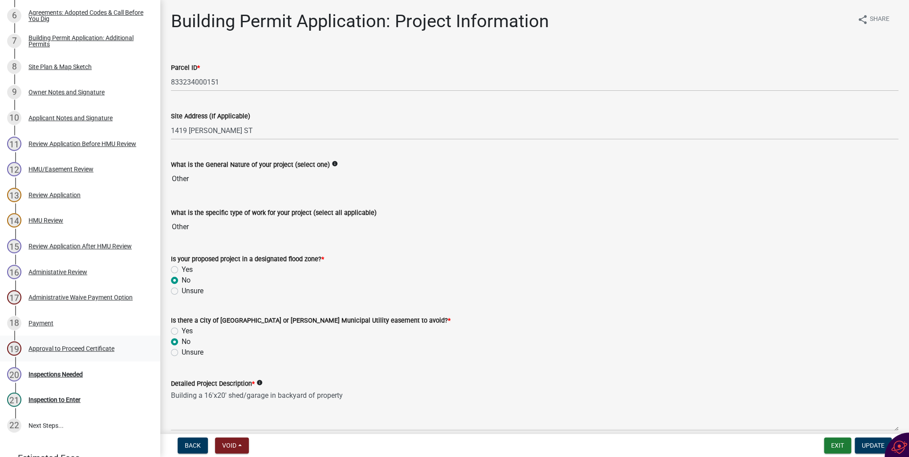
click at [49, 351] on div "Approval to Proceed Certificate" at bounding box center [71, 348] width 86 height 6
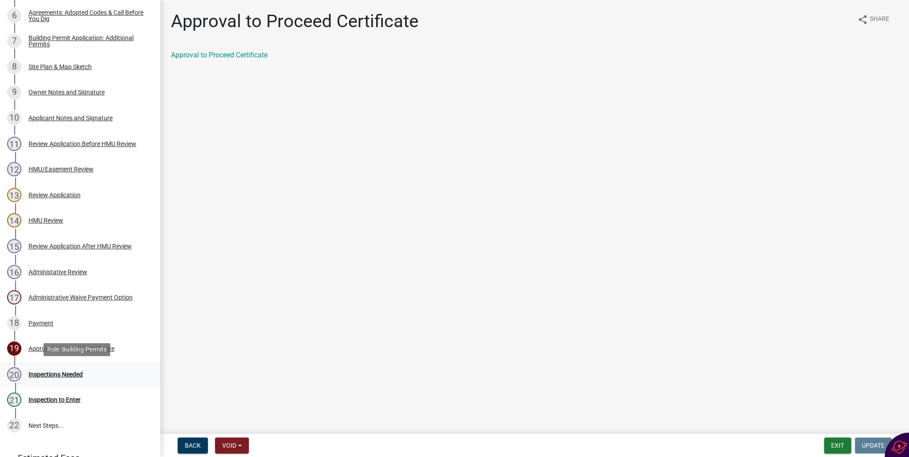
click at [59, 373] on div "Inspections Needed" at bounding box center [55, 374] width 54 height 6
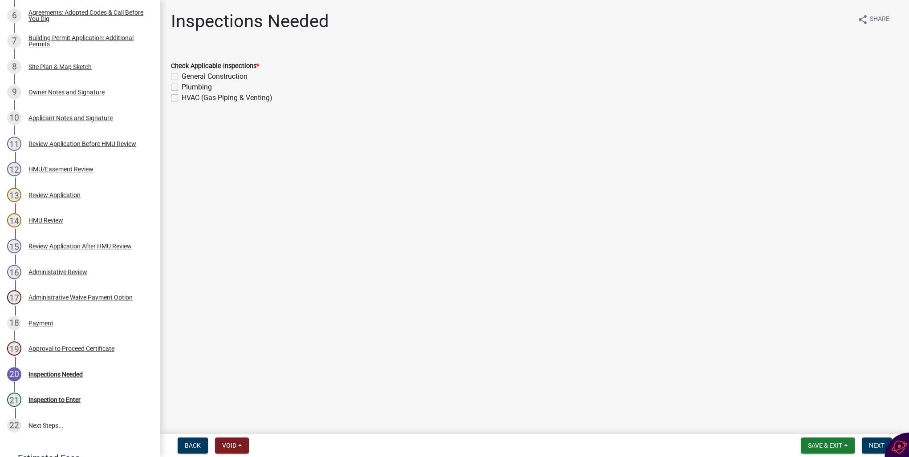
click at [182, 78] on label "General Construction" at bounding box center [215, 76] width 66 height 11
click at [182, 77] on input "General Construction" at bounding box center [185, 74] width 6 height 6
checkbox input "true"
checkbox input "false"
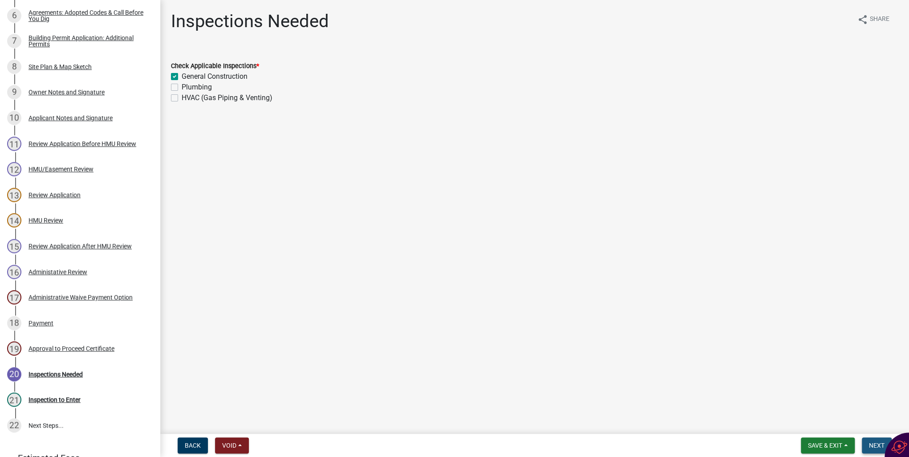
click at [871, 444] on span "Next" at bounding box center [877, 445] width 16 height 7
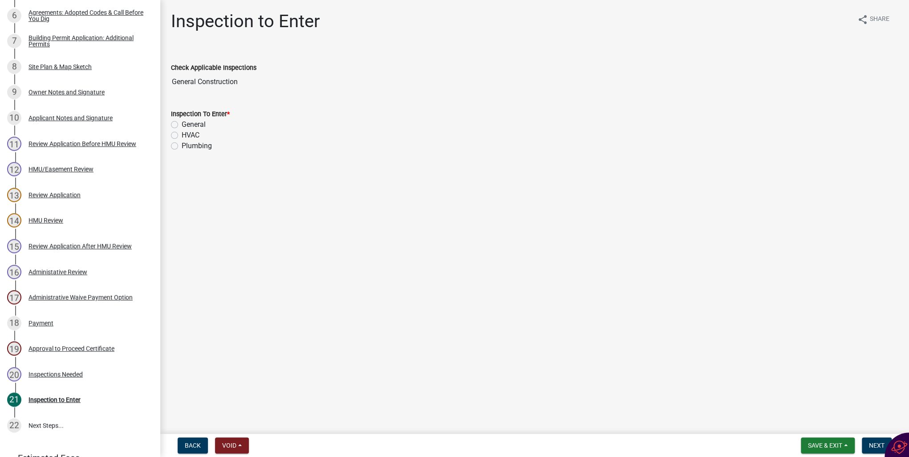
click at [182, 125] on label "General" at bounding box center [194, 124] width 24 height 11
click at [182, 125] on input "General" at bounding box center [185, 122] width 6 height 6
radio input "true"
click at [871, 445] on span "Next" at bounding box center [877, 445] width 16 height 7
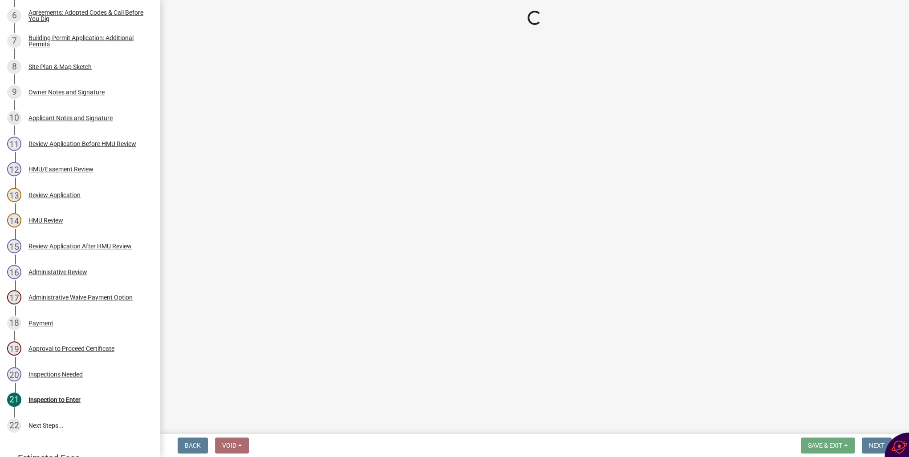
scroll to position [336, 0]
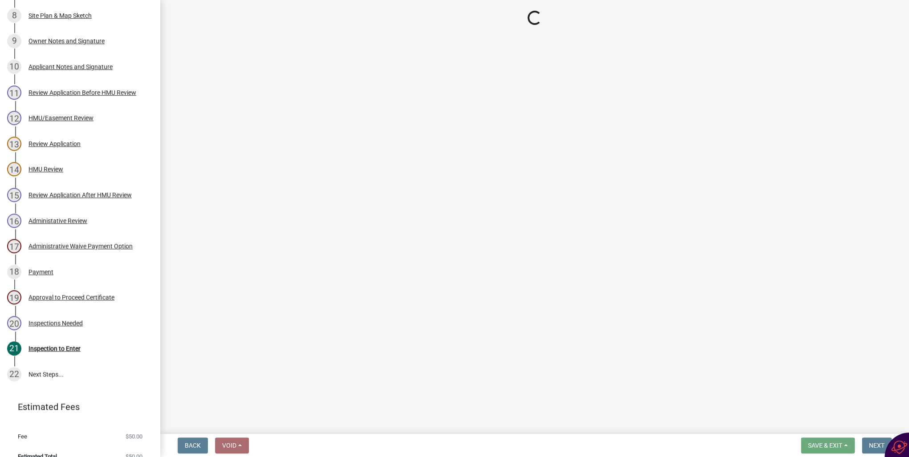
select select "351efae3-56ab-4ce2-9fde-654c356a5819"
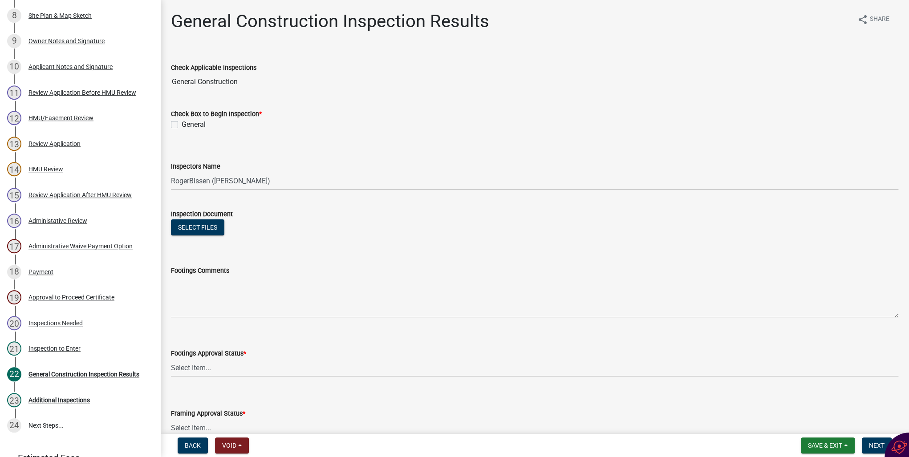
click at [182, 123] on label "General" at bounding box center [194, 124] width 24 height 11
click at [182, 123] on input "General" at bounding box center [185, 122] width 6 height 6
checkbox input "true"
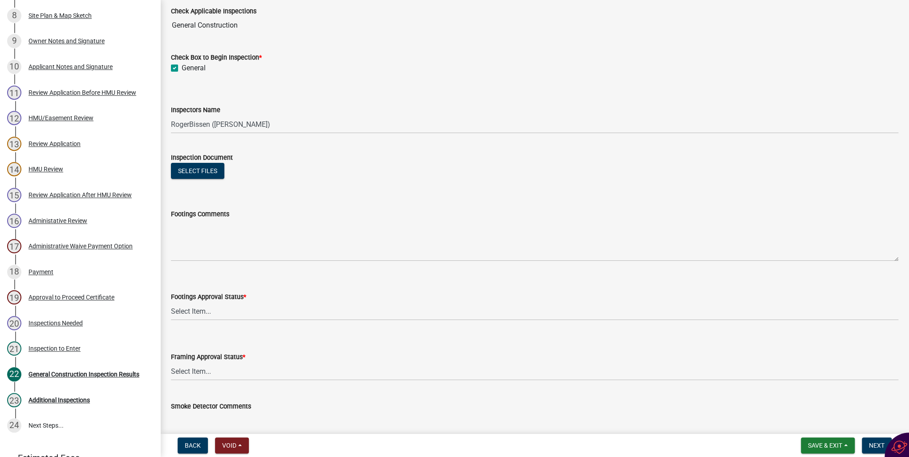
scroll to position [71, 0]
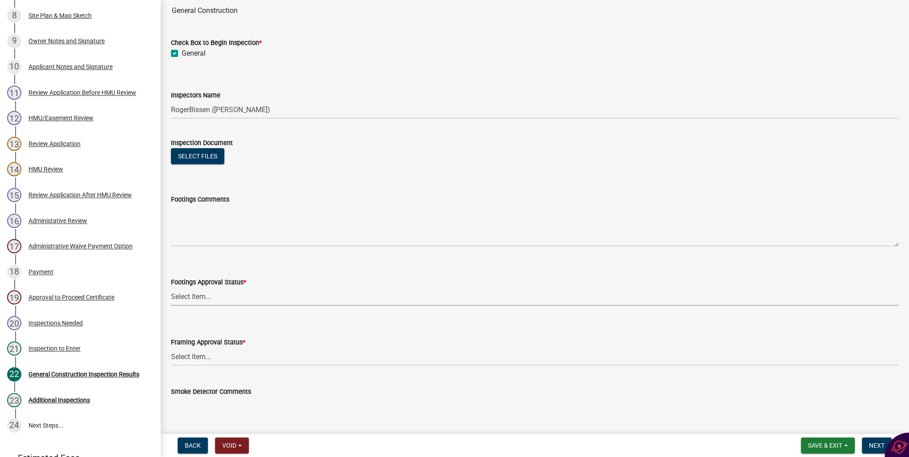
click at [198, 297] on select "Select Item... Approved Denied Not Applicable" at bounding box center [534, 296] width 727 height 18
click at [171, 287] on select "Select Item... Approved Denied Not Applicable" at bounding box center [534, 296] width 727 height 18
select select "248e1bd8-5f36-42fb-8438-c730656159ed"
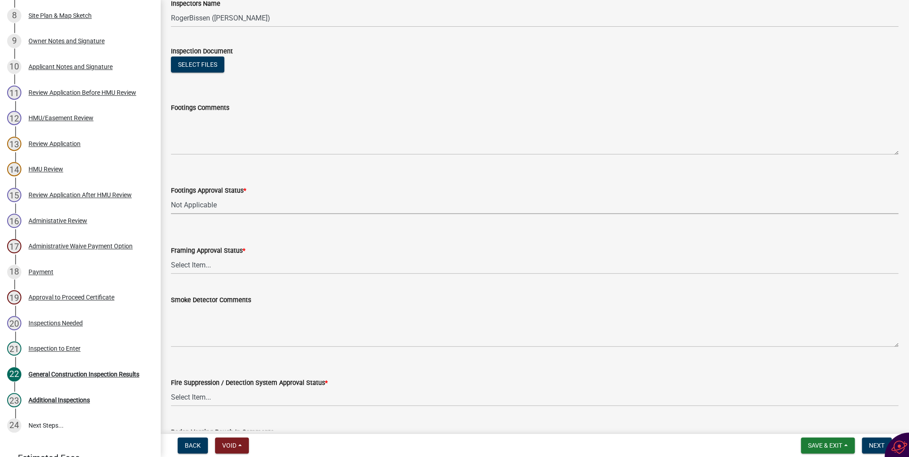
scroll to position [178, 0]
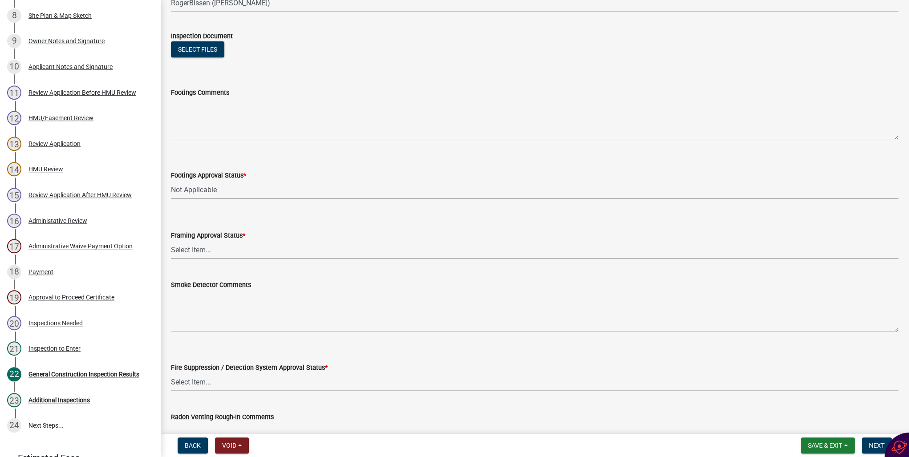
click at [191, 251] on select "Select Item... Approved Denied Not Applicable" at bounding box center [534, 250] width 727 height 18
click at [171, 241] on select "Select Item... Approved Denied Not Applicable" at bounding box center [534, 250] width 727 height 18
select select "00701c82-ed04-48d3-8217-d04ab7a5e18d"
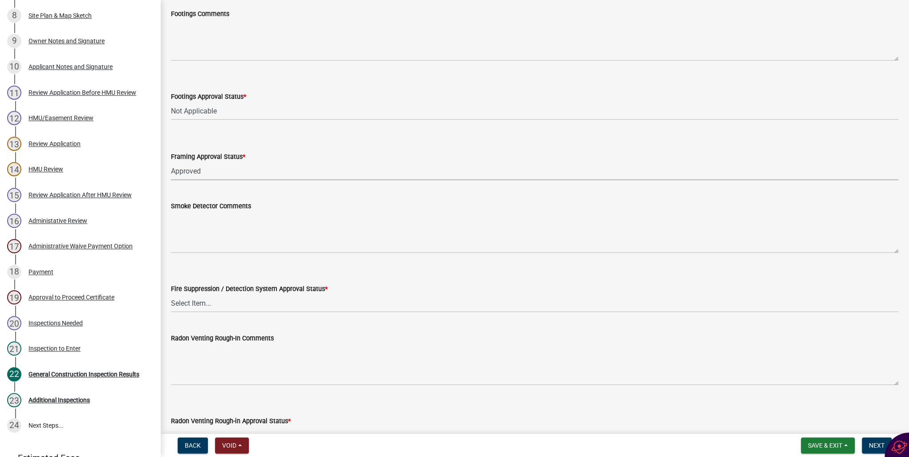
scroll to position [285, 0]
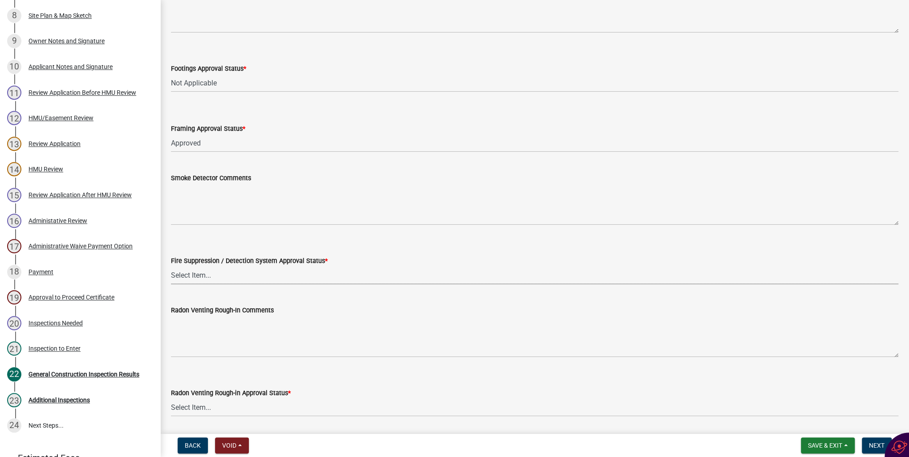
click at [203, 279] on select "Select Item... Approved Denied Not Applicable" at bounding box center [534, 275] width 727 height 18
click at [171, 266] on select "Select Item... Approved Denied Not Applicable" at bounding box center [534, 275] width 727 height 18
select select "c4fd115e-fe29-4201-9302-9488a733ec53"
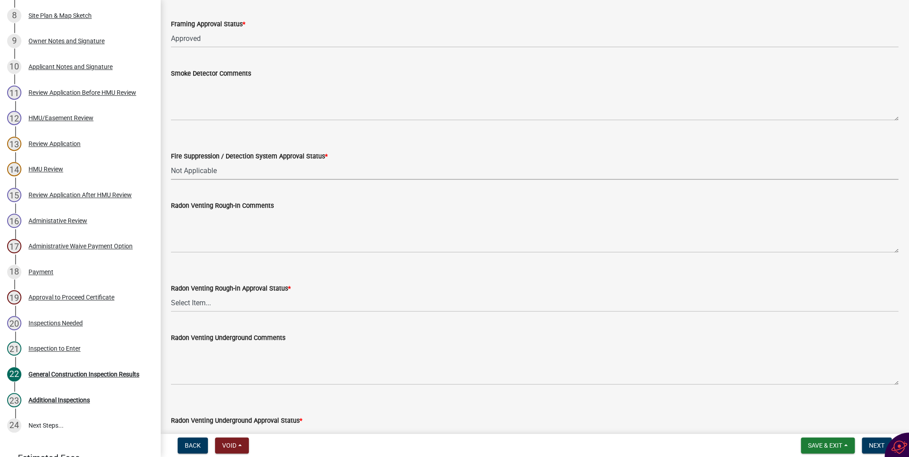
scroll to position [392, 0]
click at [189, 302] on select "Select Item... Approved Denied Not Applicable" at bounding box center [534, 300] width 727 height 18
click at [171, 291] on select "Select Item... Approved Denied Not Applicable" at bounding box center [534, 300] width 727 height 18
select select "689001c6-c71e-4bc4-b52a-3bb95f61a85b"
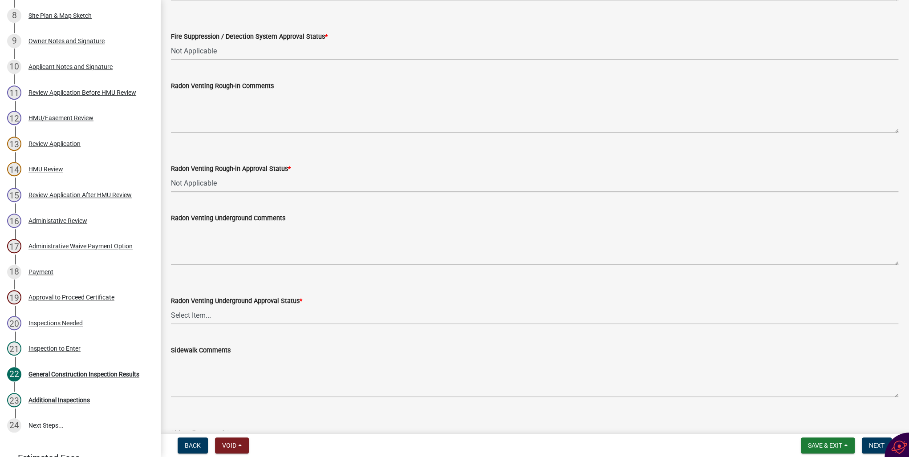
scroll to position [534, 0]
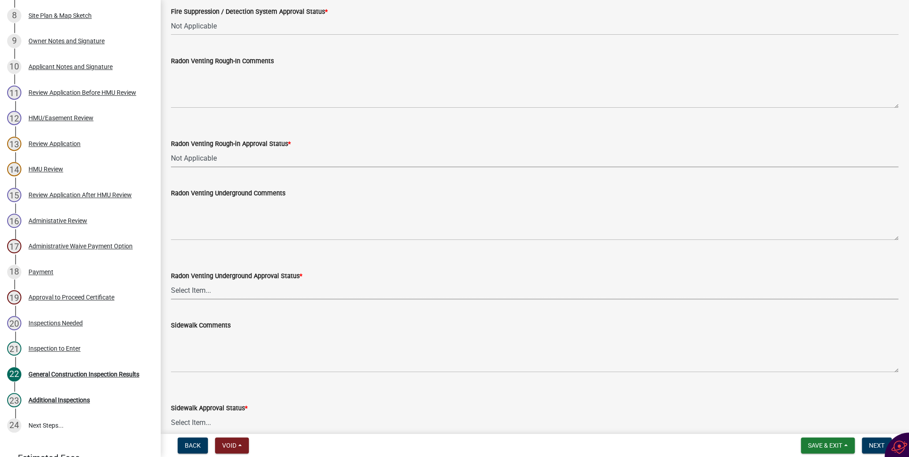
click at [199, 292] on select "Select Item... Approved Denied Not Applicable" at bounding box center [534, 290] width 727 height 18
click at [171, 281] on select "Select Item... Approved Denied Not Applicable" at bounding box center [534, 290] width 727 height 18
select select "fea10cb8-026a-4a90-aa12-355c400979fe"
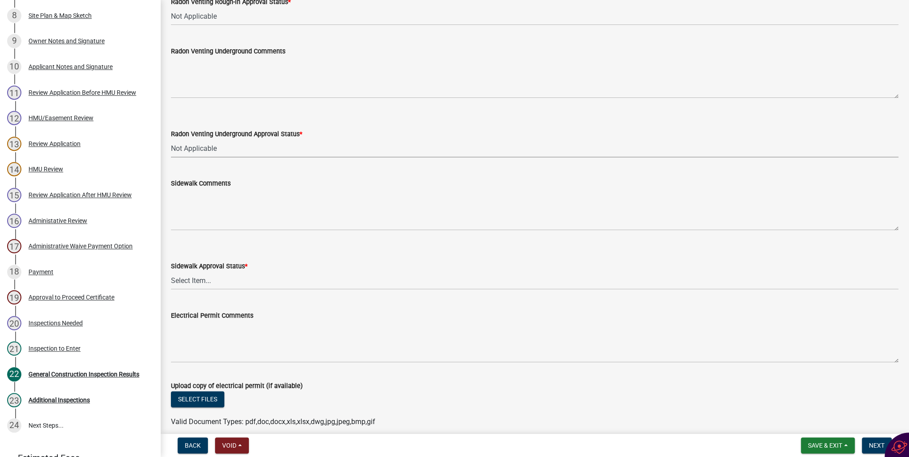
scroll to position [676, 0]
click at [201, 282] on select "Select Item... Approved Denied Not Applicable" at bounding box center [534, 280] width 727 height 18
click at [171, 271] on select "Select Item... Approved Denied Not Applicable" at bounding box center [534, 280] width 727 height 18
select select "93764f1c-770d-4d7b-968b-ab80245815b2"
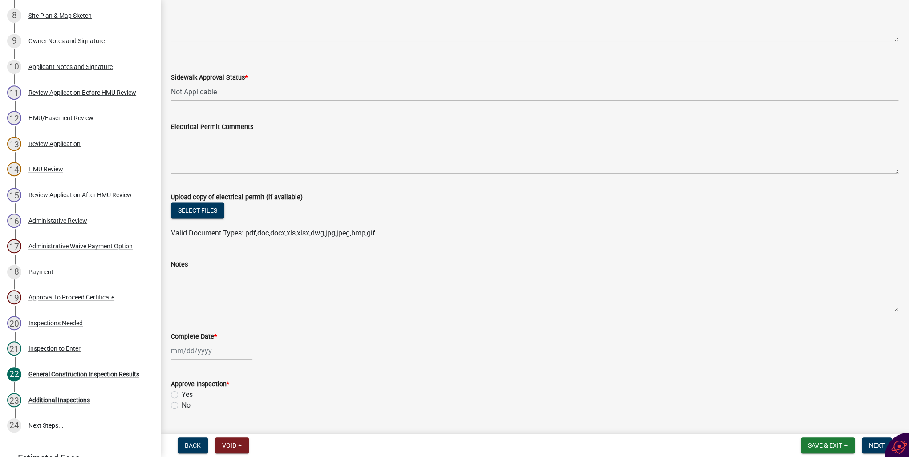
scroll to position [887, 0]
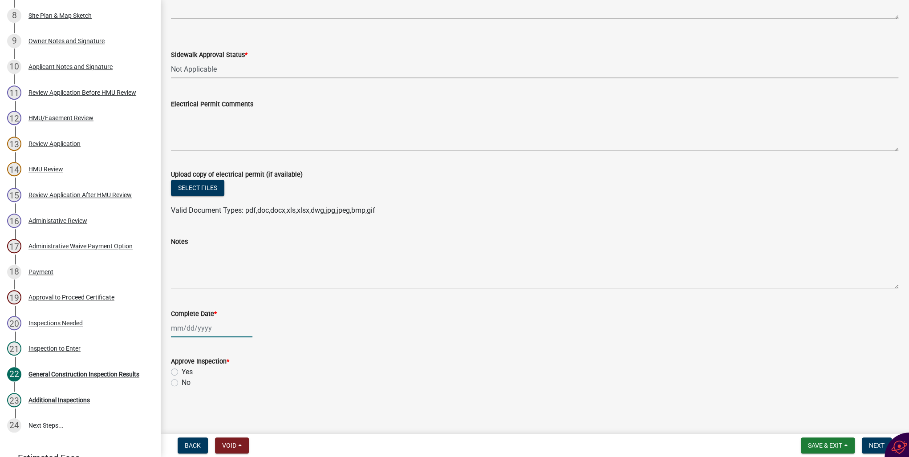
click at [187, 329] on div at bounding box center [211, 328] width 81 height 18
select select "8"
select select "2025"
click at [209, 279] on div "20" at bounding box center [208, 281] width 14 height 14
type input "[DATE]"
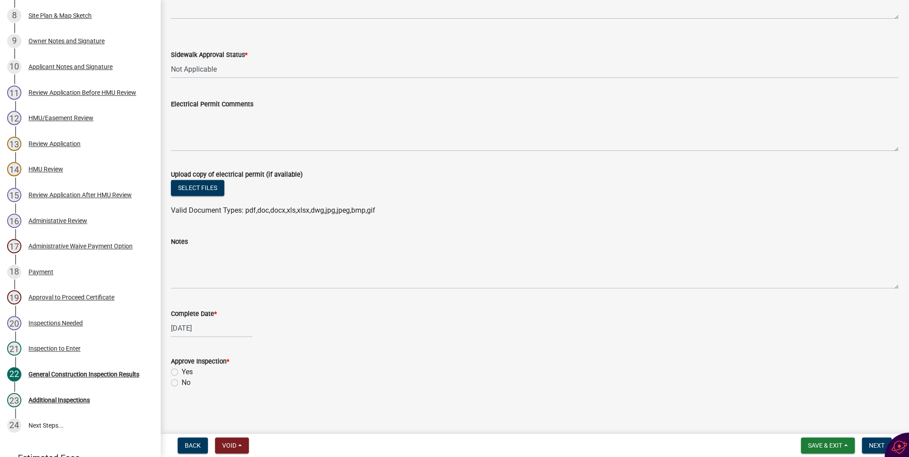
click at [182, 372] on label "Yes" at bounding box center [187, 372] width 11 height 11
click at [182, 372] on input "Yes" at bounding box center [185, 370] width 6 height 6
radio input "true"
click at [869, 445] on span "Next" at bounding box center [877, 445] width 16 height 7
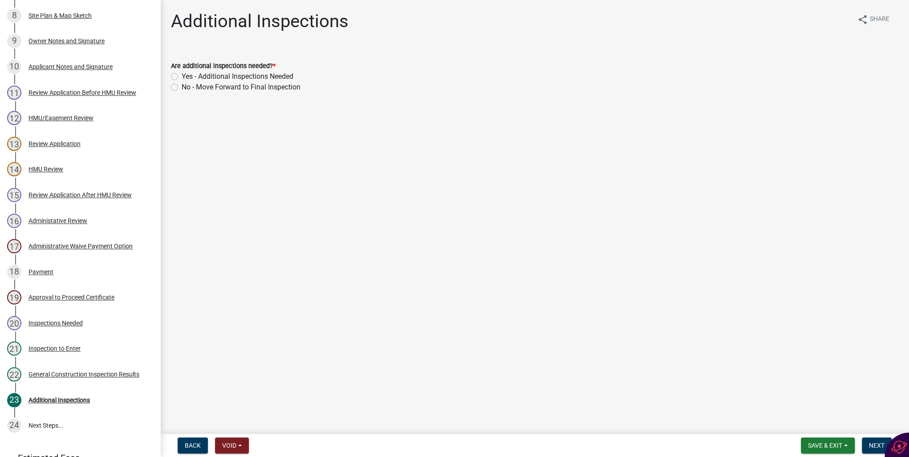
click at [182, 85] on label "No - Move Forward to Final Inspection" at bounding box center [241, 87] width 119 height 11
click at [182, 85] on input "No - Move Forward to Final Inspection" at bounding box center [185, 85] width 6 height 6
radio input "true"
click at [869, 449] on button "Next" at bounding box center [877, 445] width 30 height 16
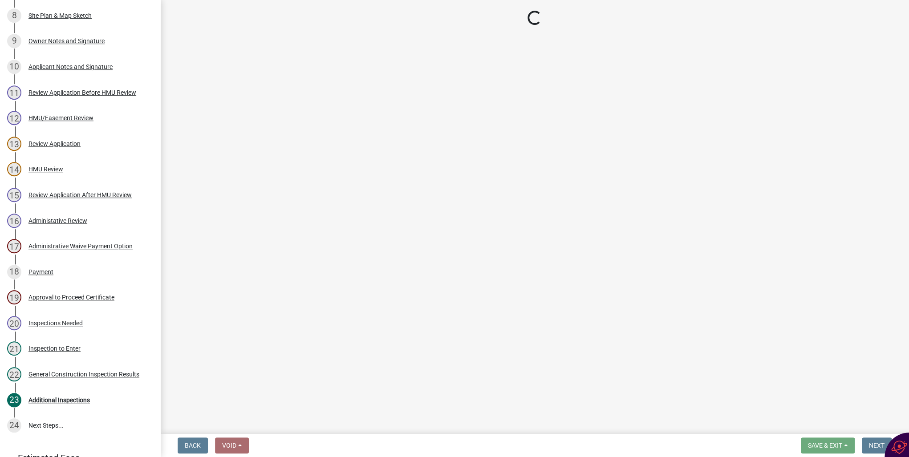
scroll to position [361, 0]
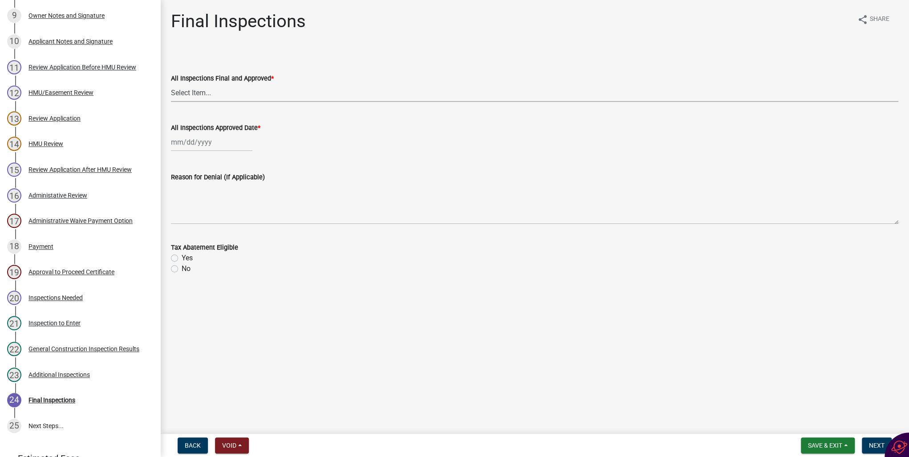
click at [181, 95] on select "Select Item... Yes No" at bounding box center [534, 93] width 727 height 18
click at [171, 84] on select "Select Item... Yes No" at bounding box center [534, 93] width 727 height 18
select select "2171e52b-1869-4608-9343-30b1fd13871b"
click at [191, 142] on div at bounding box center [211, 142] width 81 height 18
select select "8"
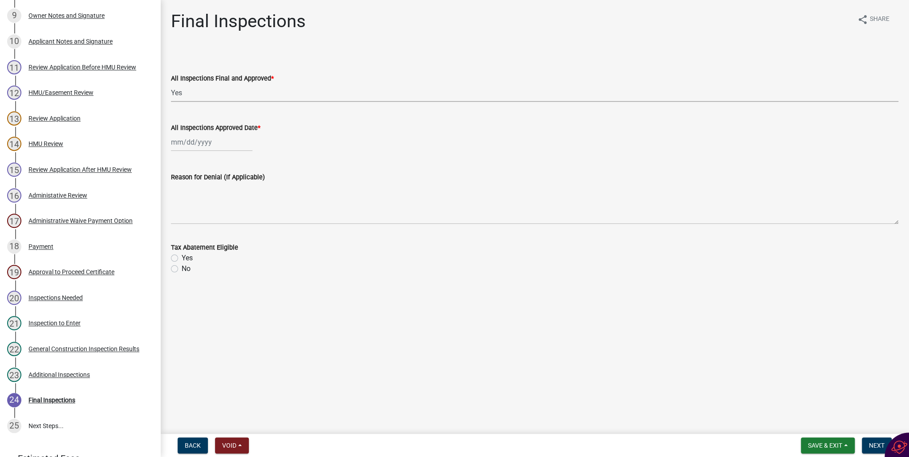
select select "2025"
click at [204, 236] on div "20" at bounding box center [208, 232] width 14 height 14
type input "[DATE]"
click at [182, 267] on label "No" at bounding box center [186, 268] width 9 height 11
click at [182, 267] on input "No" at bounding box center [185, 266] width 6 height 6
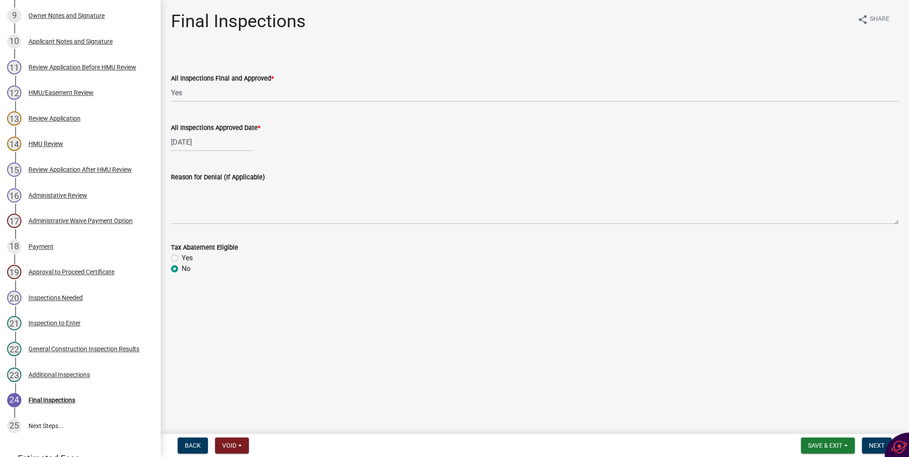
radio input "true"
click at [872, 442] on span "Next" at bounding box center [877, 445] width 16 height 7
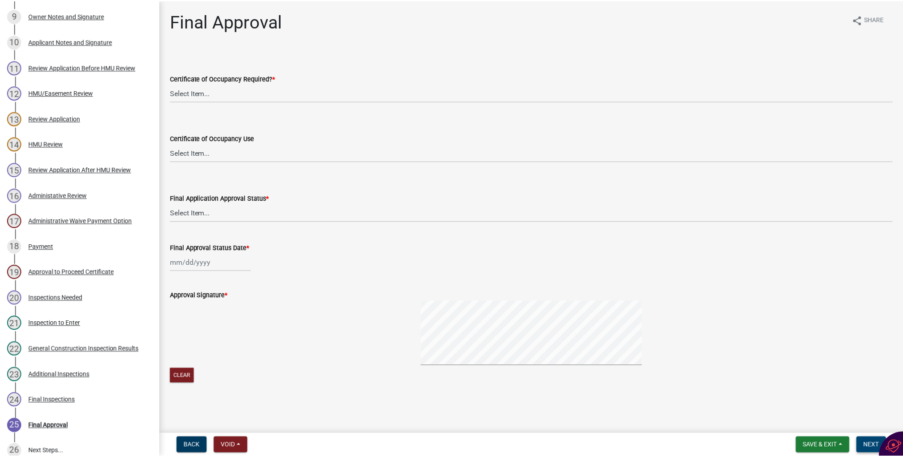
scroll to position [387, 0]
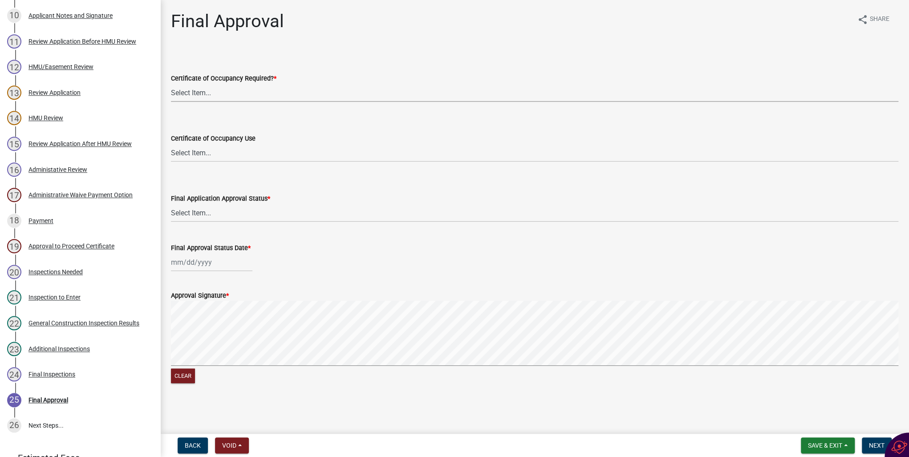
click at [177, 94] on select "Select Item... Yes No" at bounding box center [534, 93] width 727 height 18
click at [171, 84] on select "Select Item... Yes No" at bounding box center [534, 93] width 727 height 18
select select "1001b2a5-f056-4968-bbec-596879739dd7"
click at [186, 152] on select "Select Item... Residential Commercial Industrial Not Applicable" at bounding box center [534, 153] width 727 height 18
click at [227, 97] on select "Select Item... Yes No" at bounding box center [534, 93] width 727 height 18
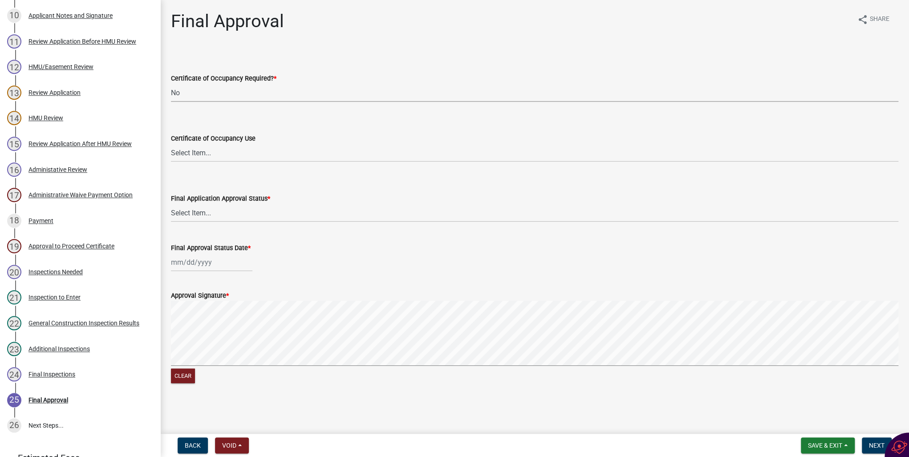
click at [233, 86] on select "Select Item... Yes No" at bounding box center [534, 93] width 727 height 18
click at [190, 214] on select "Select Item... Approved Denied" at bounding box center [534, 213] width 727 height 18
click at [171, 204] on select "Select Item... Approved Denied" at bounding box center [534, 213] width 727 height 18
select select "af4bc4e7-b9b6-402d-a406-63c5f32644d1"
click at [187, 258] on div at bounding box center [211, 262] width 81 height 18
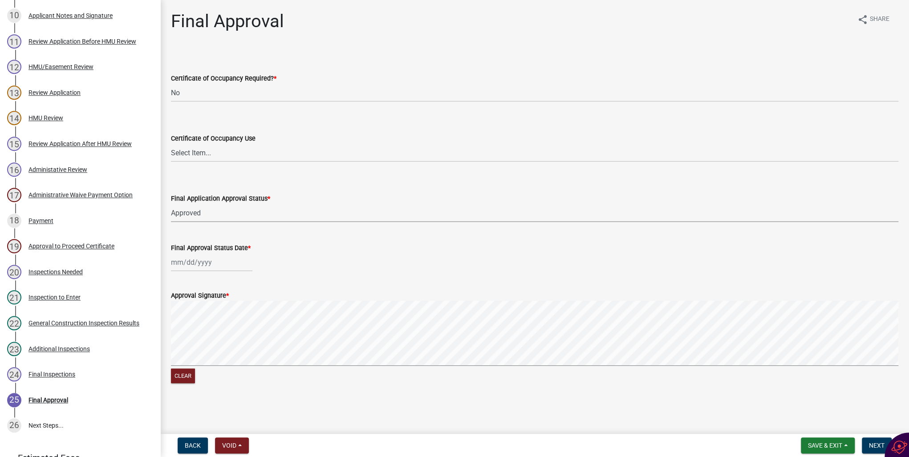
select select "8"
select select "2025"
click at [205, 356] on div "20" at bounding box center [208, 352] width 14 height 14
type input "[DATE]"
click at [870, 443] on span "Next" at bounding box center [877, 445] width 16 height 7
